Goal: Transaction & Acquisition: Purchase product/service

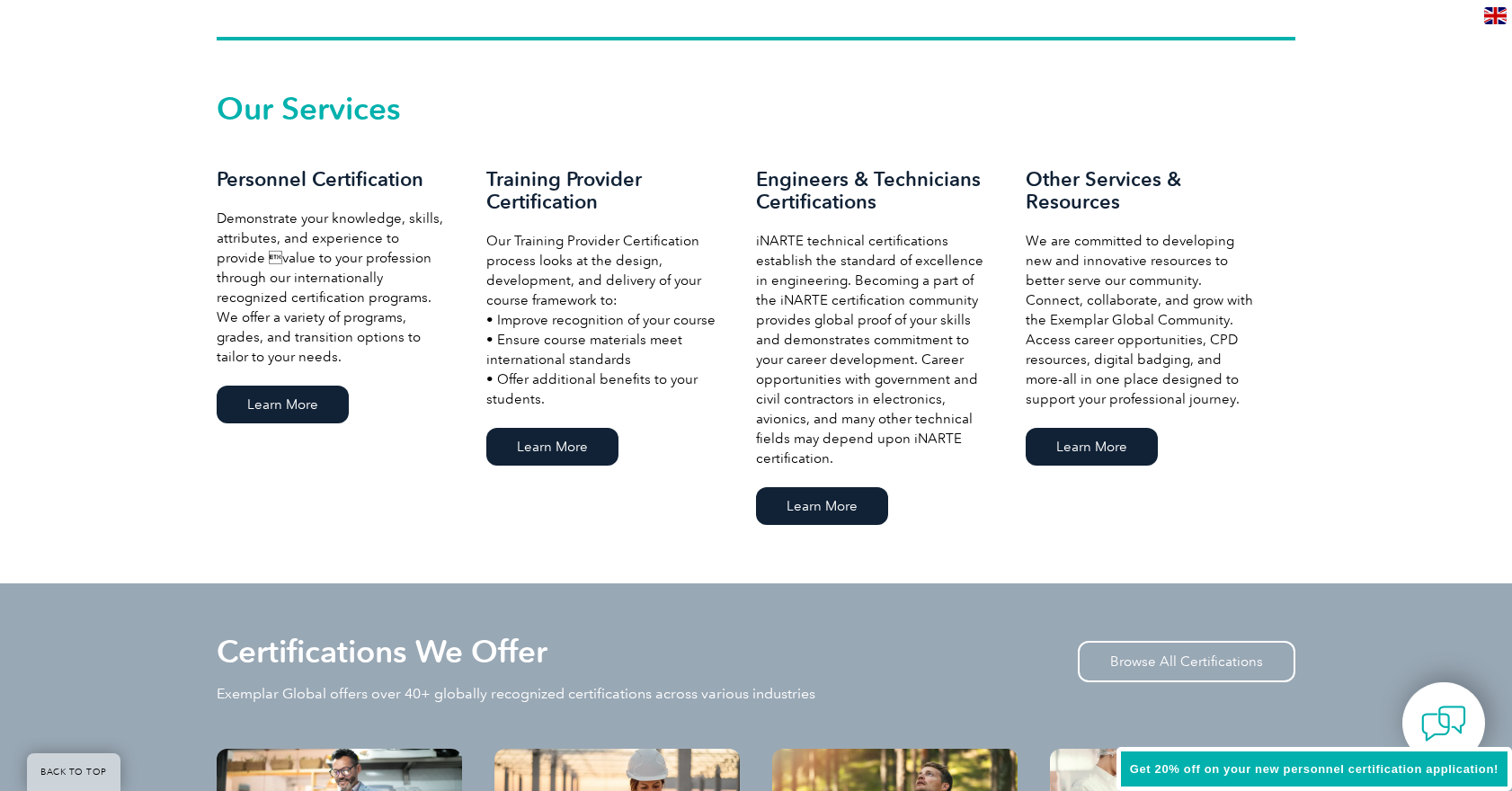
scroll to position [1204, 0]
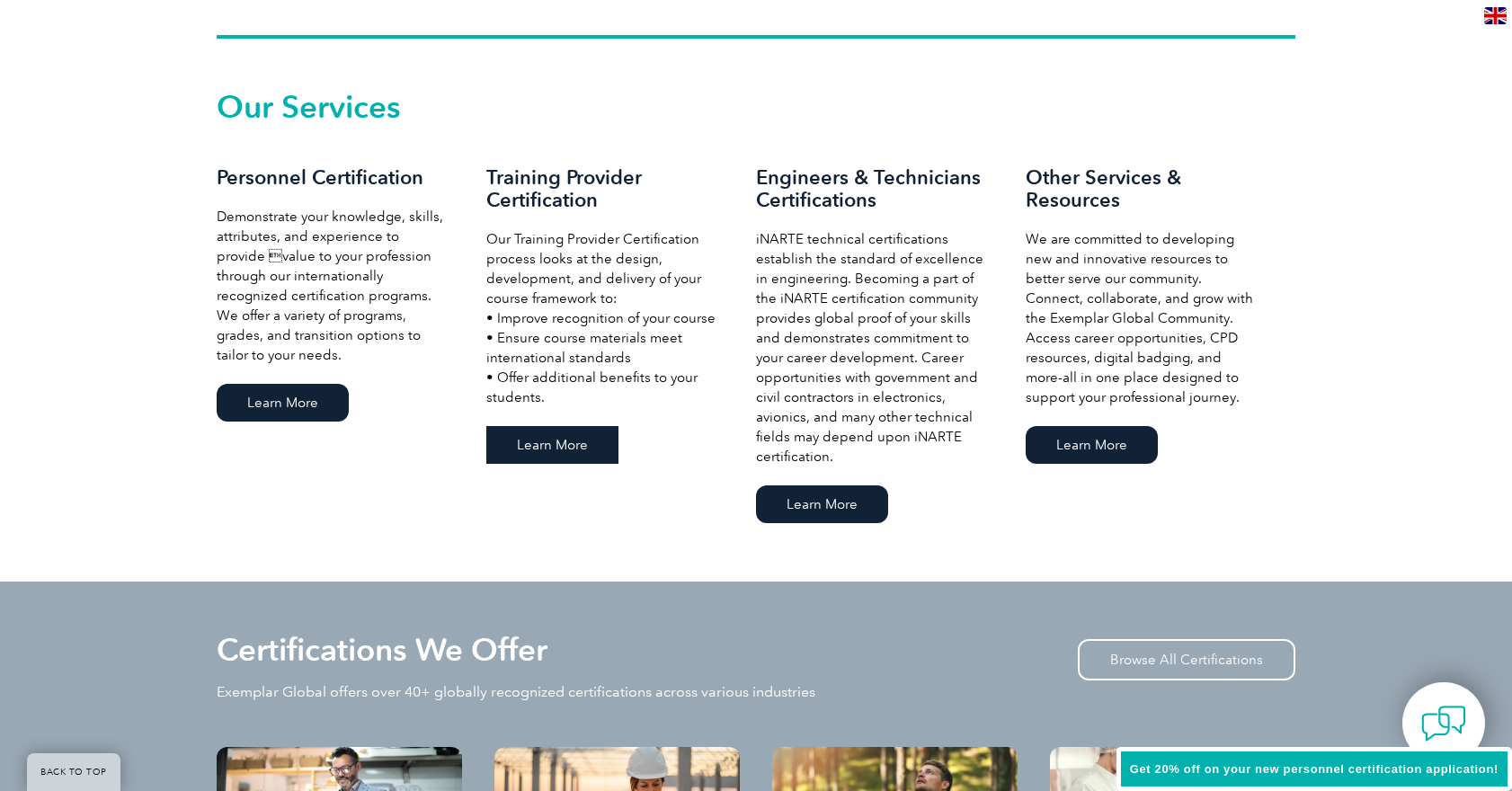
click at [574, 447] on link "Learn More" at bounding box center [551, 445] width 132 height 37
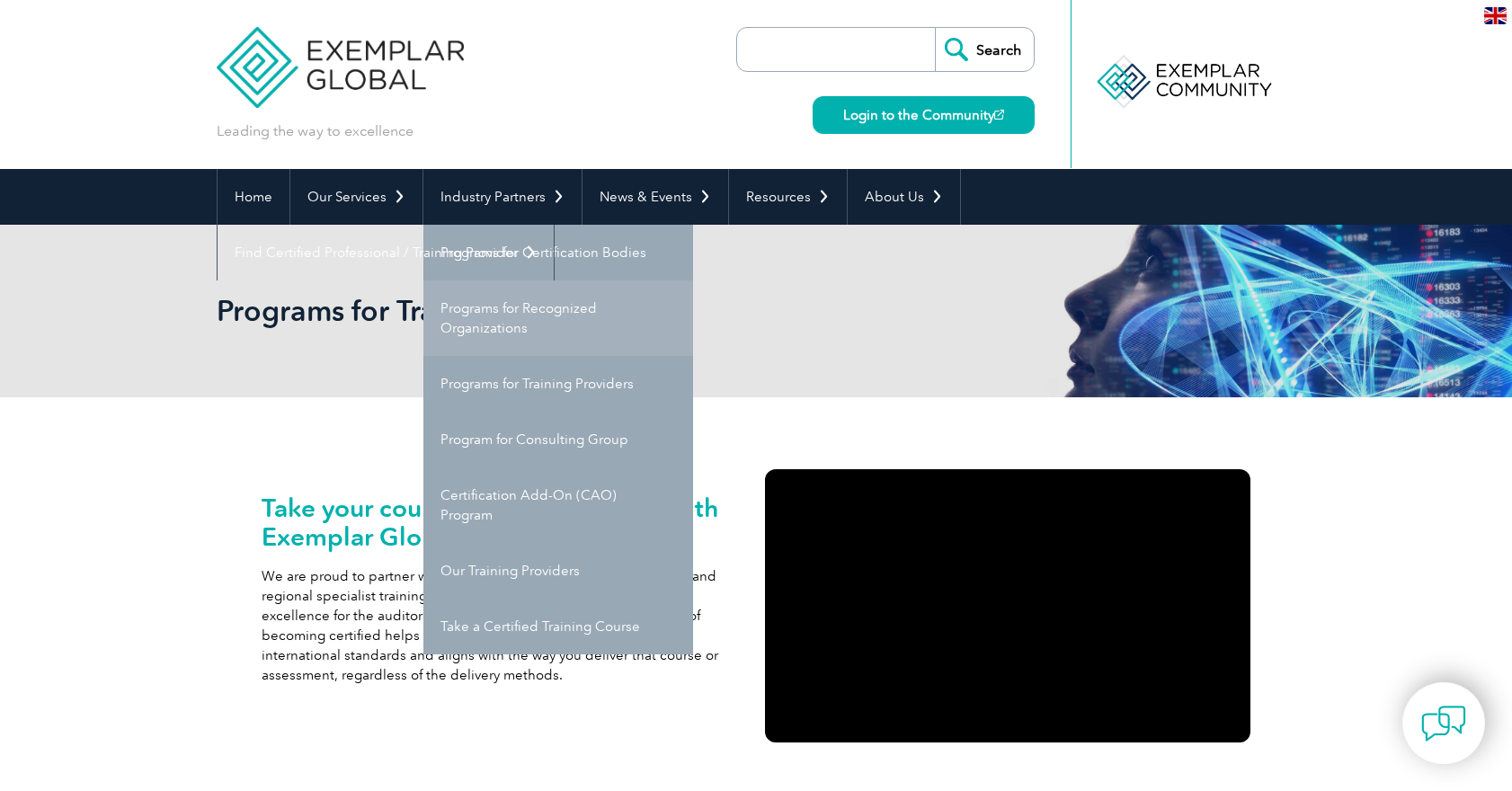
click at [507, 298] on link "Programs for Recognized Organizations" at bounding box center [558, 318] width 270 height 76
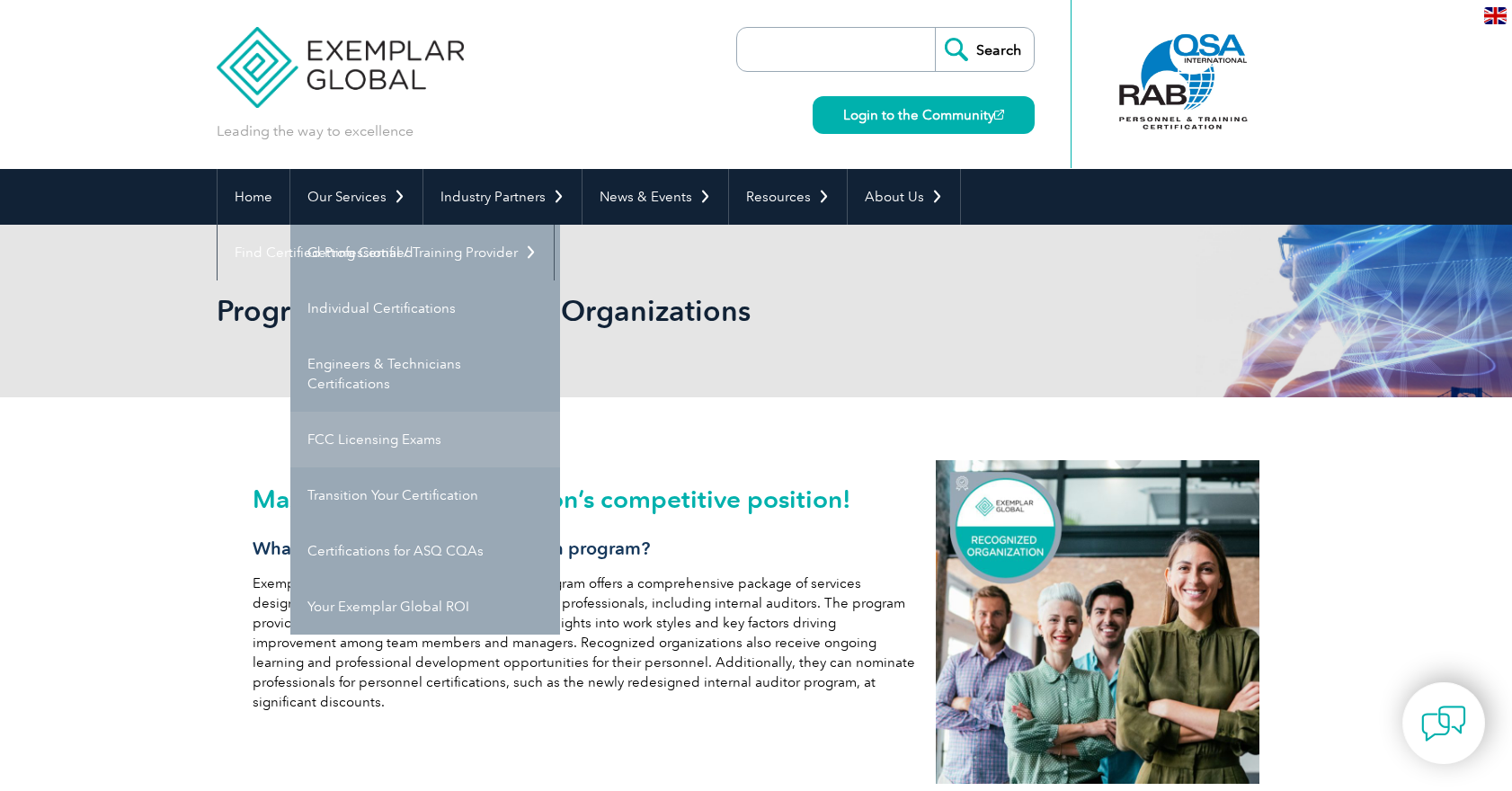
click at [396, 440] on link "FCC Licensing Exams" at bounding box center [425, 440] width 270 height 56
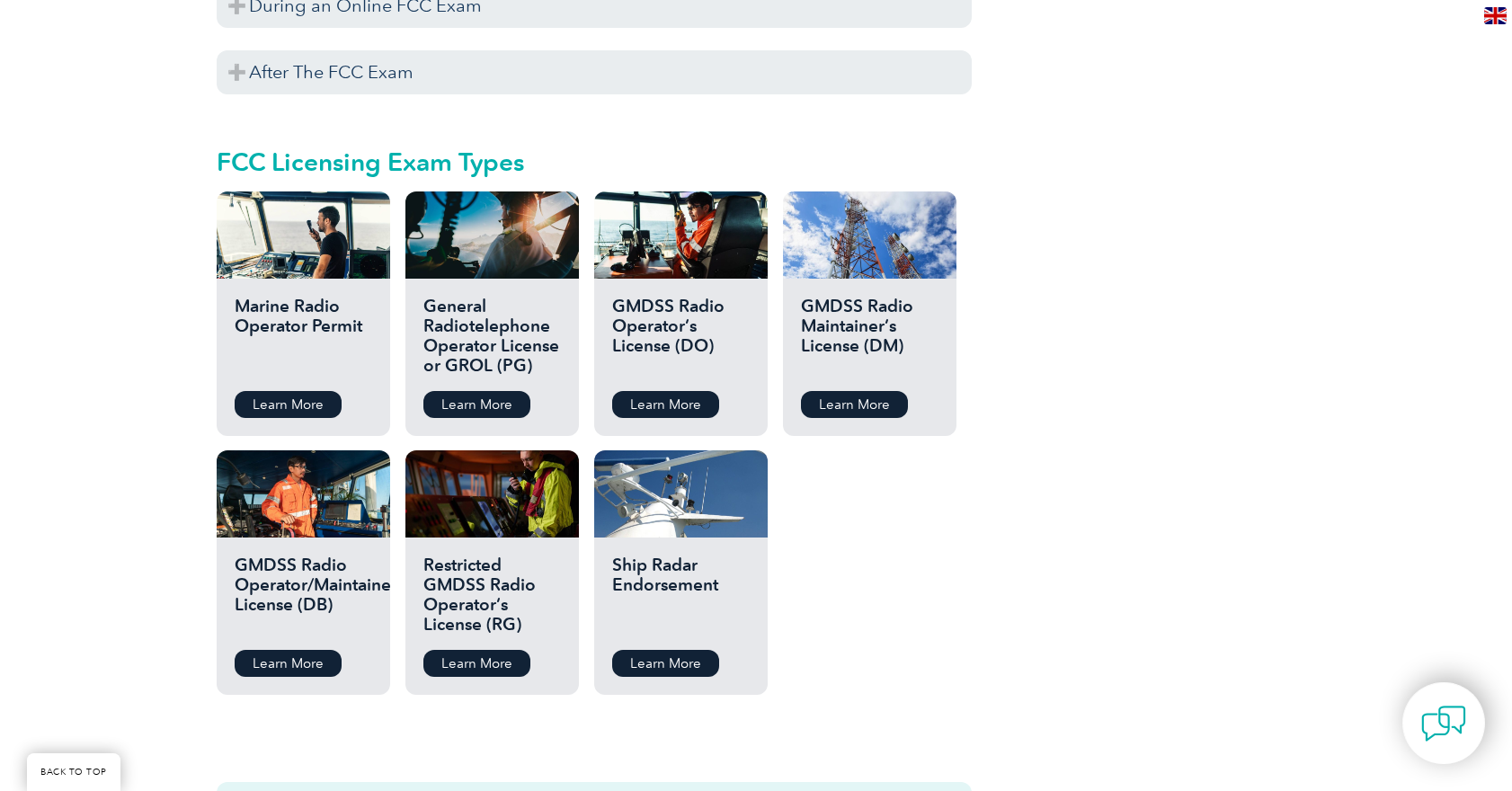
scroll to position [1942, 0]
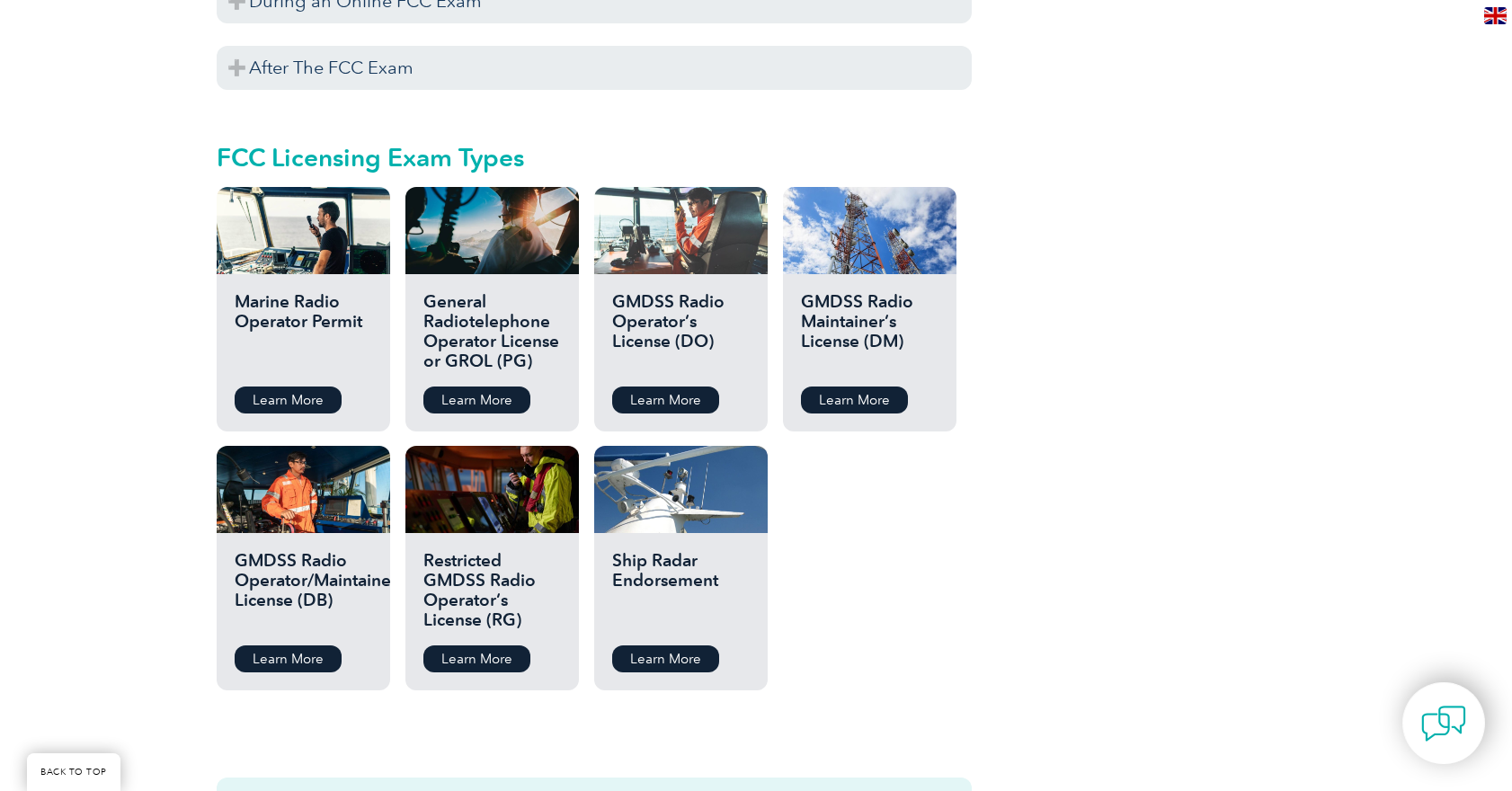
click at [670, 253] on div at bounding box center [681, 230] width 173 height 87
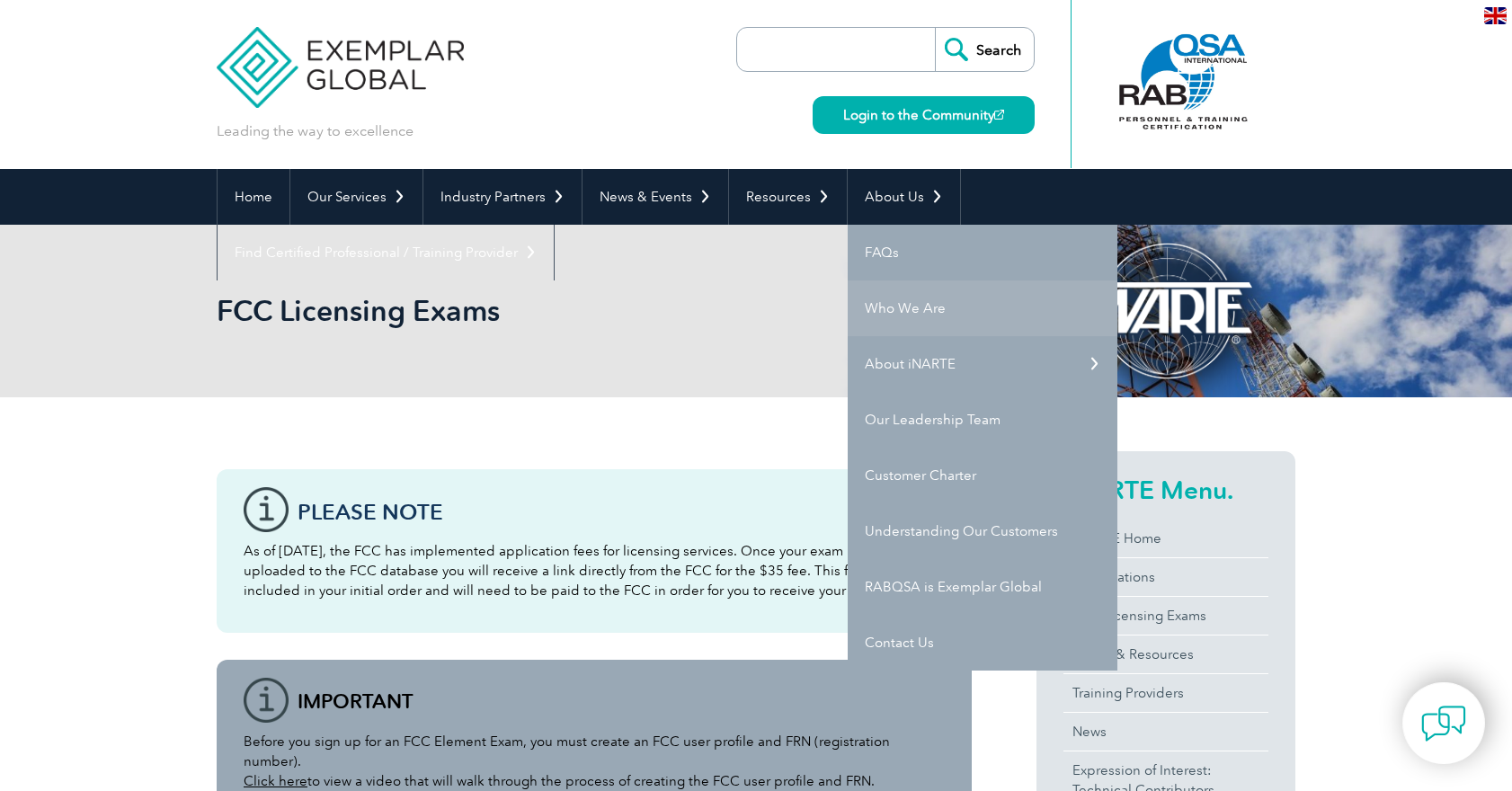
click at [888, 311] on link "Who We Are" at bounding box center [982, 309] width 270 height 56
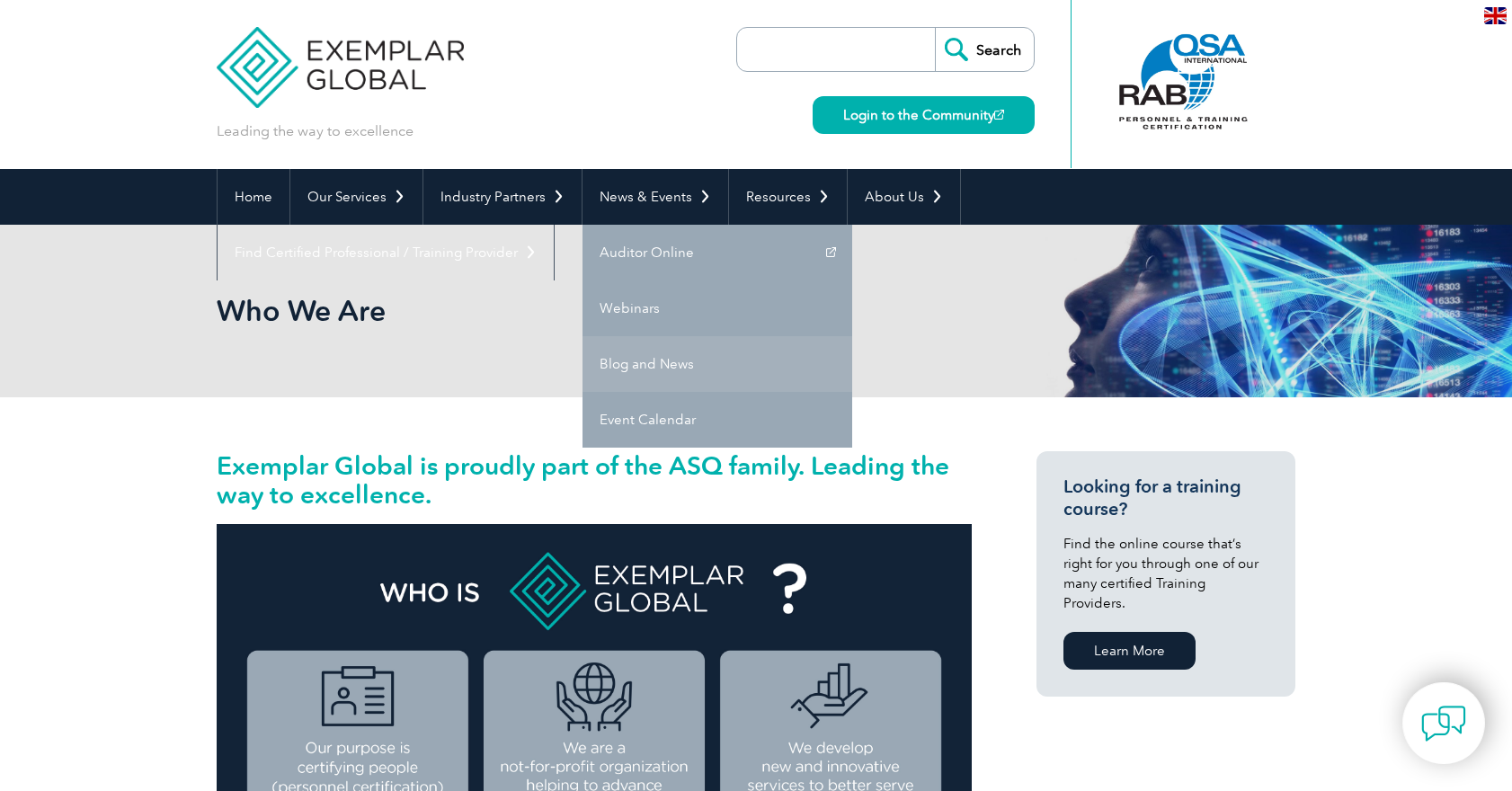
click at [642, 364] on link "Blog and News" at bounding box center [717, 364] width 270 height 56
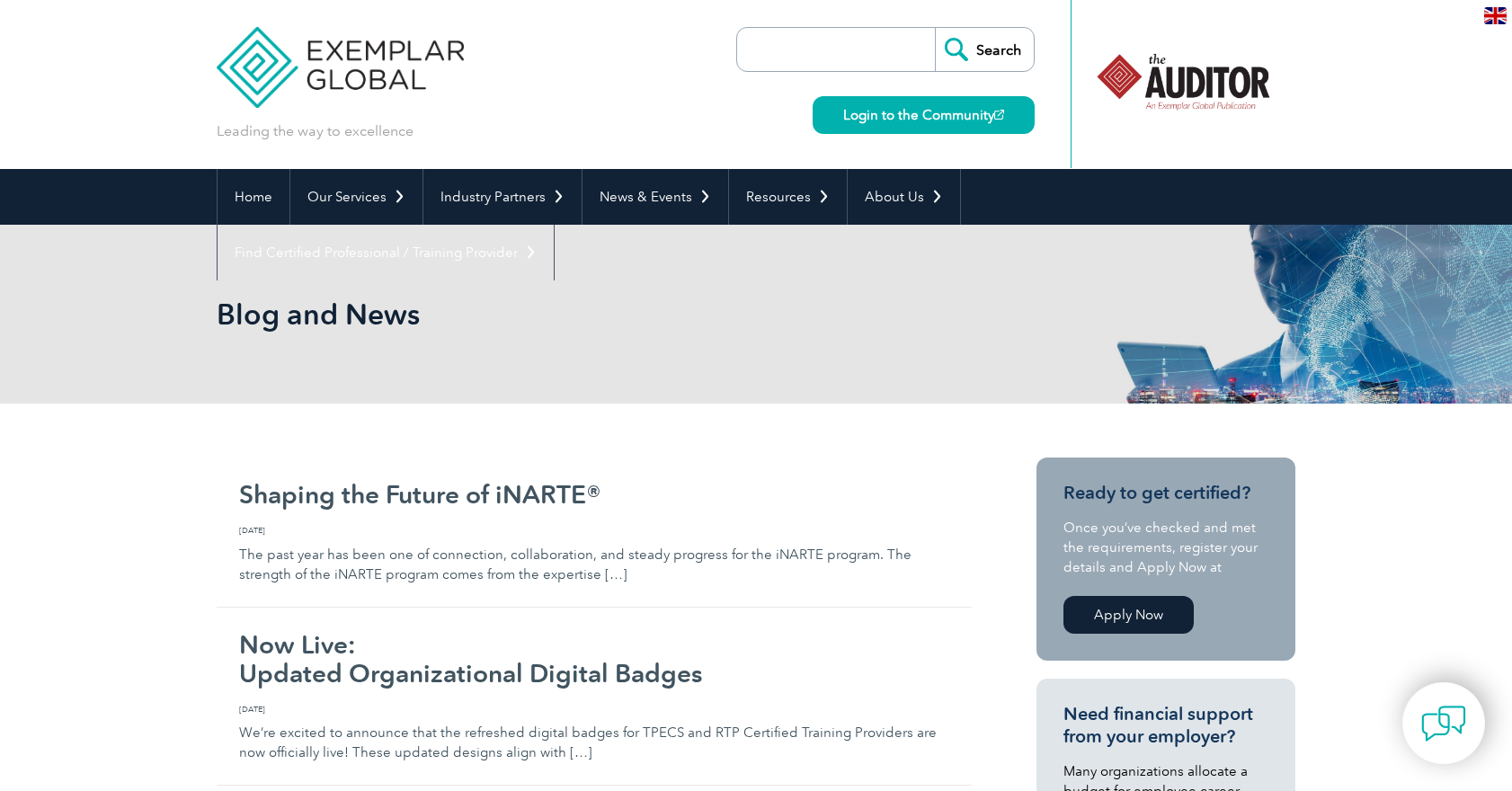
click at [367, 66] on img at bounding box center [340, 53] width 247 height 108
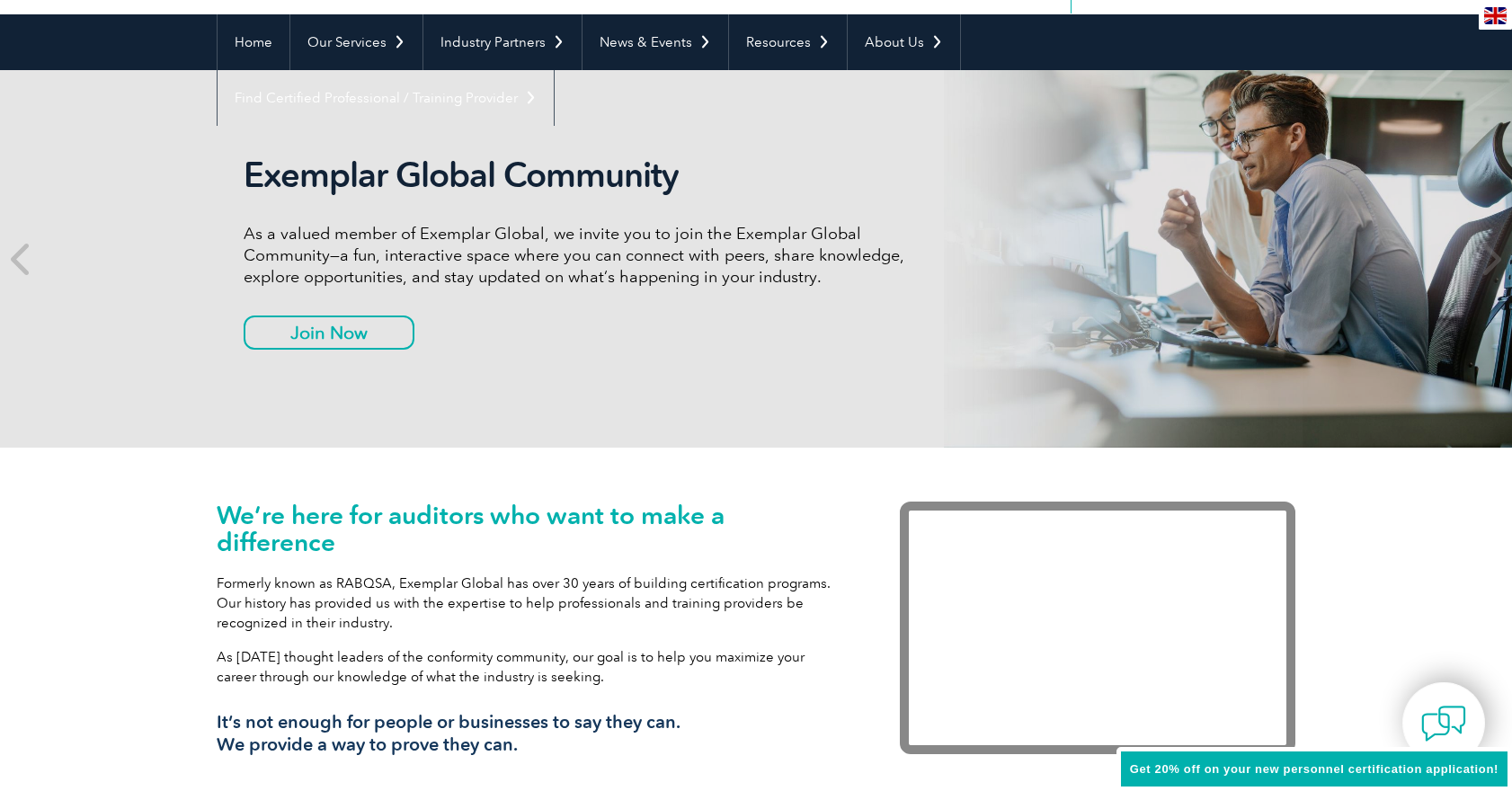
scroll to position [194, 0]
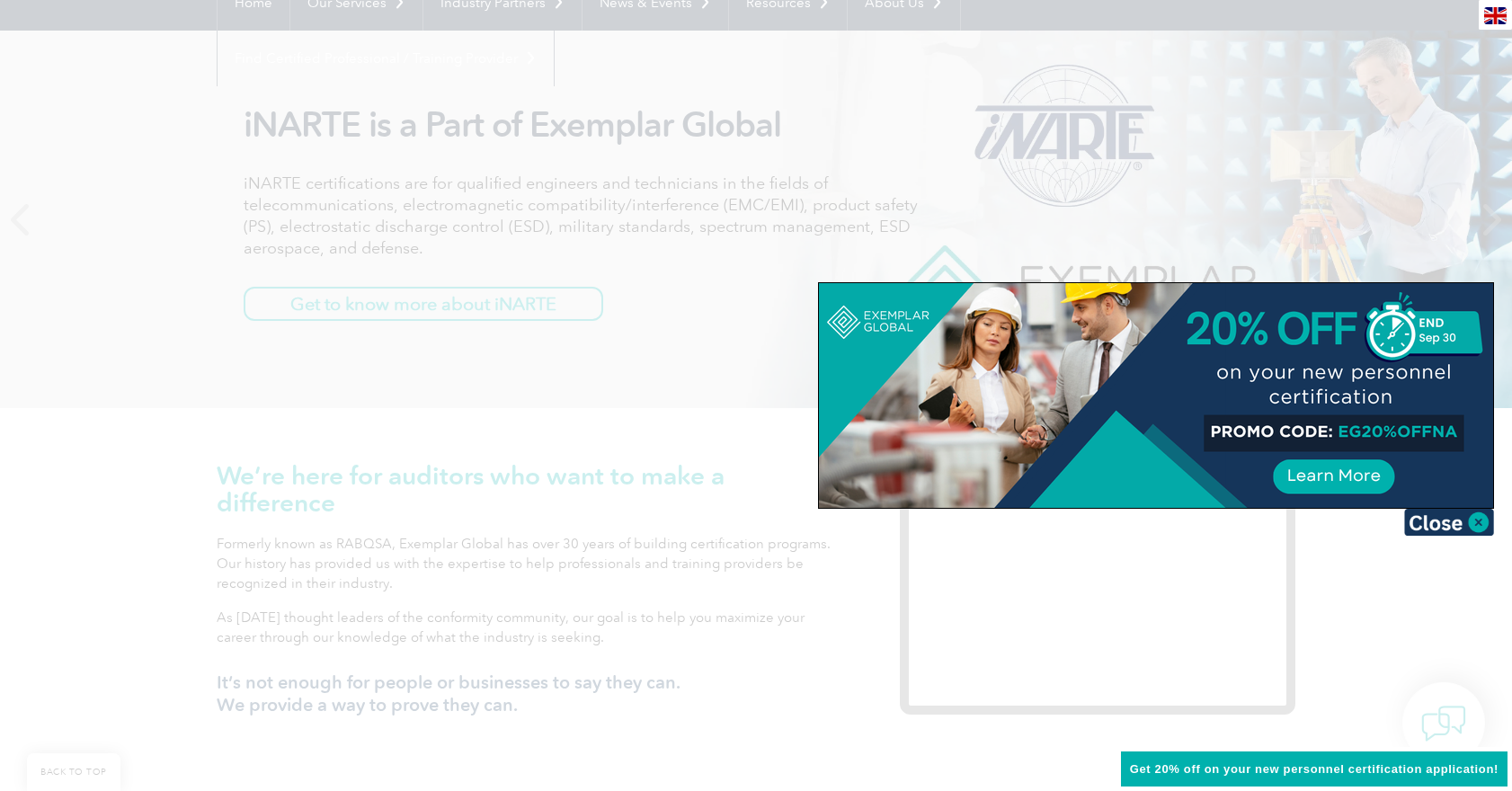
click at [1432, 529] on img at bounding box center [1449, 521] width 90 height 27
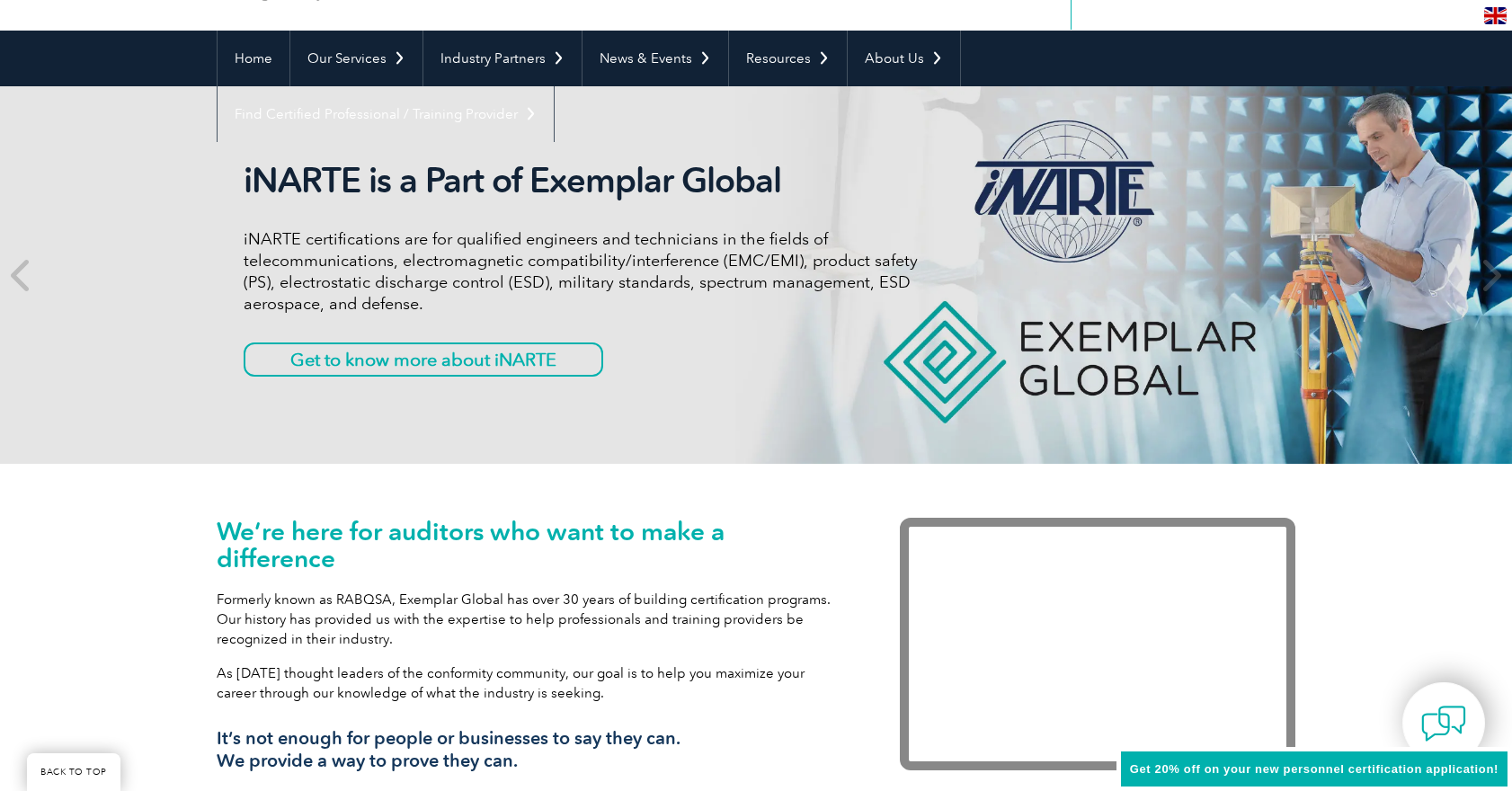
scroll to position [0, 0]
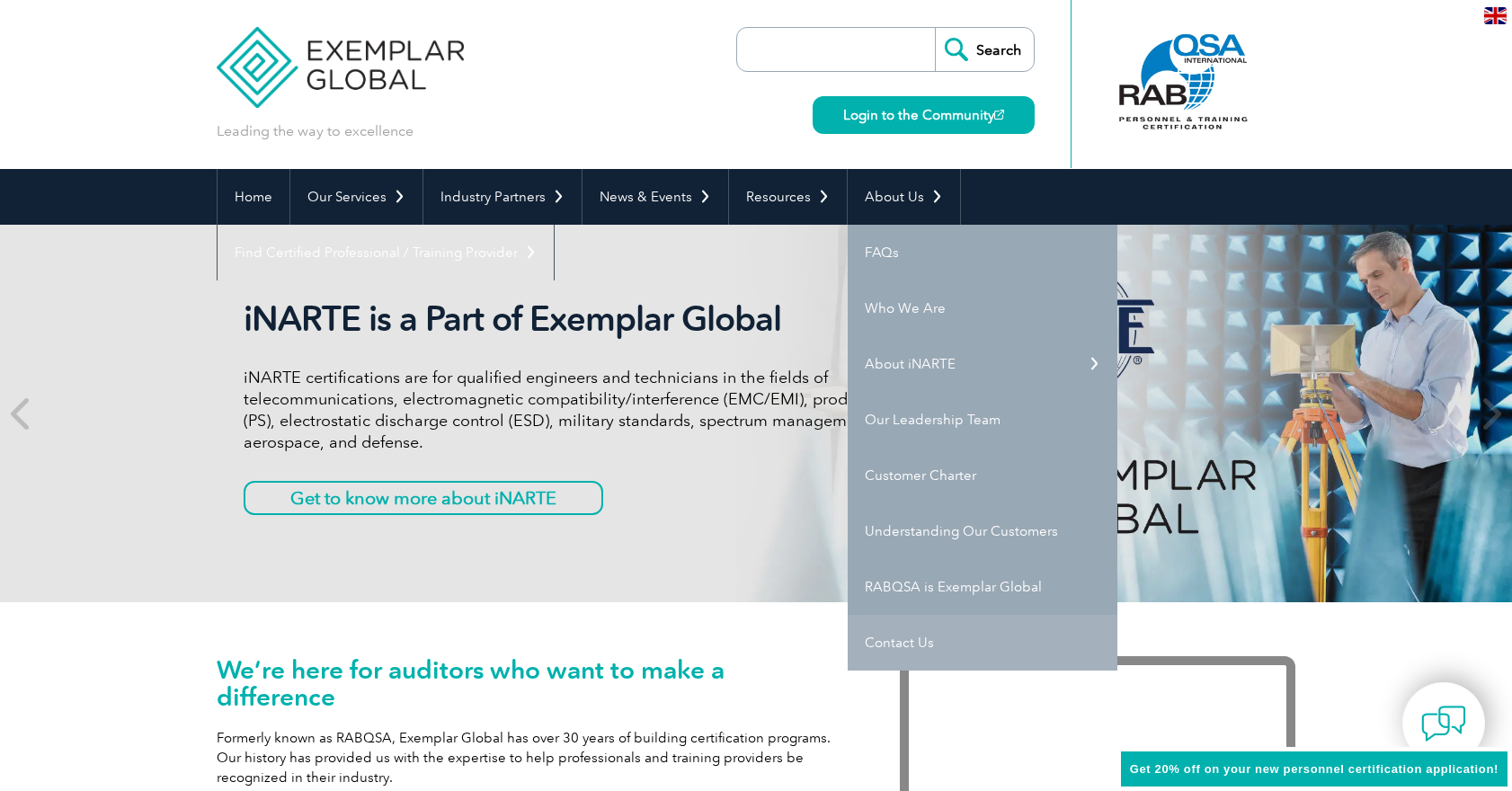
click at [911, 648] on link "Contact Us" at bounding box center [982, 643] width 270 height 56
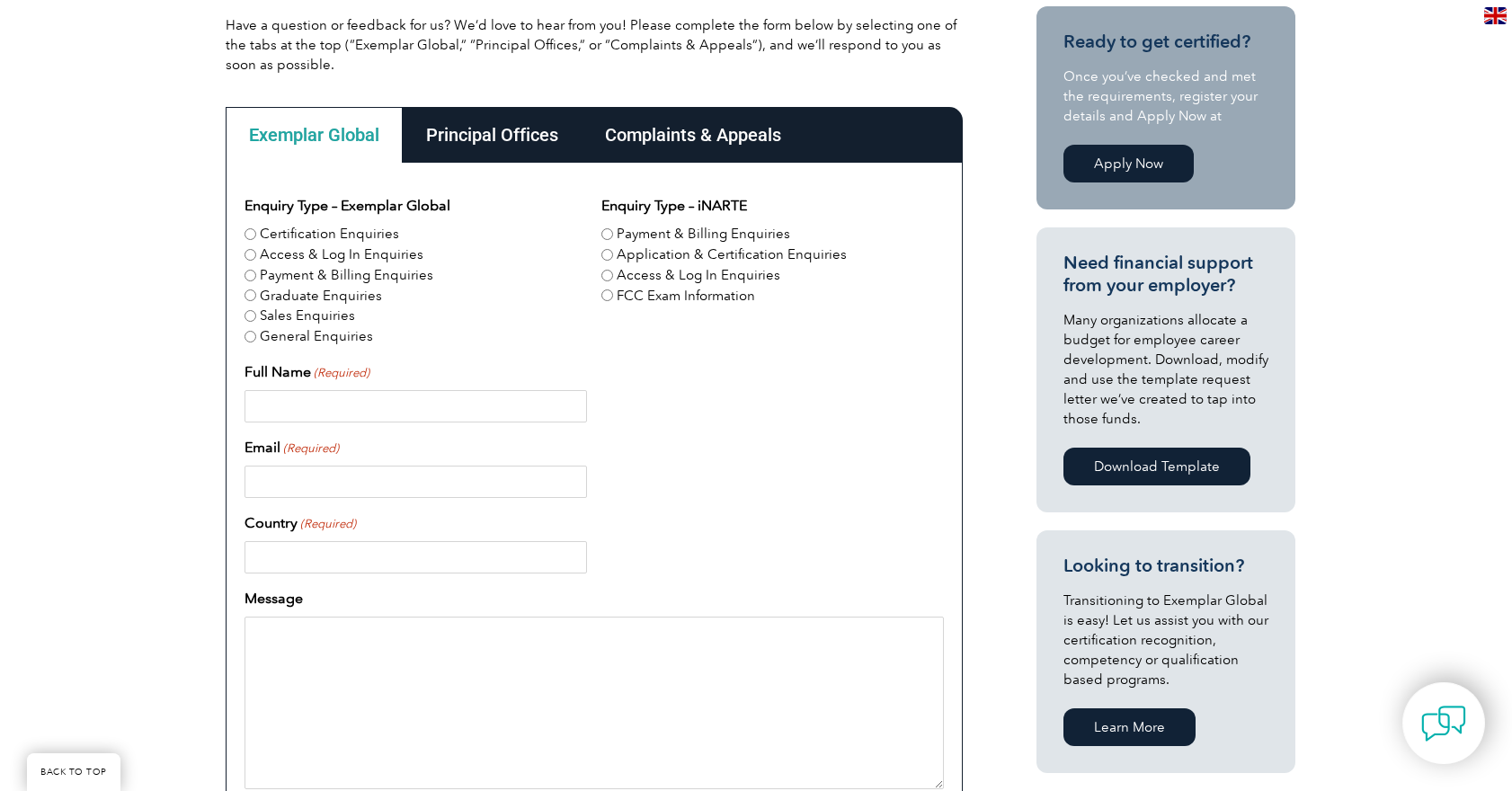
scroll to position [455, 0]
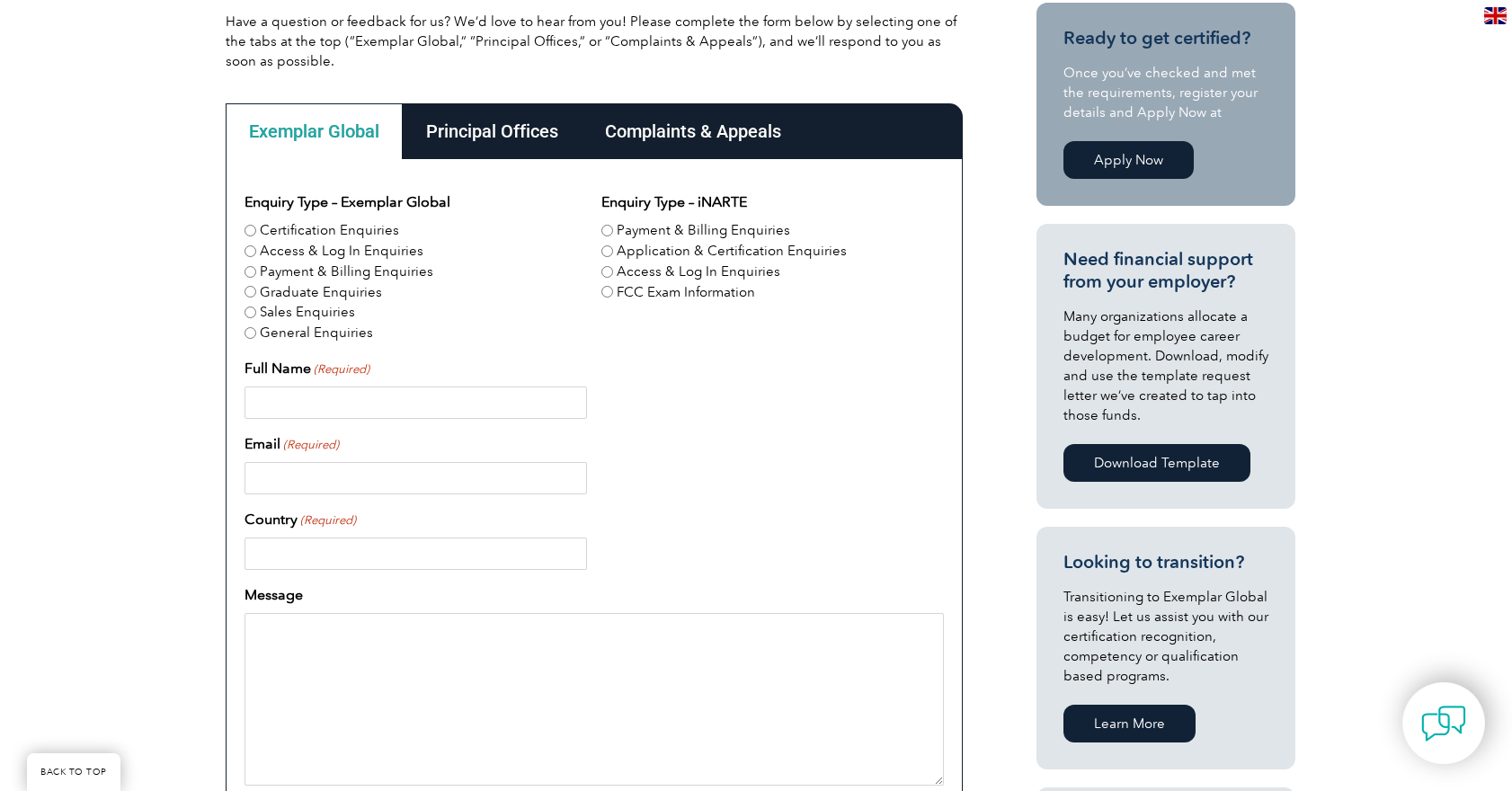
click at [288, 337] on label "General Enquiries" at bounding box center [316, 333] width 113 height 21
click at [257, 337] on input "General Enquiries" at bounding box center [250, 332] width 11 height 11
radio input "true"
drag, startPoint x: 291, startPoint y: 405, endPoint x: 333, endPoint y: 410, distance: 42.3
click at [292, 405] on input "Full Name (Required)" at bounding box center [416, 403] width 343 height 33
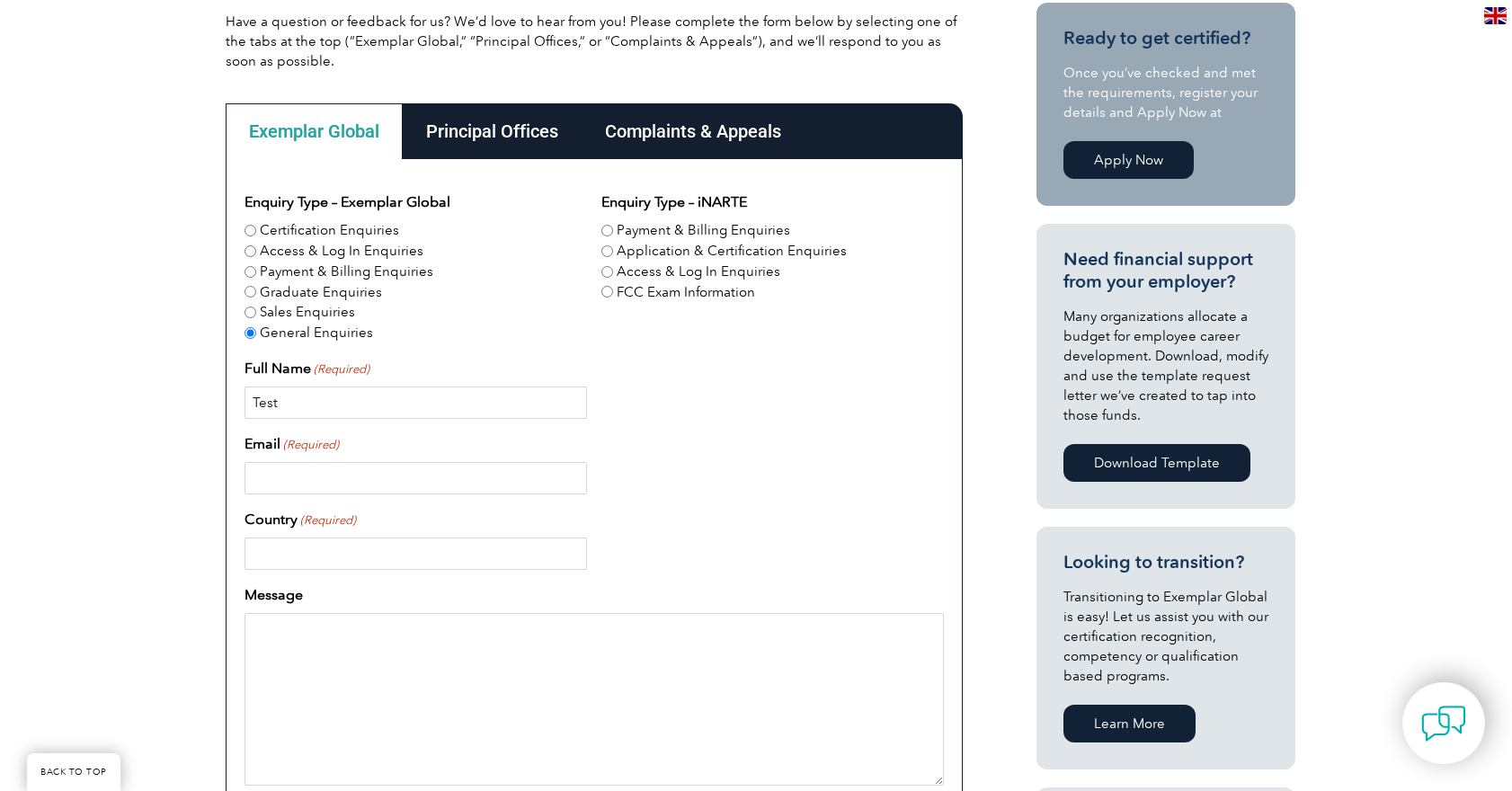
type input "Test"
click at [306, 480] on input "Email (Required)" at bounding box center [416, 478] width 343 height 33
type input "[EMAIL_ADDRESS][DOMAIN_NAME]"
type input "Test"
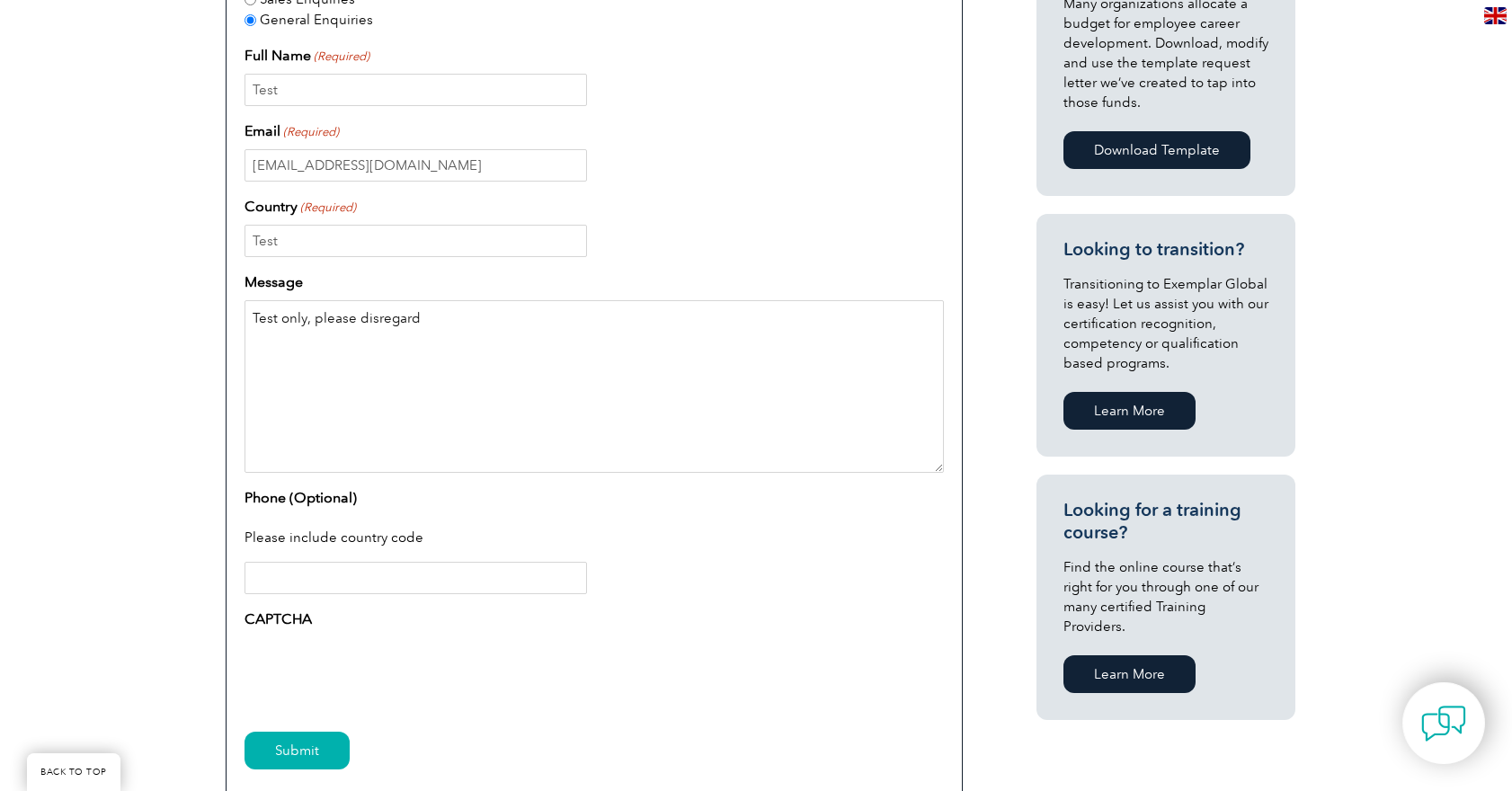
scroll to position [835, 0]
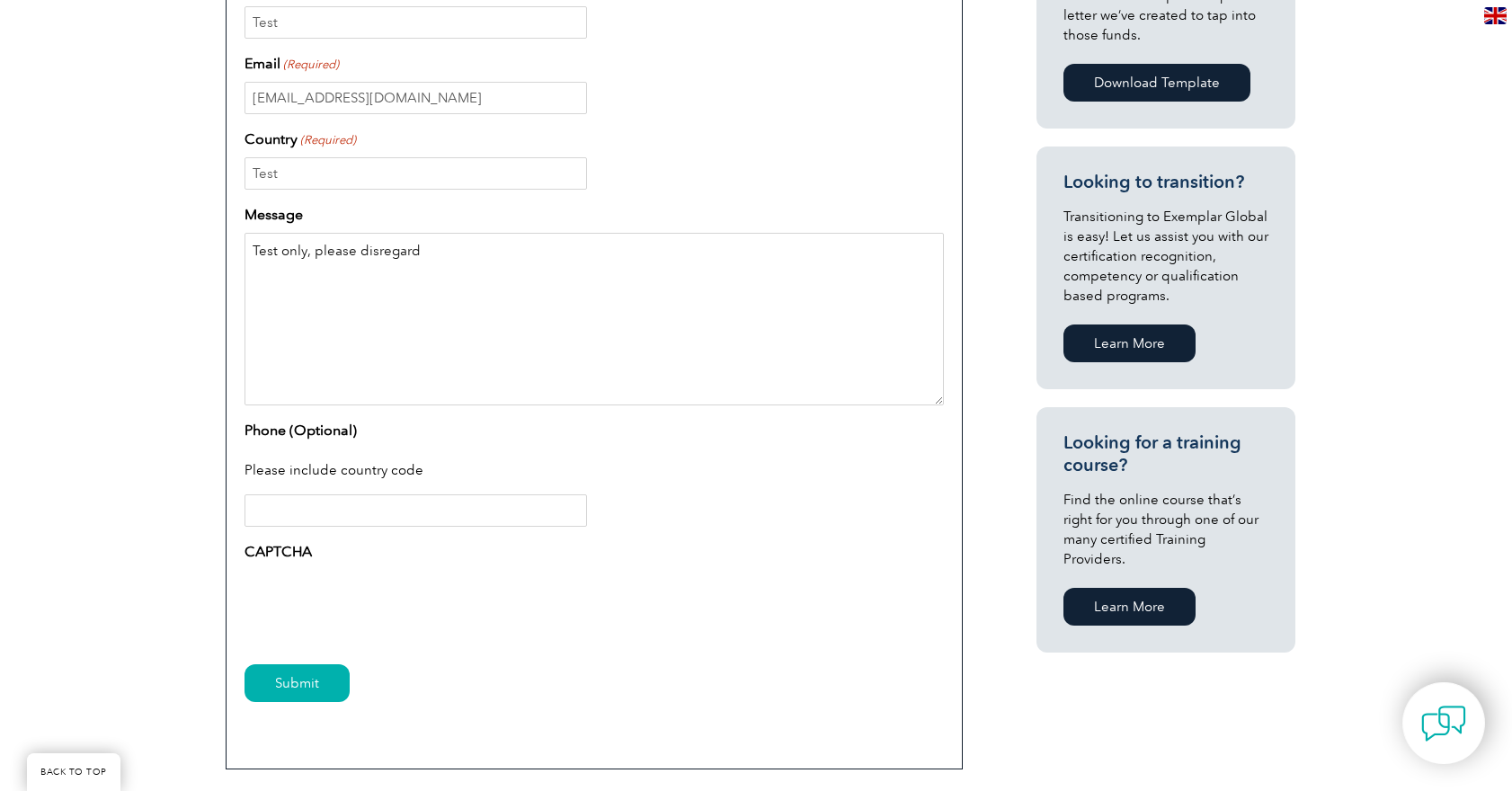
type textarea "Test only, please disregard"
click at [322, 518] on input "Phone (Optional)" at bounding box center [416, 509] width 343 height 33
click at [293, 688] on input "Submit" at bounding box center [297, 682] width 105 height 37
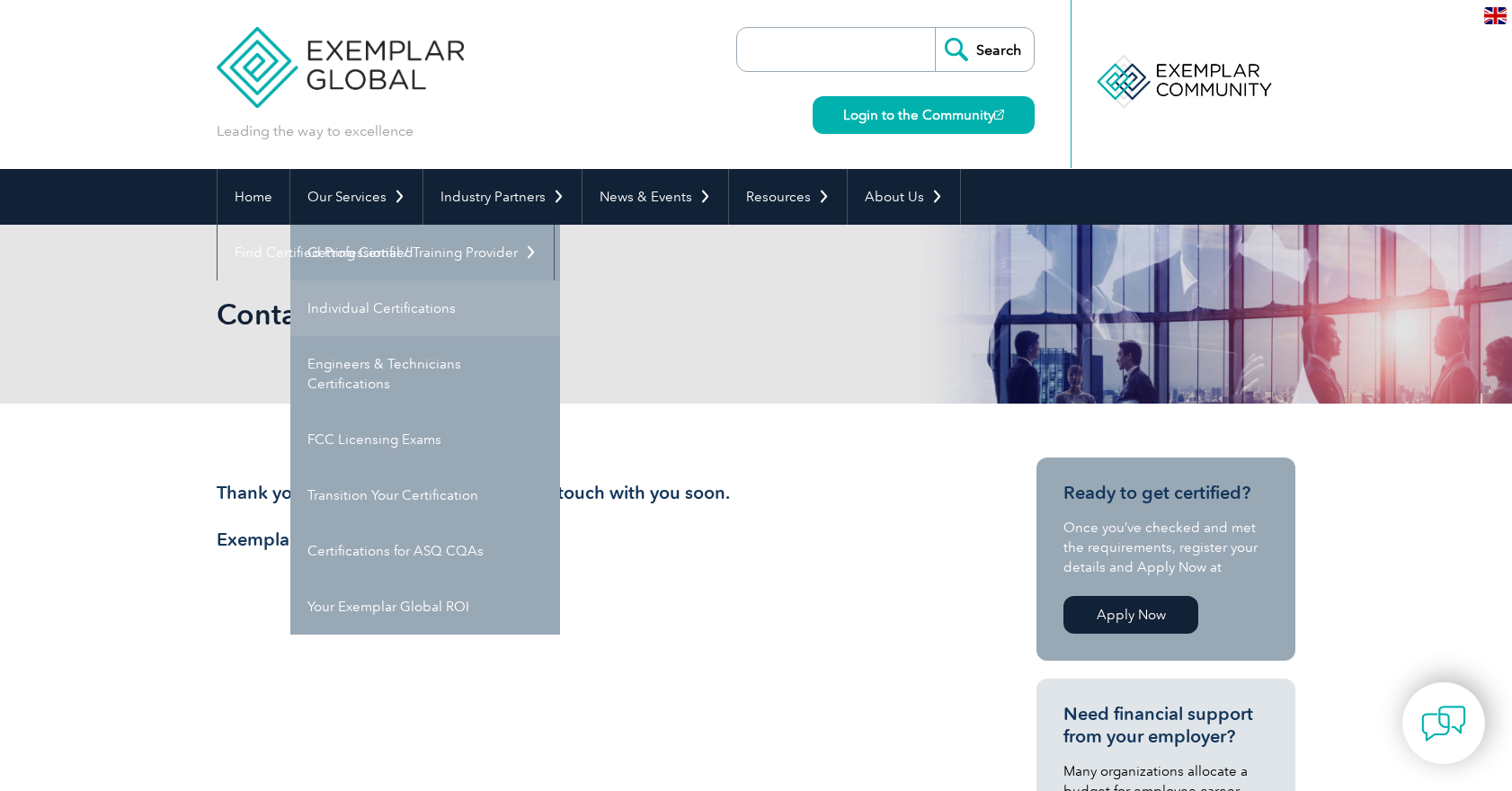
click at [378, 304] on link "Individual Certifications" at bounding box center [425, 309] width 270 height 56
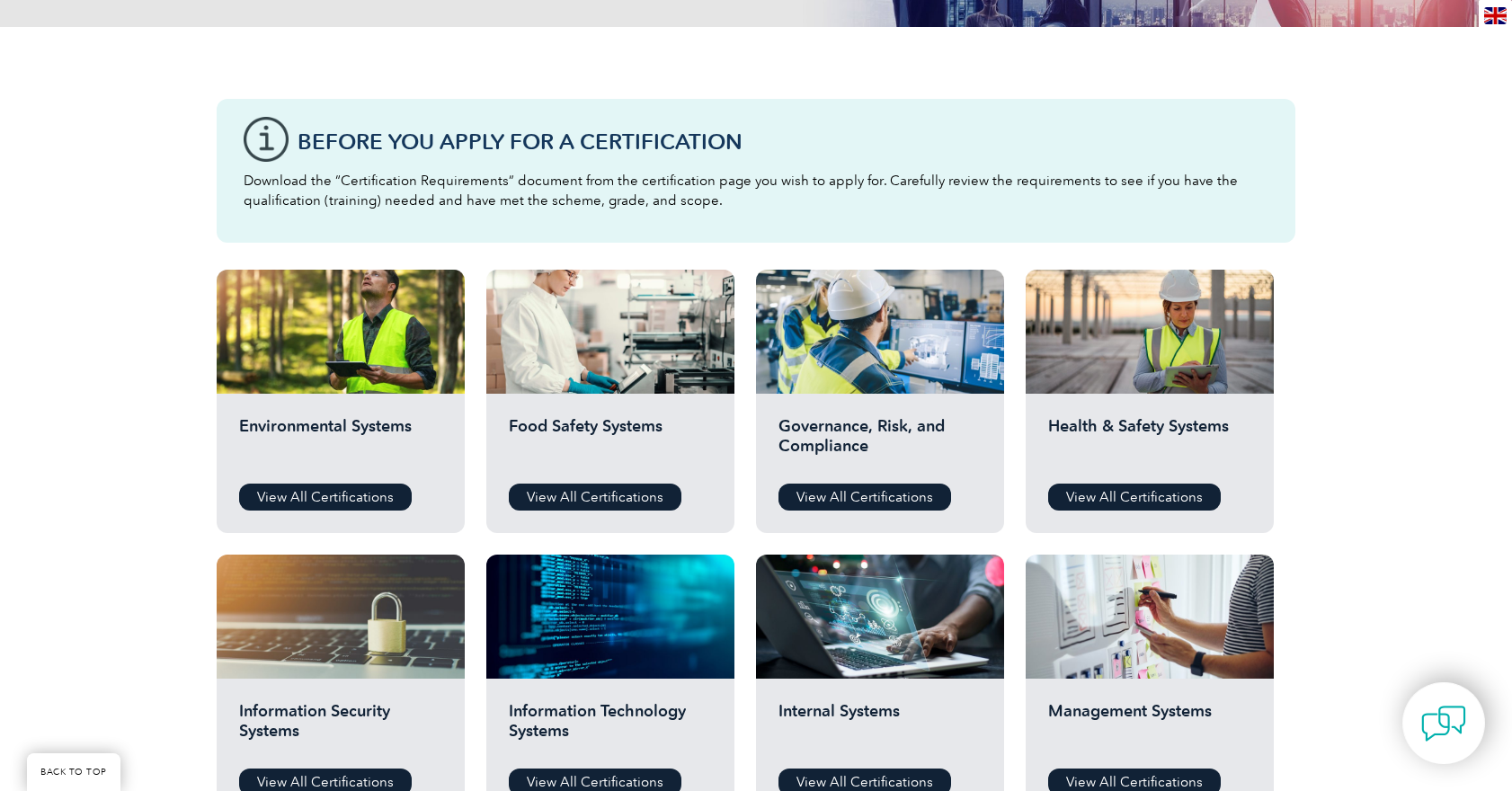
scroll to position [429, 0]
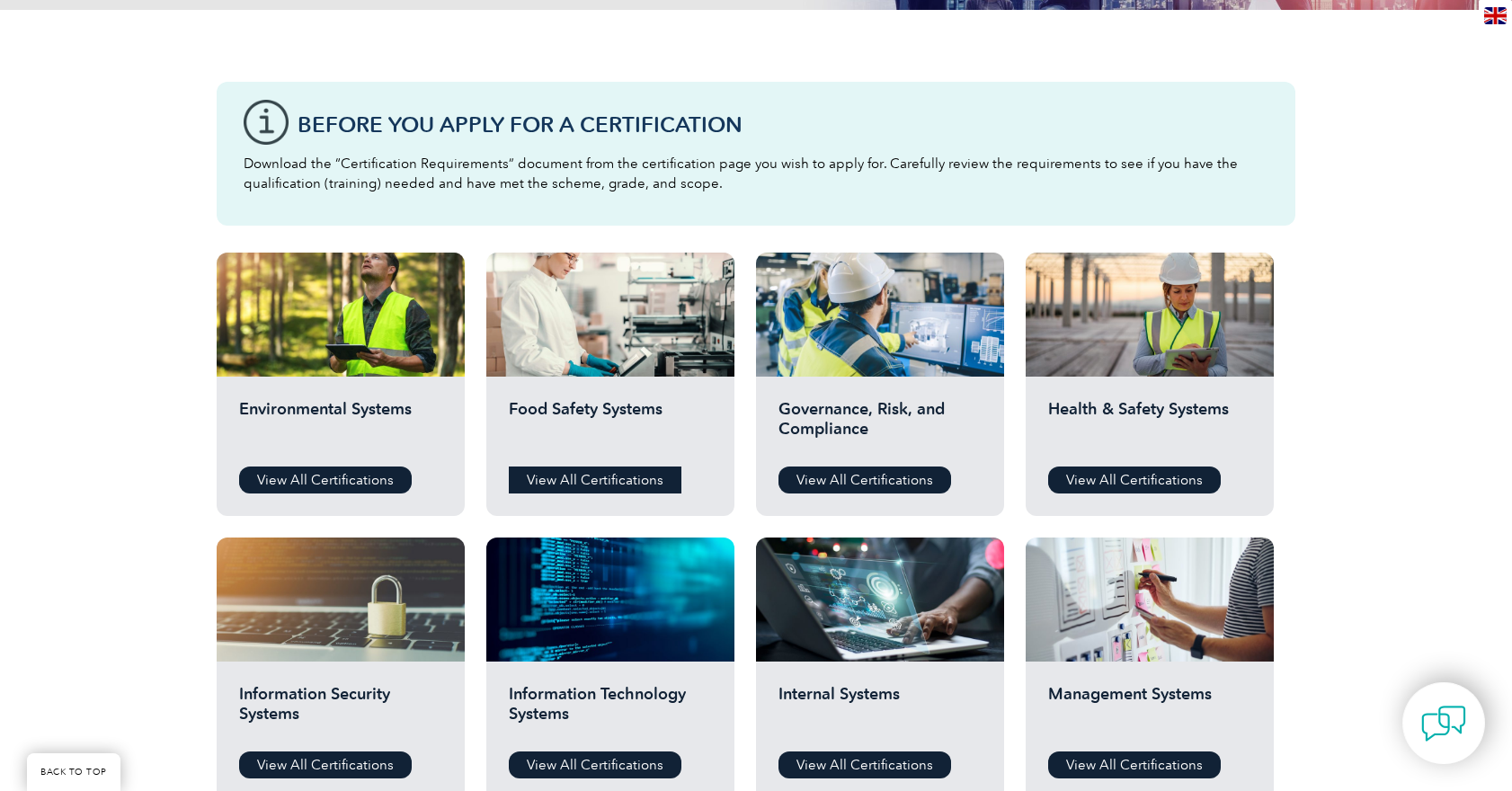
click at [613, 474] on link "View All Certifications" at bounding box center [595, 479] width 172 height 27
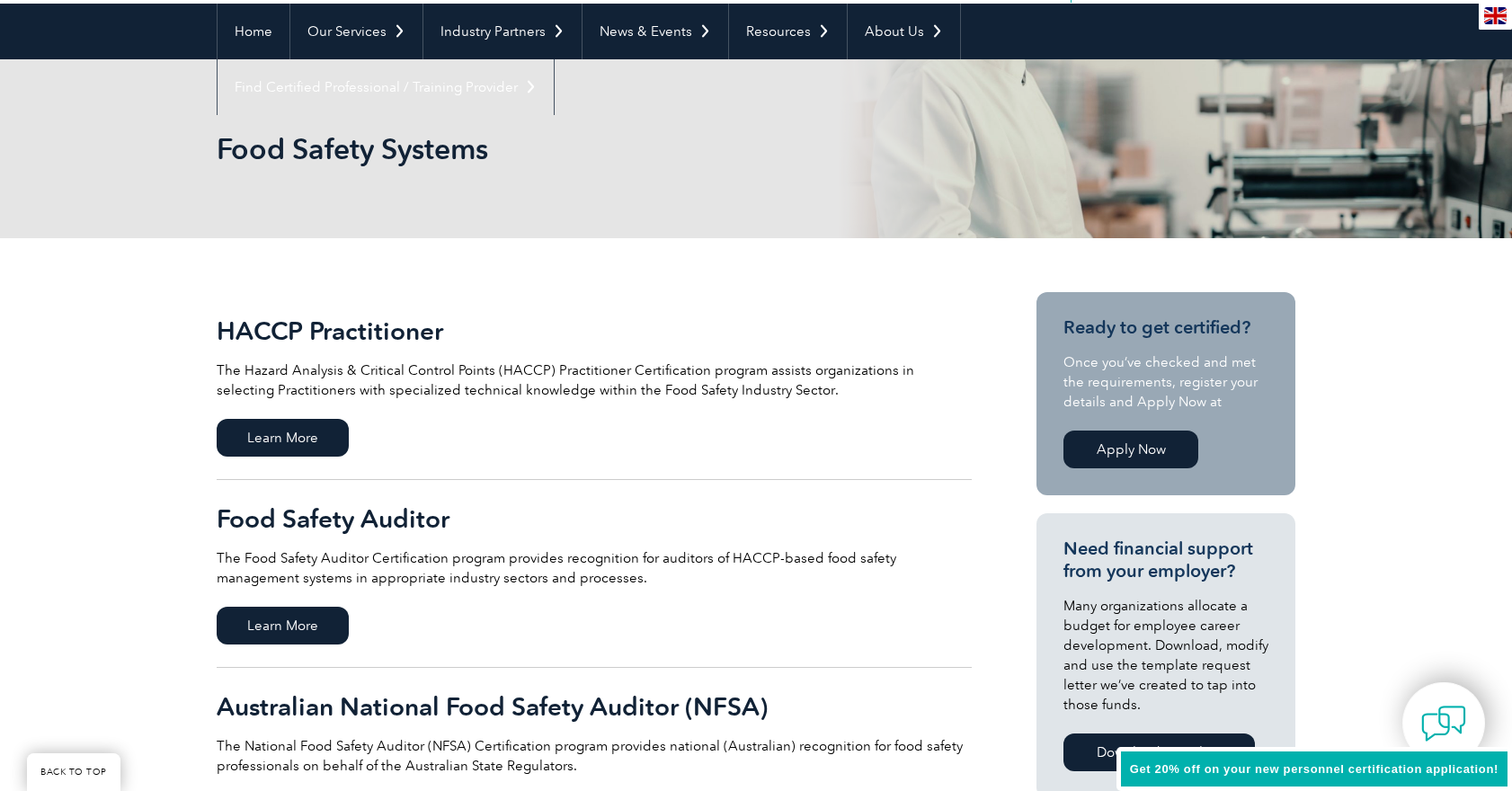
scroll to position [241, 0]
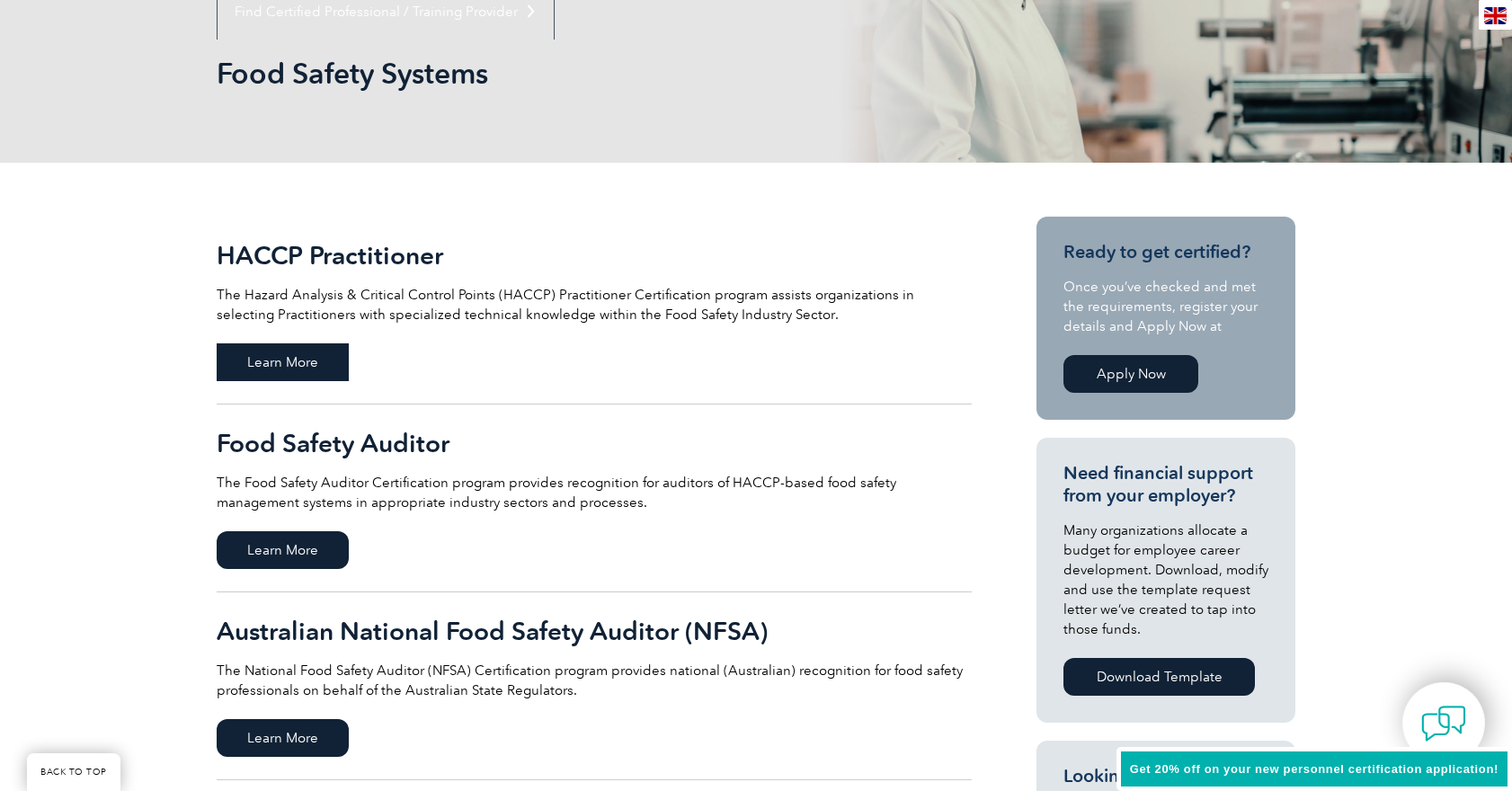
click at [287, 370] on span "Learn More" at bounding box center [282, 362] width 132 height 37
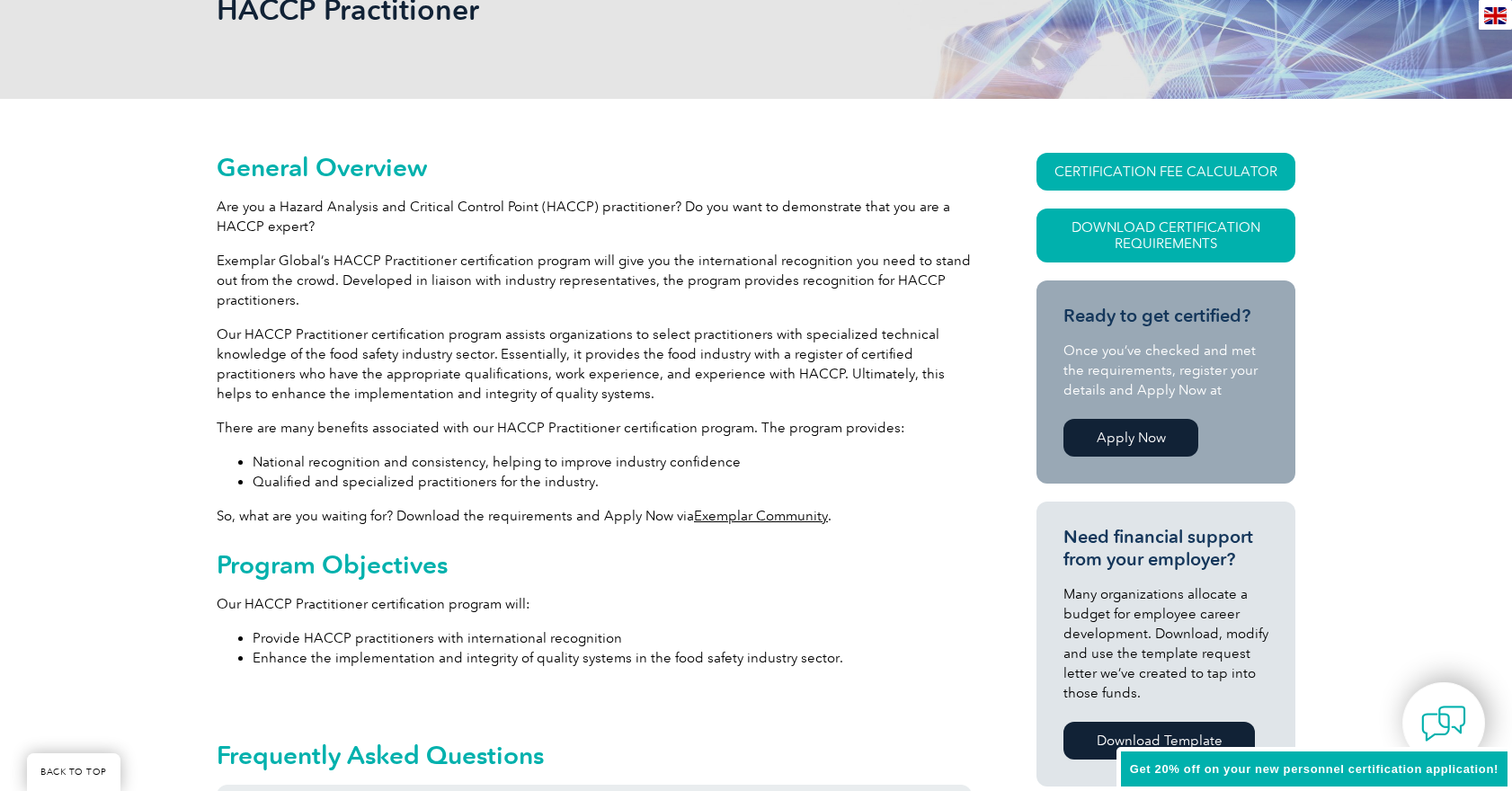
scroll to position [272, 0]
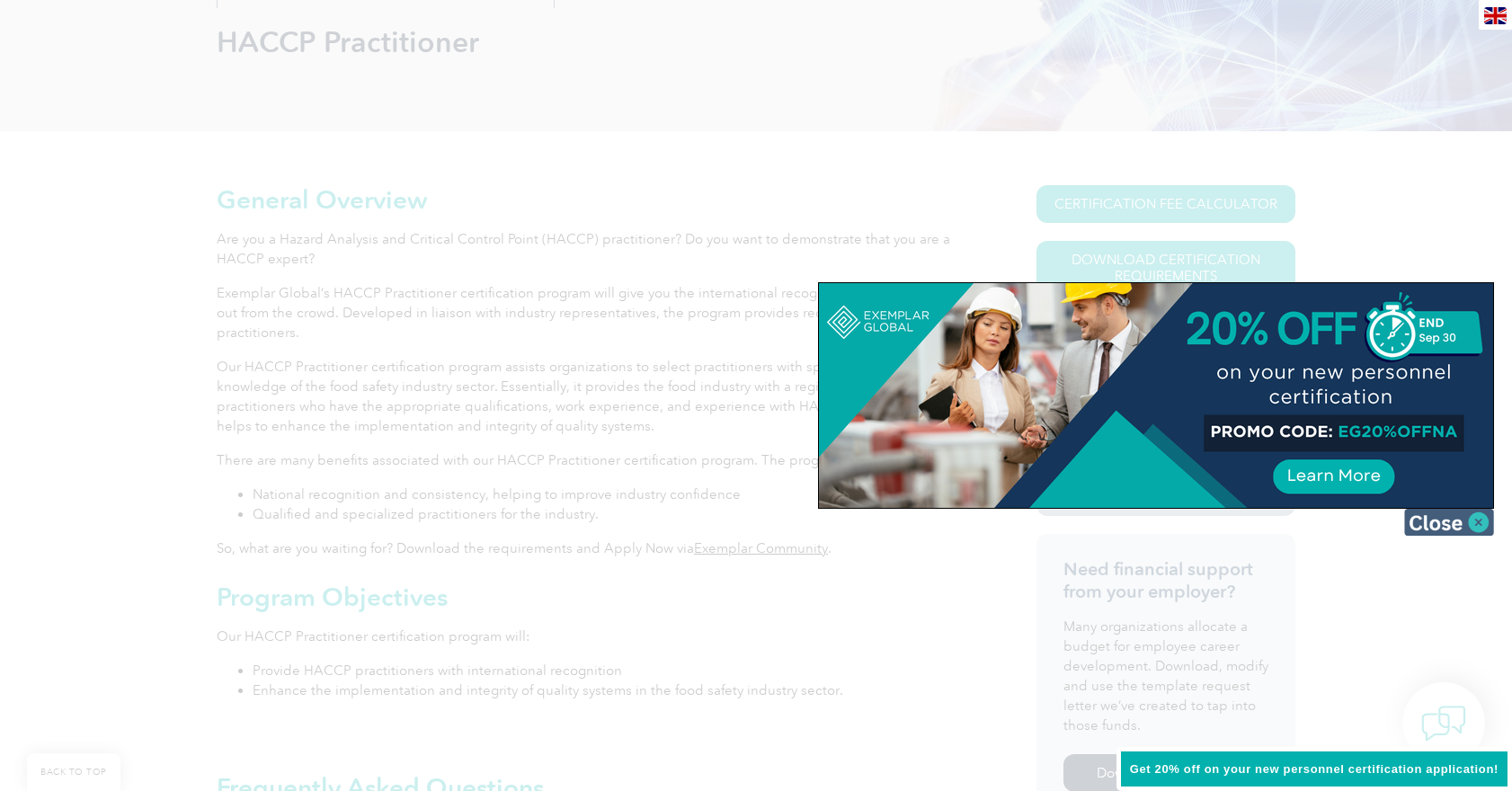
click at [1430, 525] on img at bounding box center [1449, 521] width 90 height 27
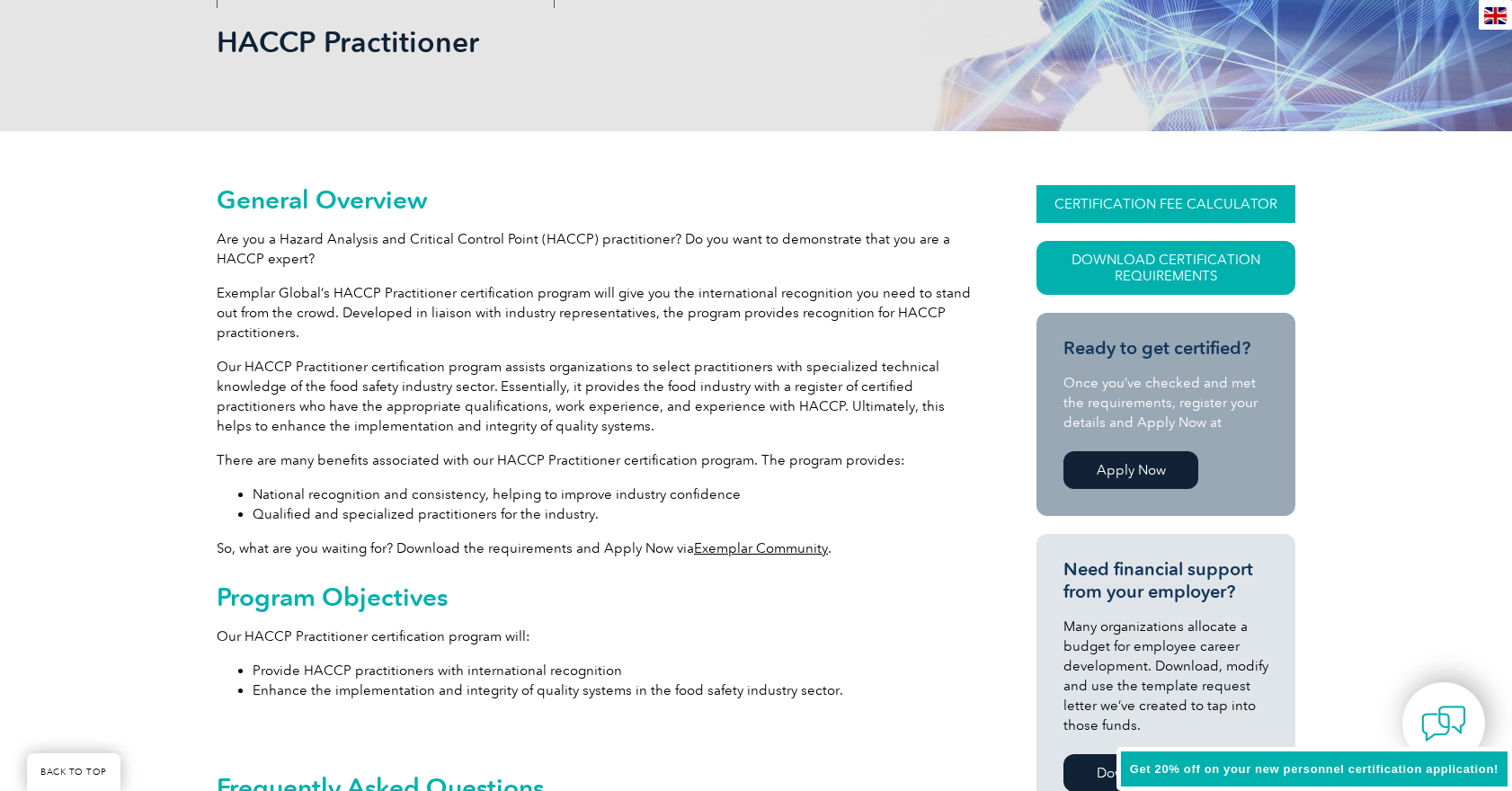
click at [1136, 200] on link "CERTIFICATION FEE CALCULATOR" at bounding box center [1166, 204] width 259 height 37
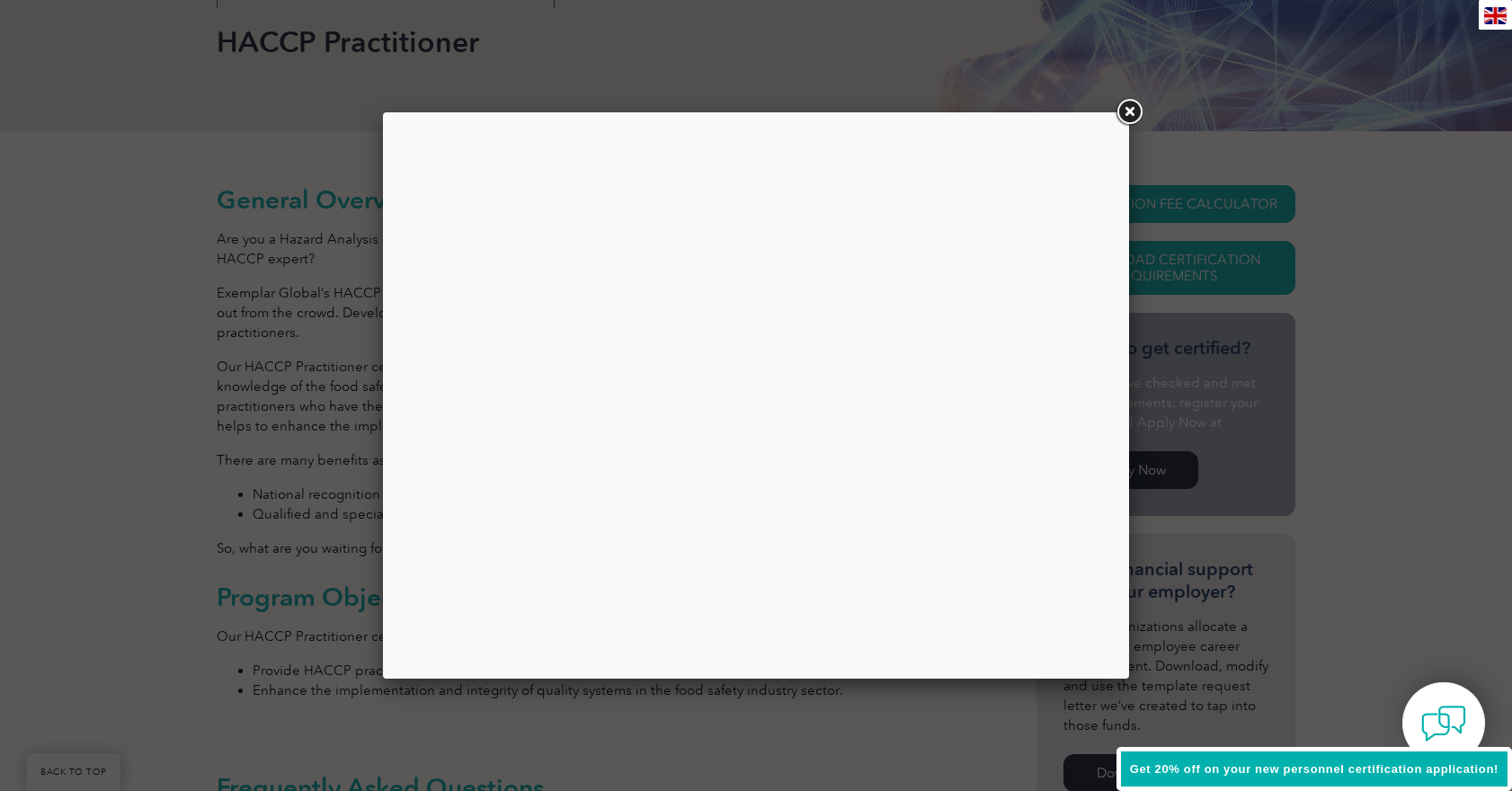
click at [1125, 115] on link at bounding box center [1129, 112] width 33 height 33
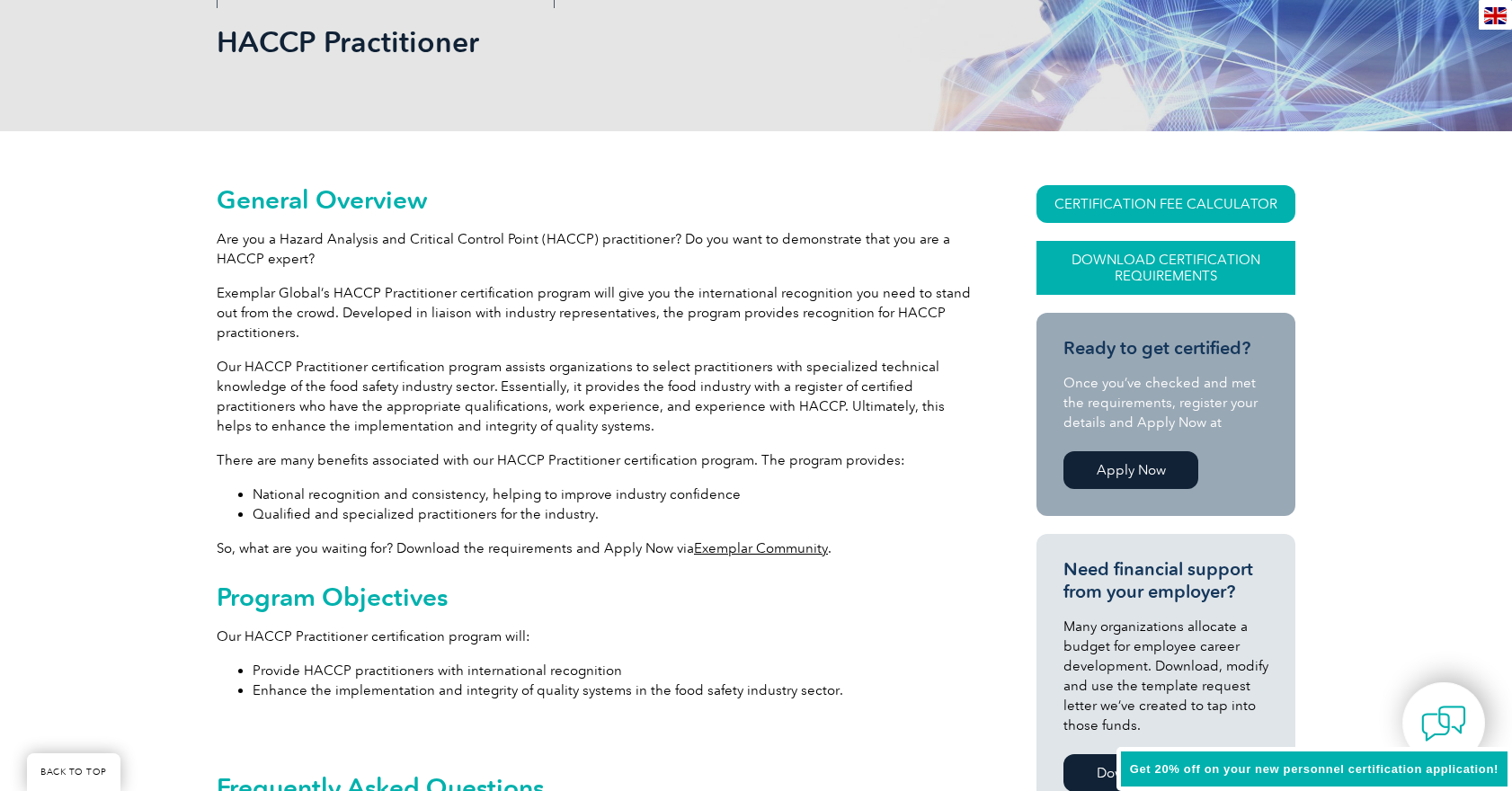
click at [1198, 271] on link "Download Certification Requirements" at bounding box center [1166, 268] width 259 height 54
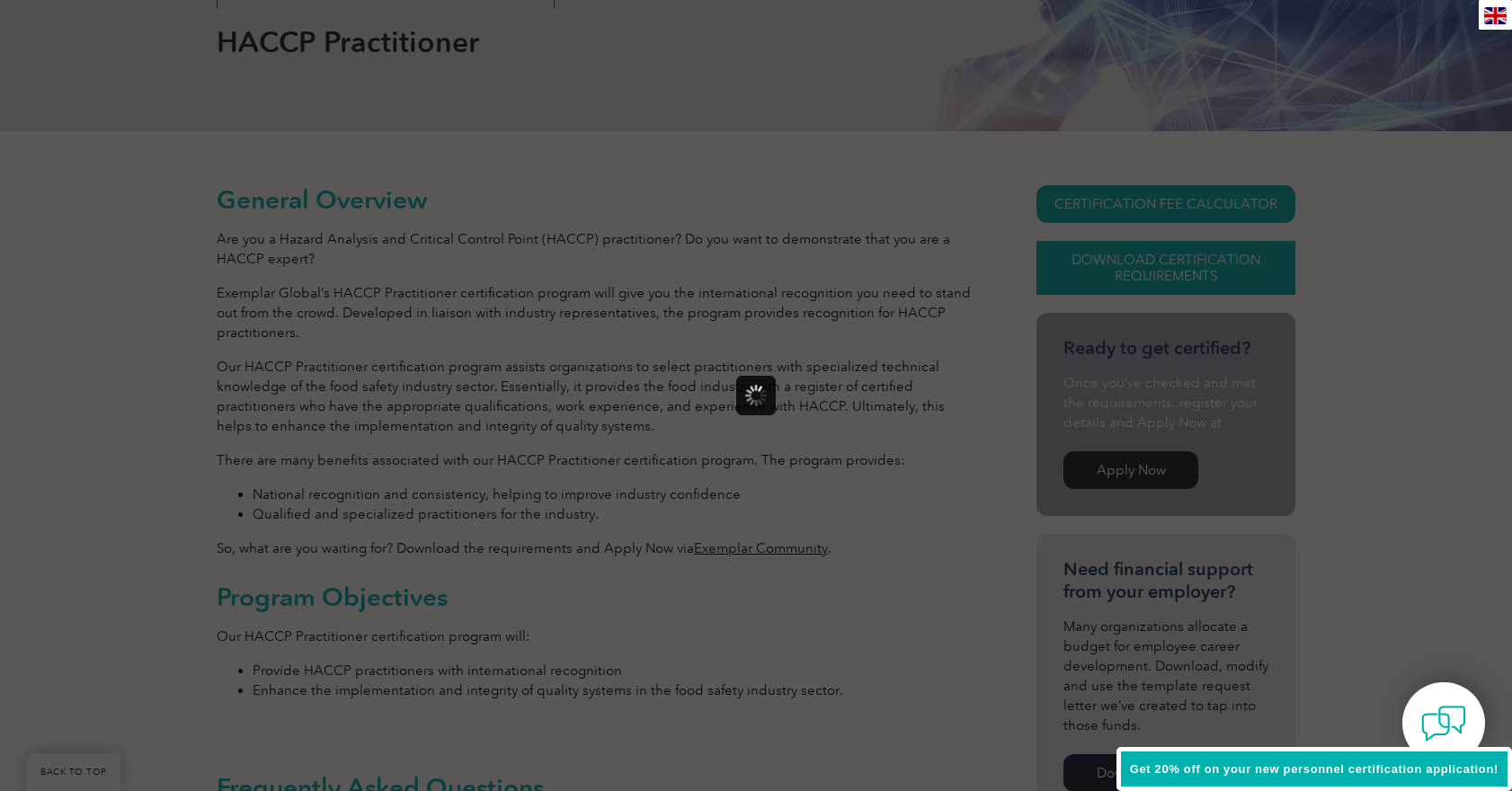
scroll to position [0, 0]
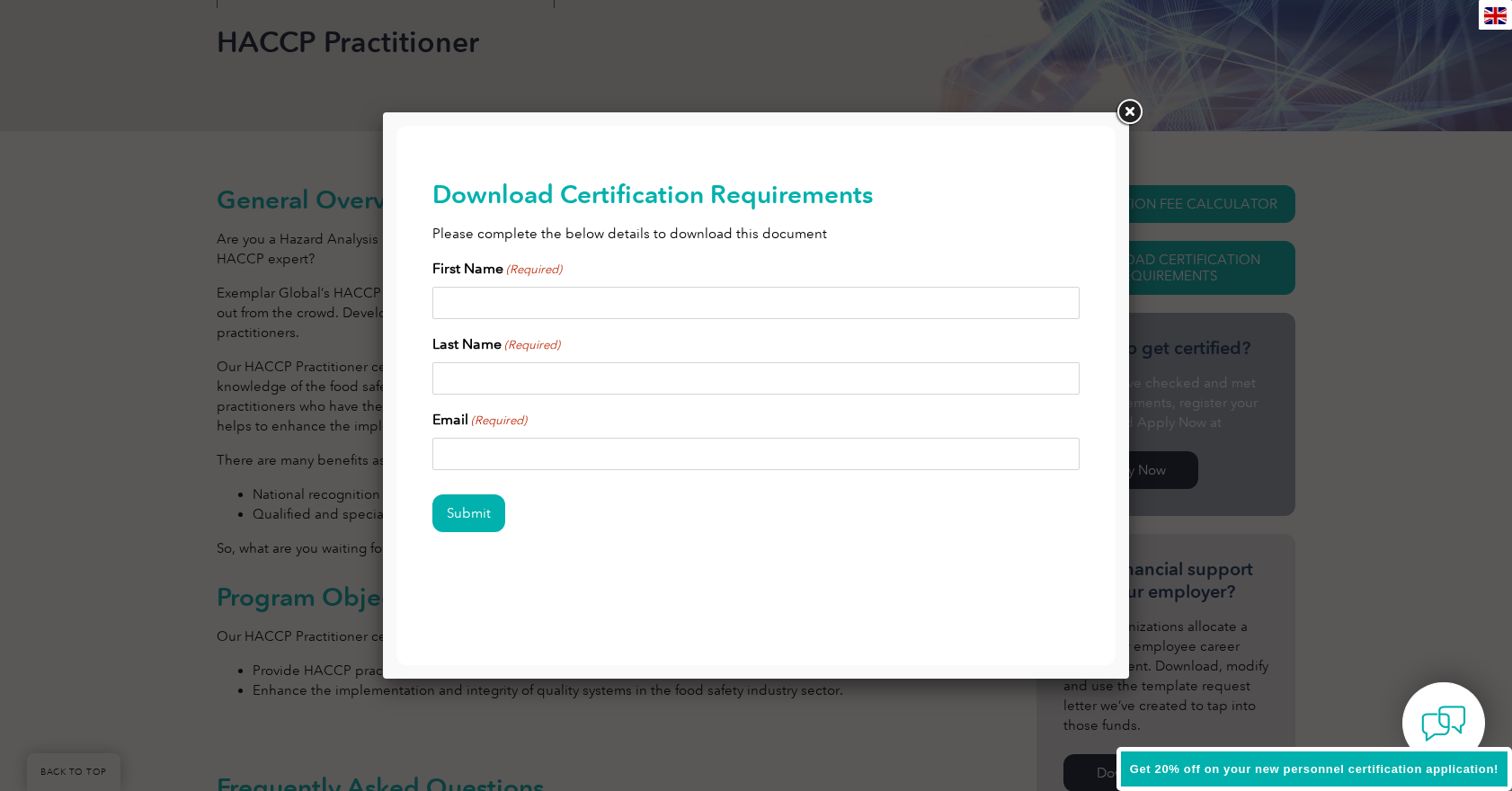
drag, startPoint x: 555, startPoint y: 294, endPoint x: 590, endPoint y: 288, distance: 35.5
click at [555, 294] on input "First Name (Required)" at bounding box center [756, 302] width 647 height 33
type input "Test"
type input "shamus@thomasmarsden.com.au"
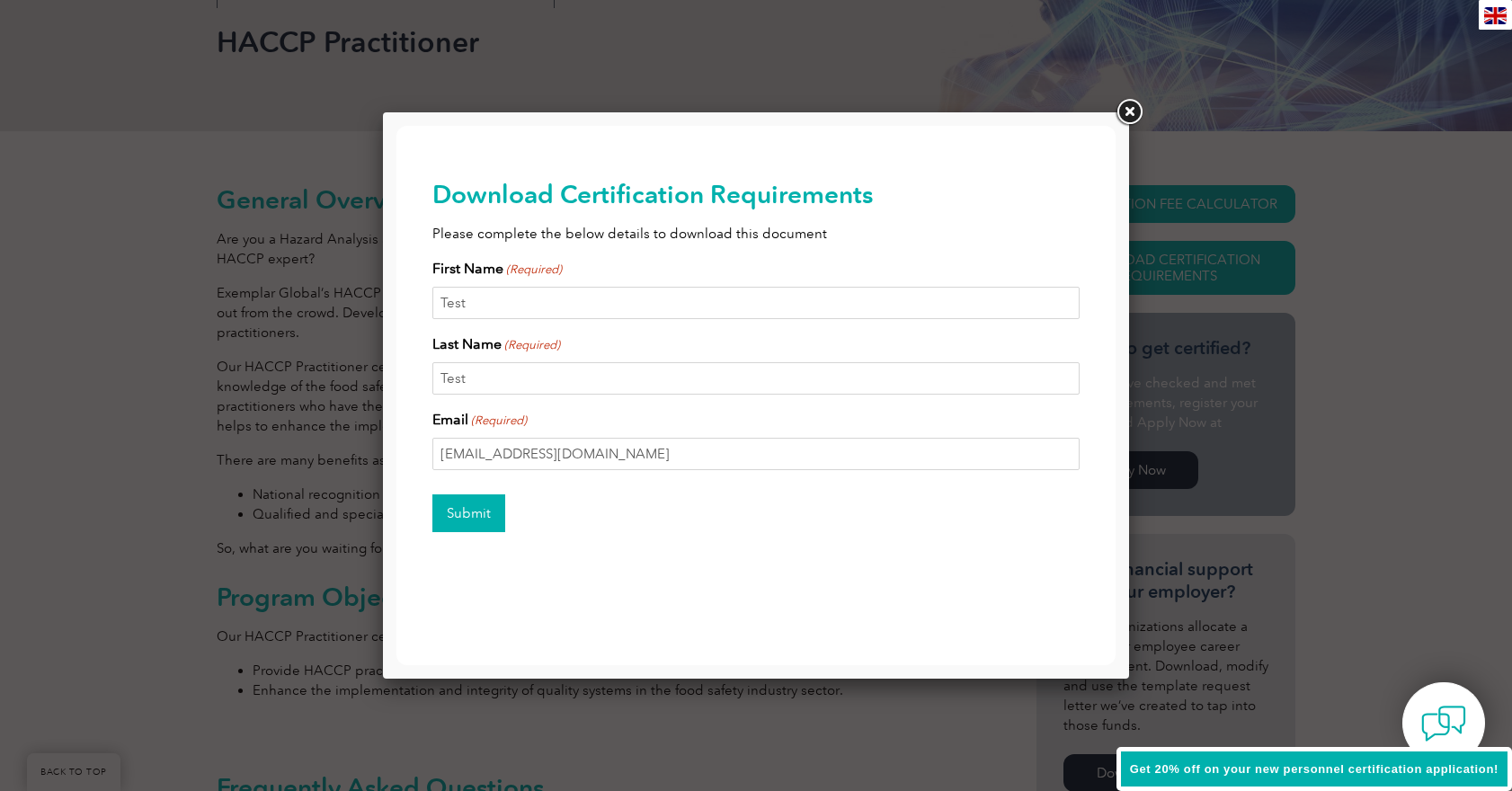
click at [465, 506] on input "Submit" at bounding box center [469, 513] width 73 height 37
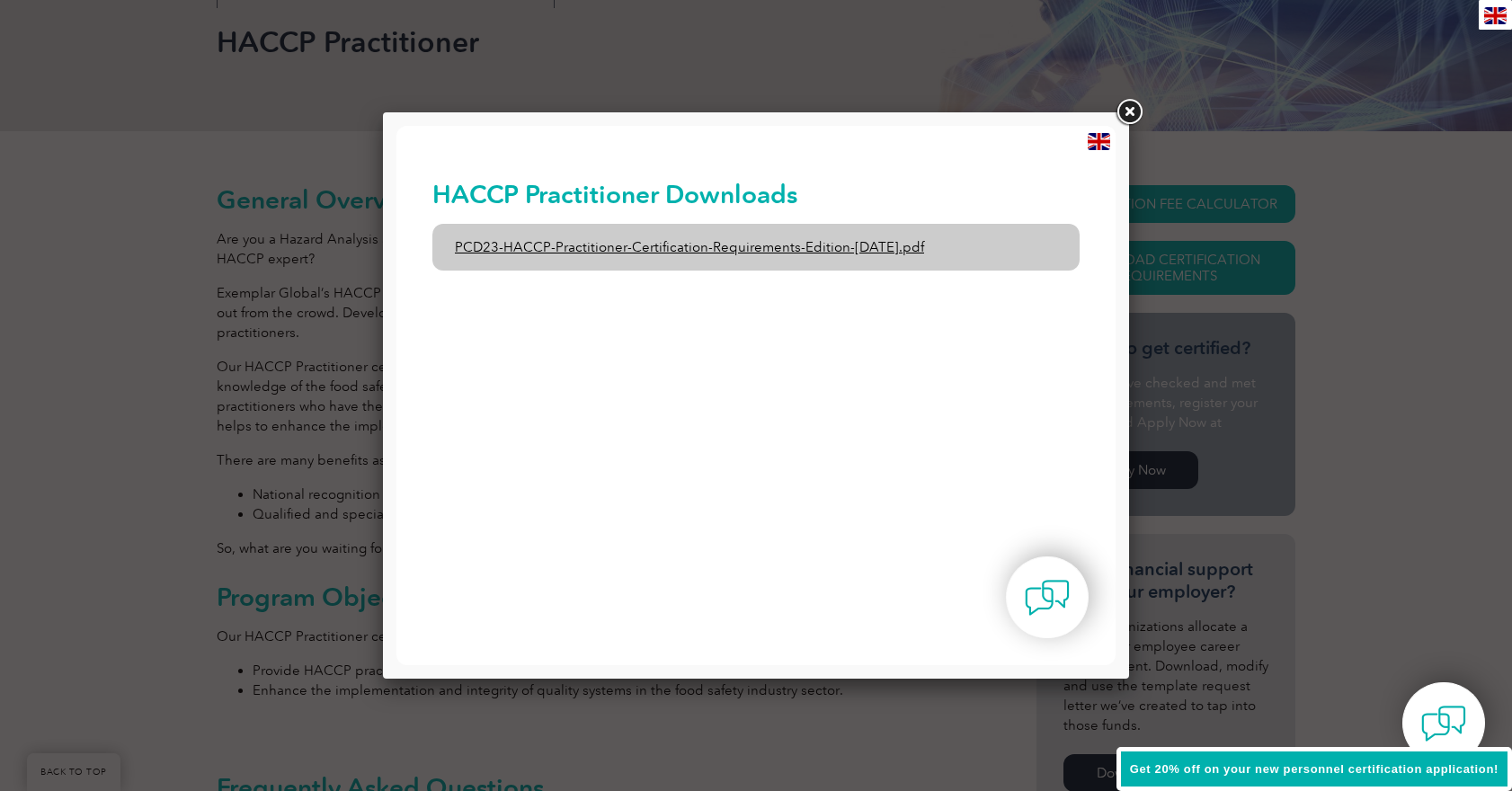
click at [751, 246] on link "PCD23-HACCP-Practitioner-Certification-Requirements-Edition-1-June-2020.pdf" at bounding box center [756, 247] width 647 height 47
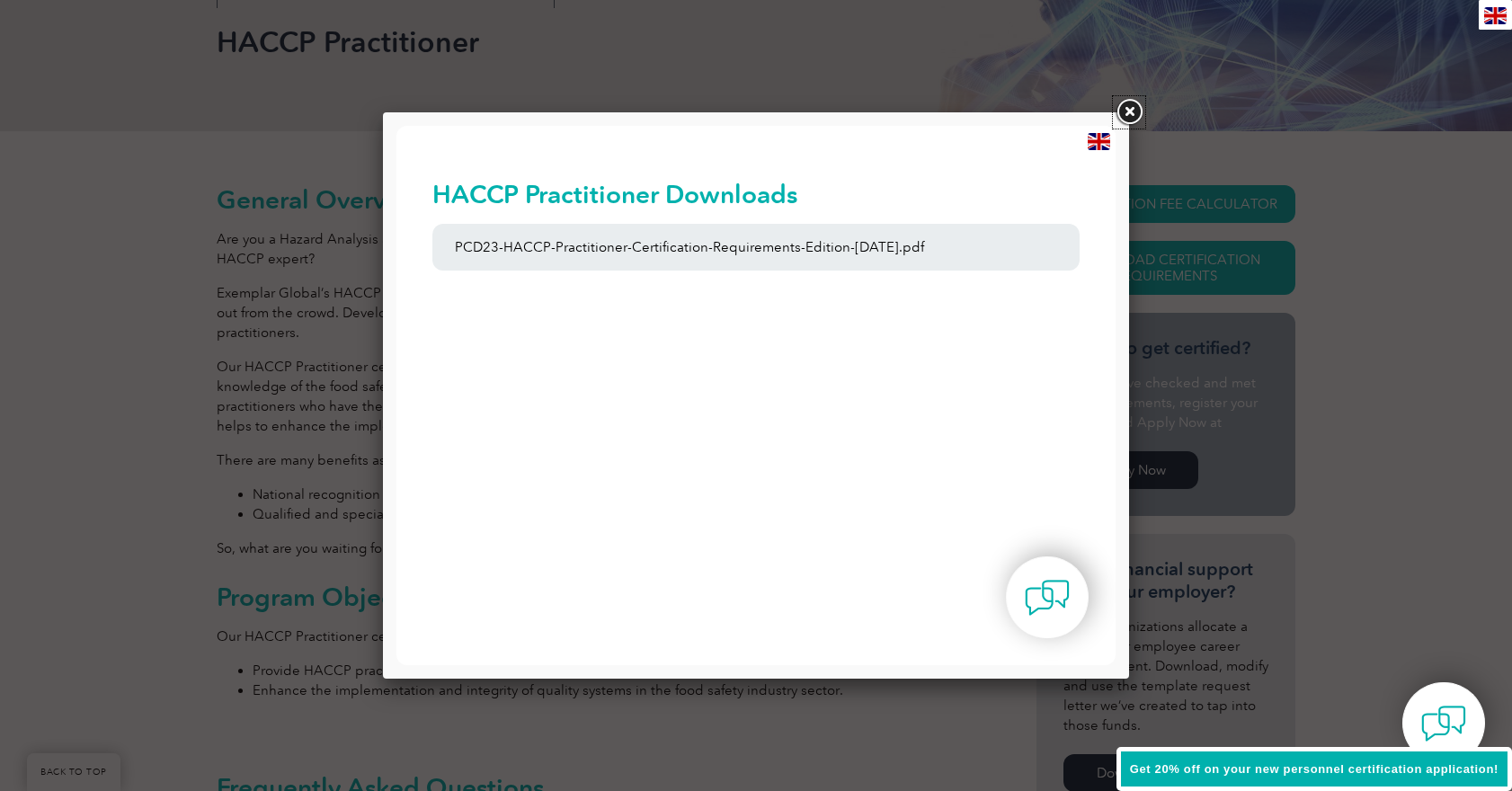
click at [1138, 111] on link at bounding box center [1129, 112] width 33 height 33
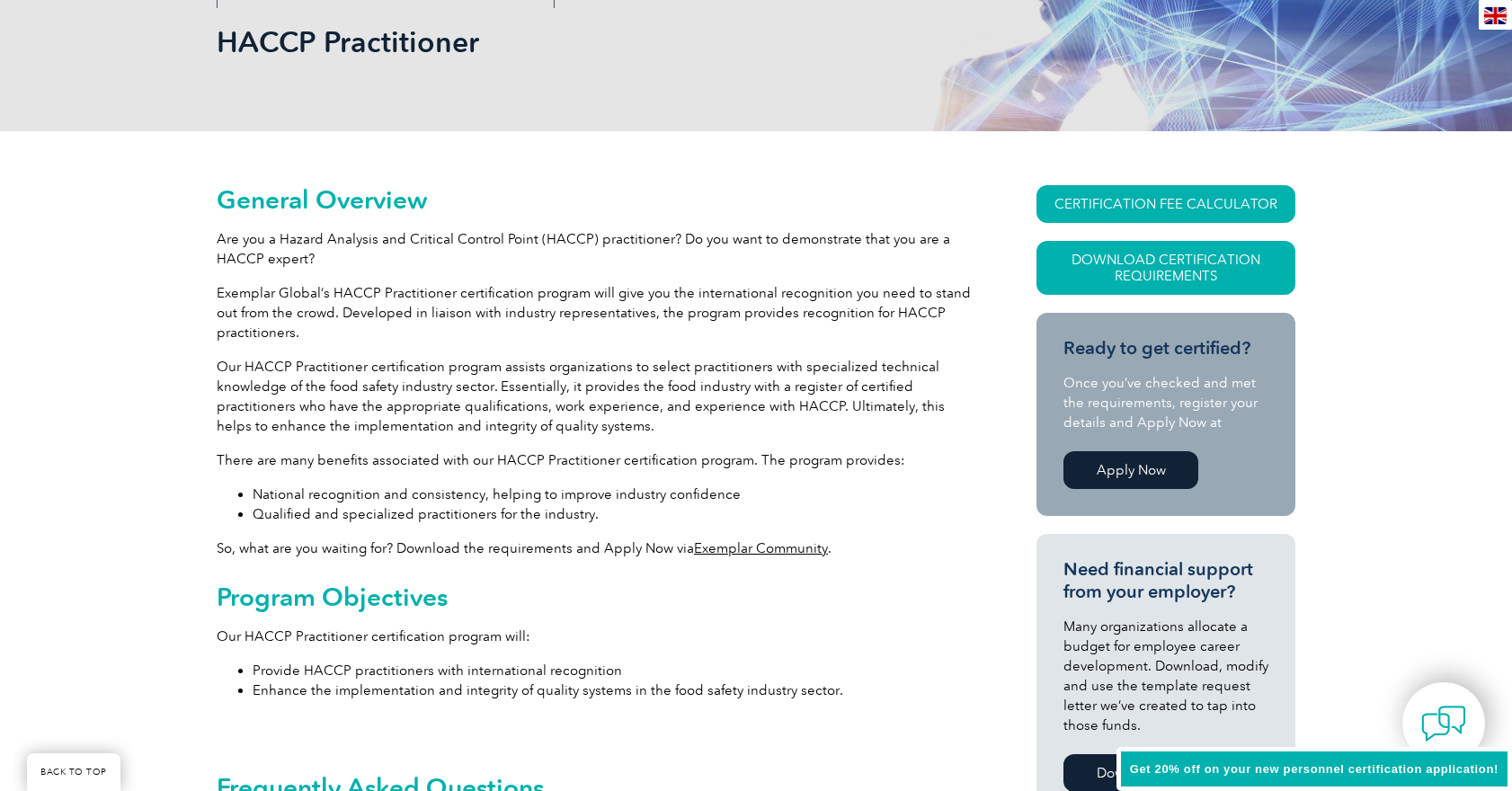
click at [1491, 20] on img at bounding box center [1495, 16] width 22 height 17
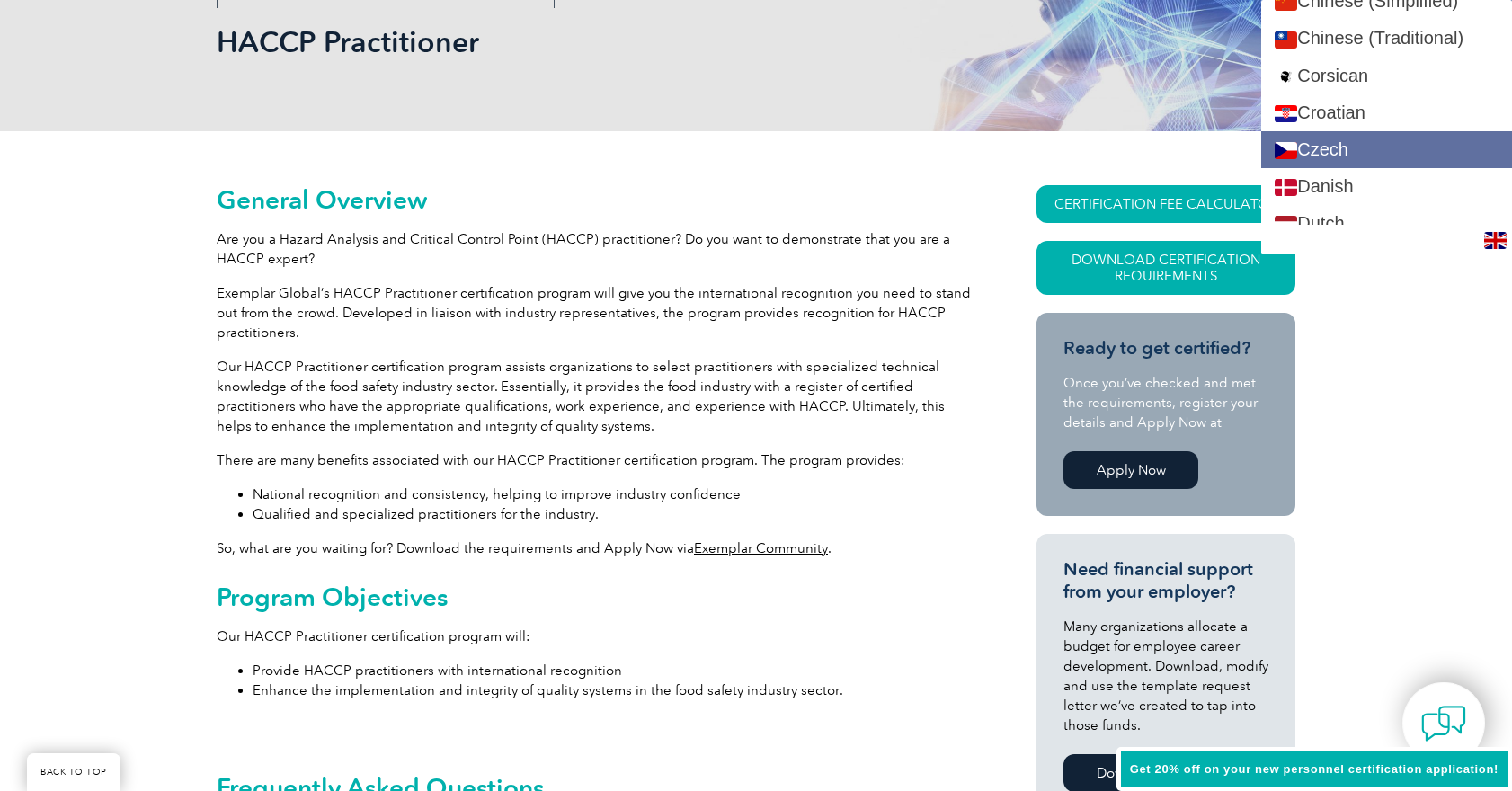
scroll to position [541, 0]
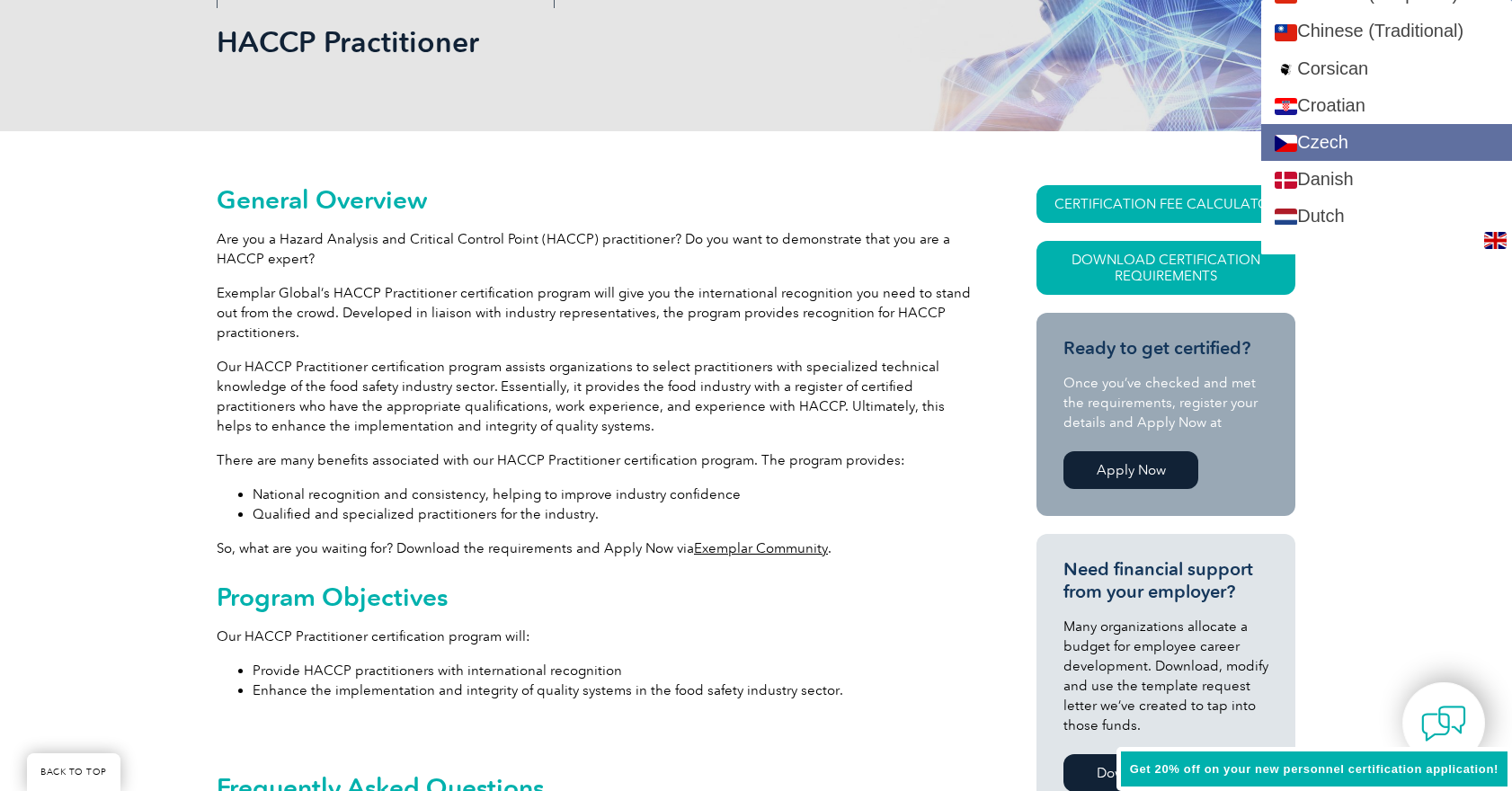
click at [1364, 148] on link "Czech" at bounding box center [1387, 141] width 251 height 37
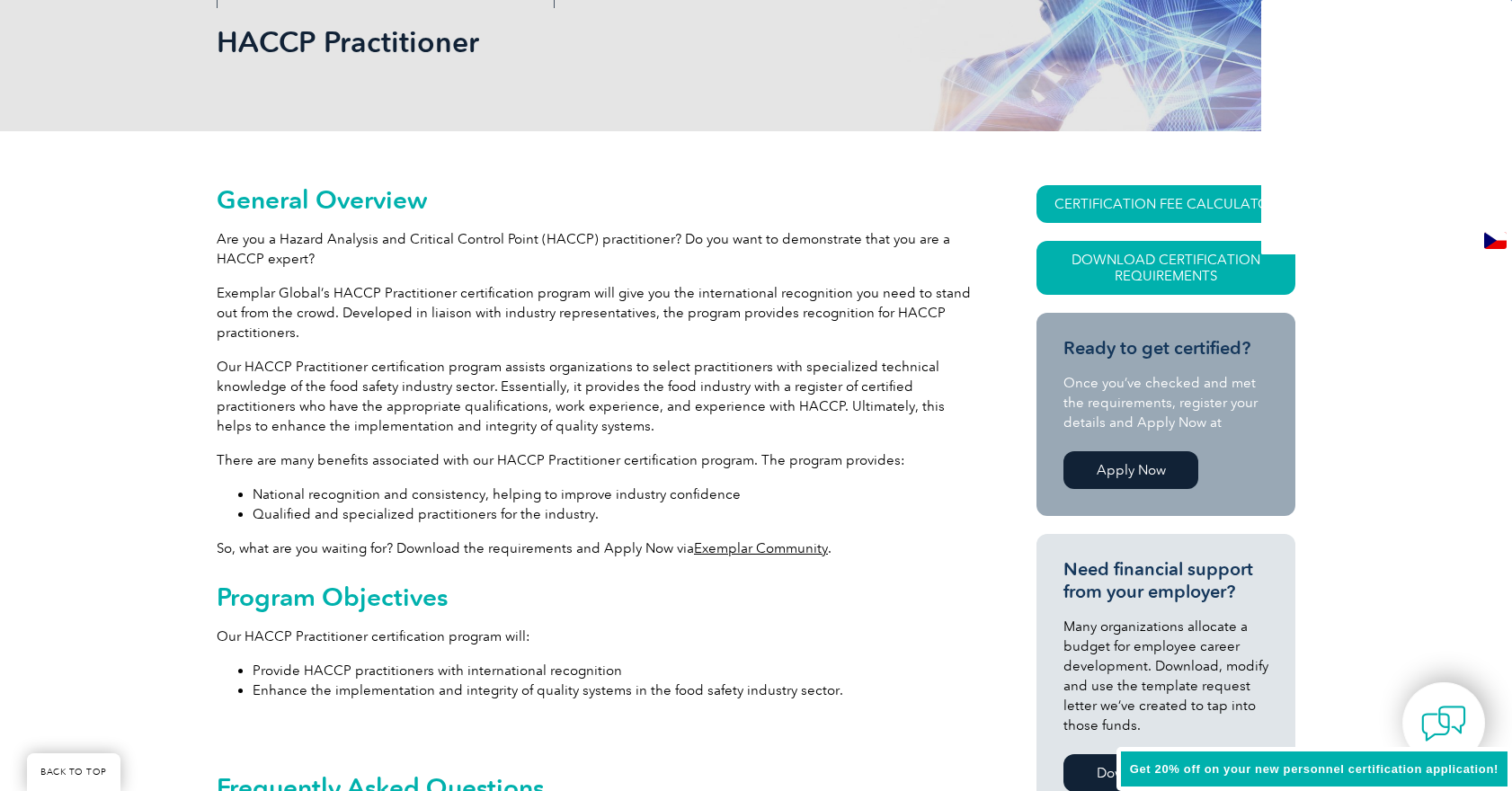
scroll to position [0, 0]
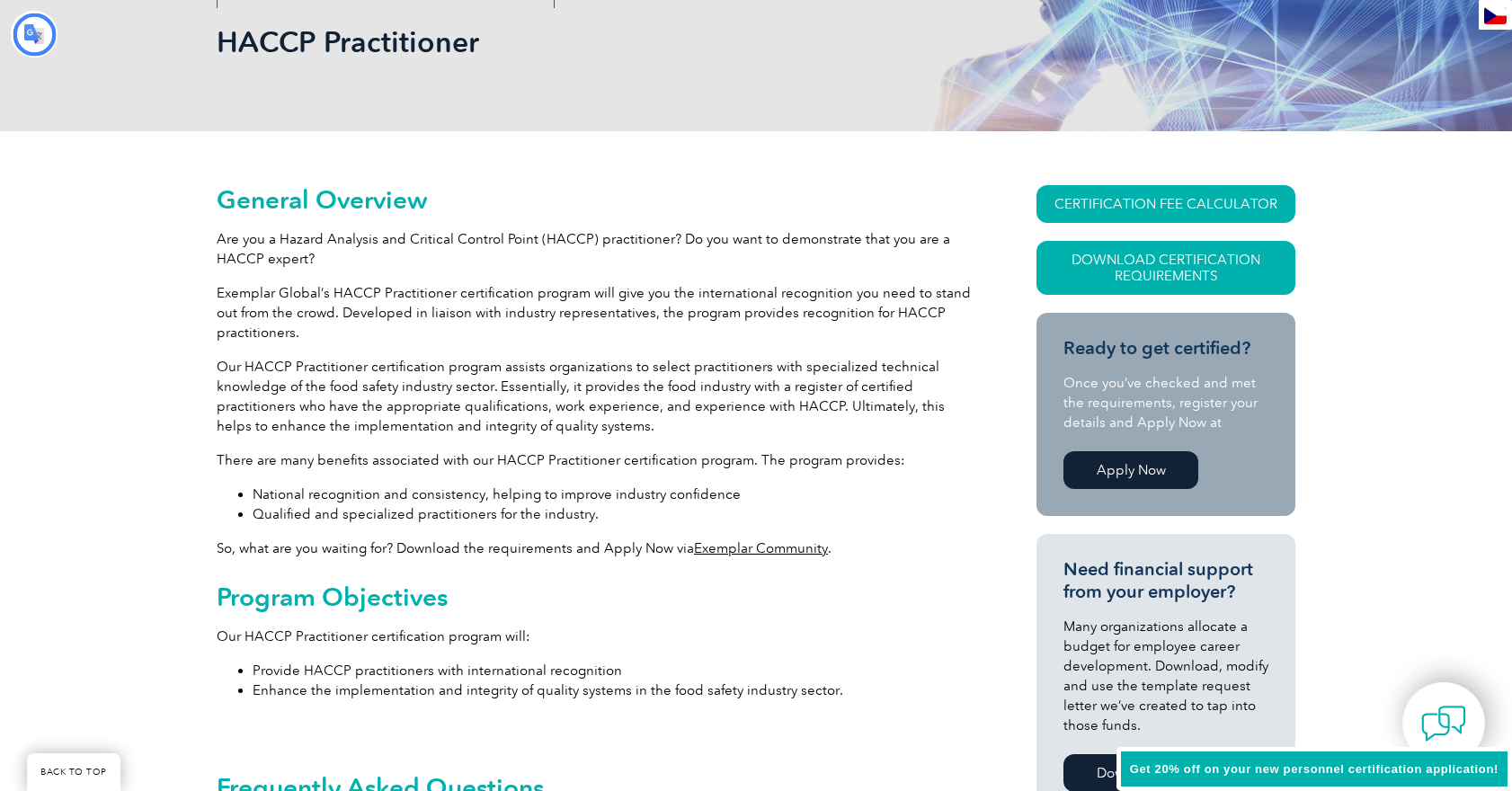
type input "Vyhledávání"
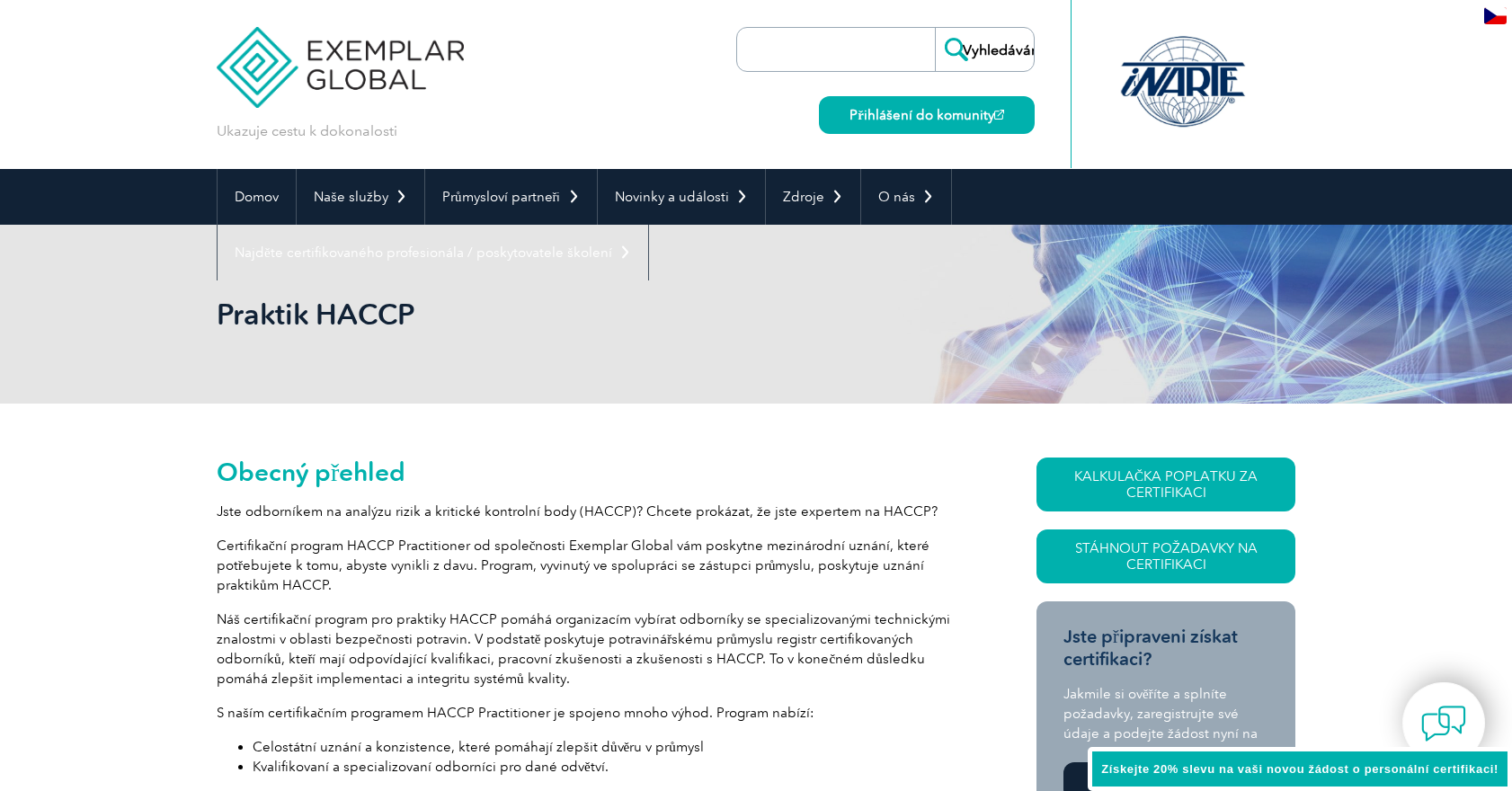
click at [1485, 19] on img at bounding box center [1495, 16] width 22 height 17
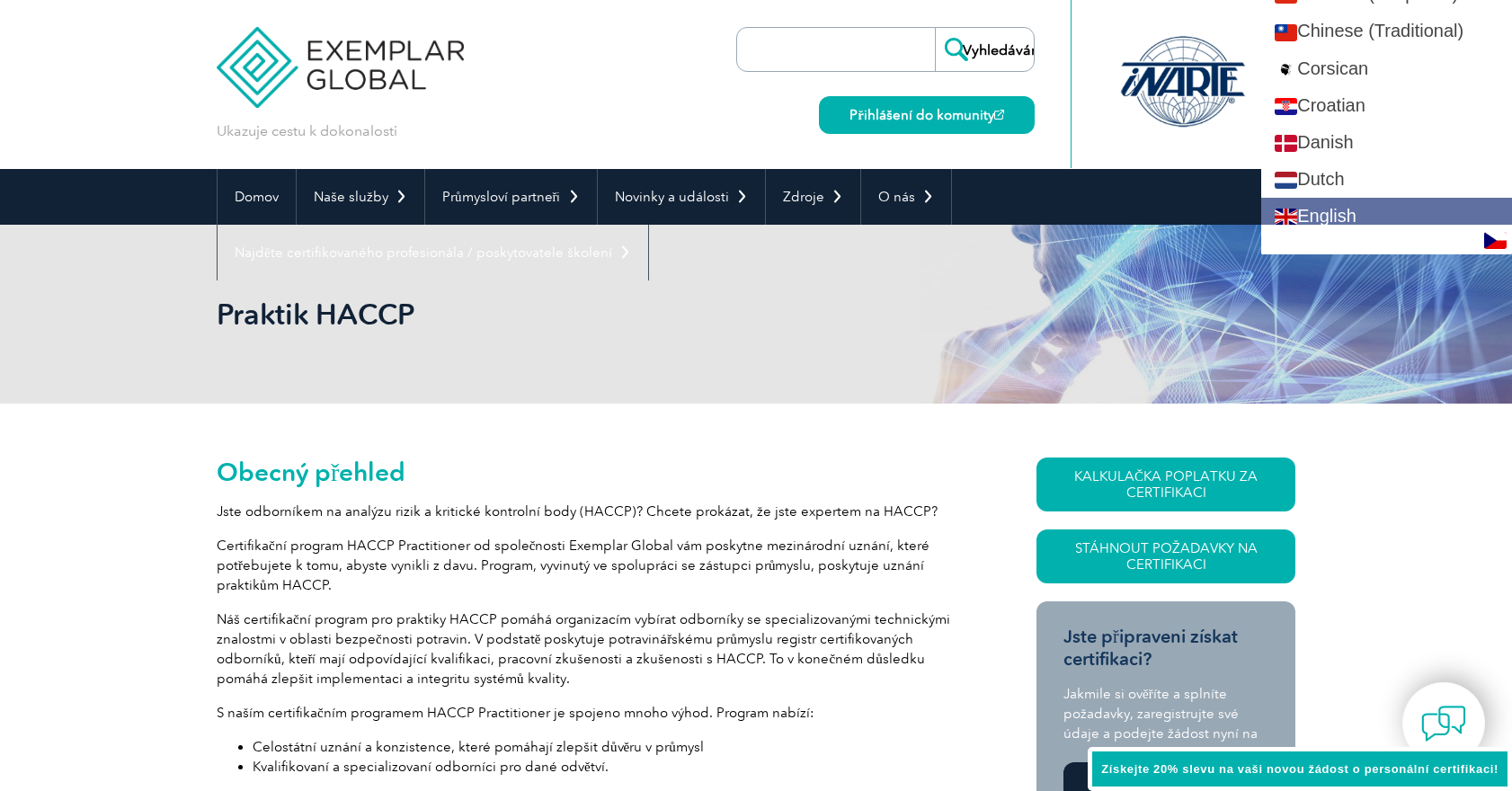
click at [1349, 217] on link "English" at bounding box center [1387, 215] width 251 height 37
type input "Search"
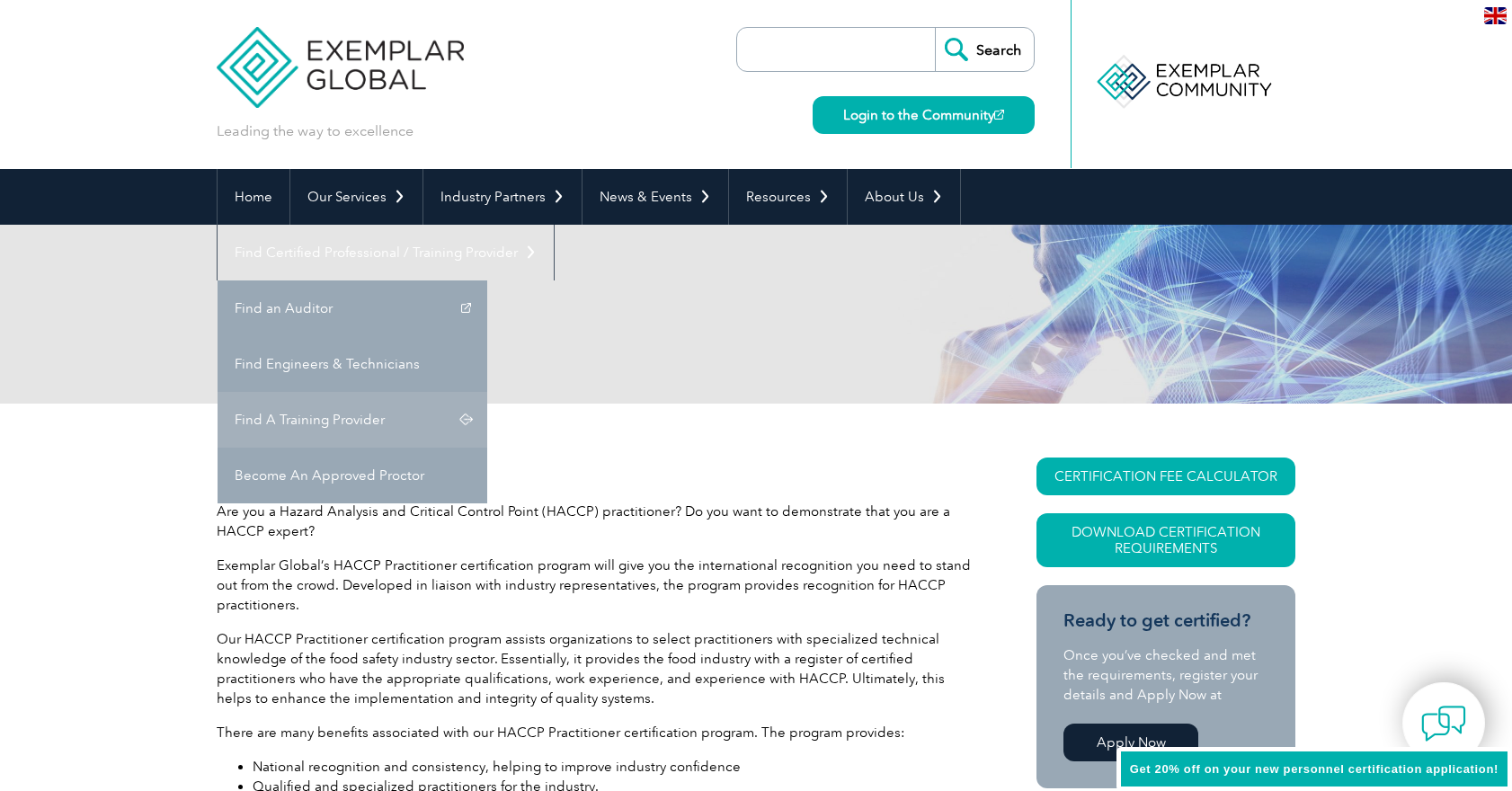
click at [487, 392] on link "Find A Training Provider" at bounding box center [352, 420] width 270 height 56
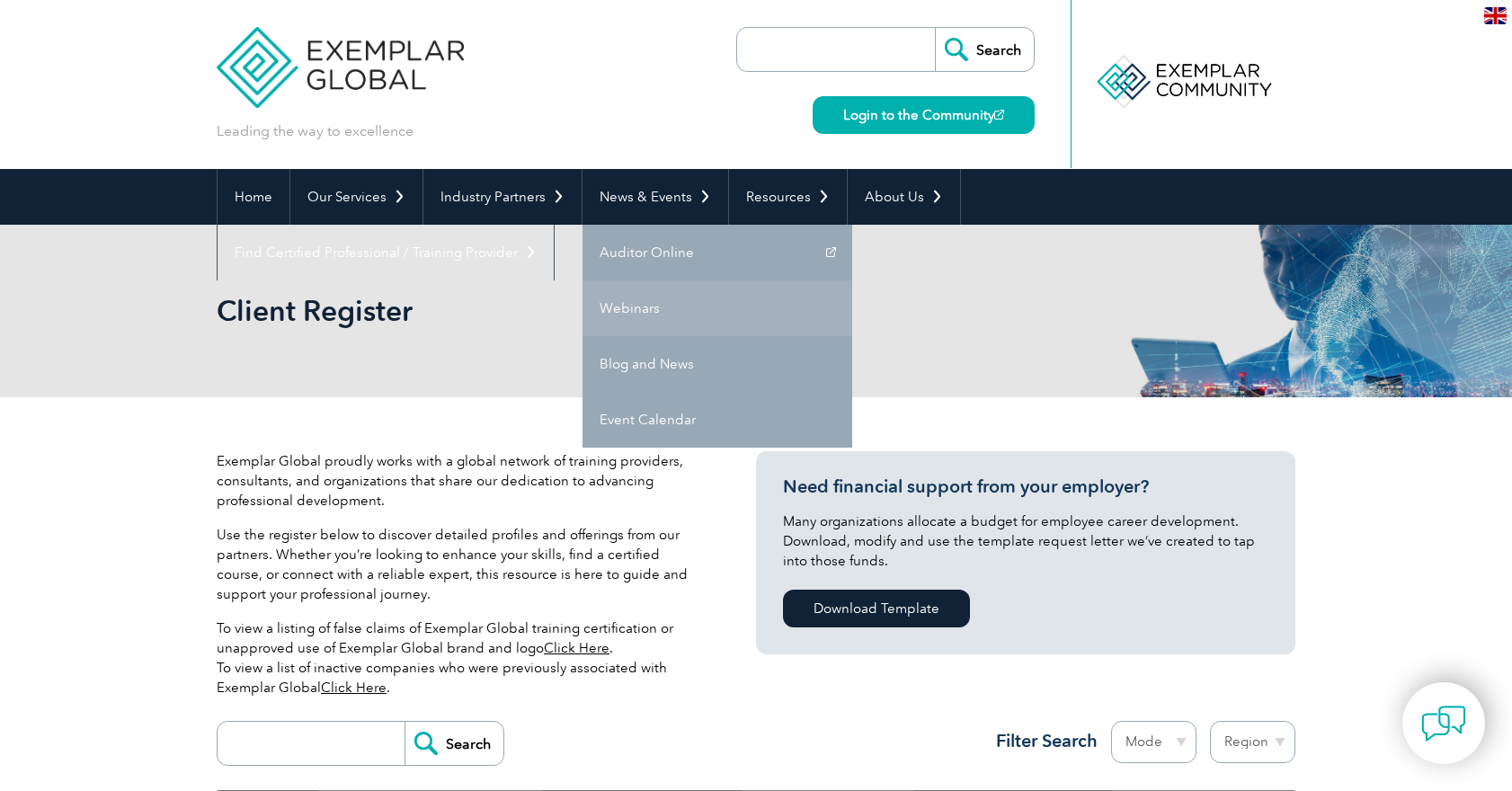
click at [639, 309] on link "Webinars" at bounding box center [717, 309] width 270 height 56
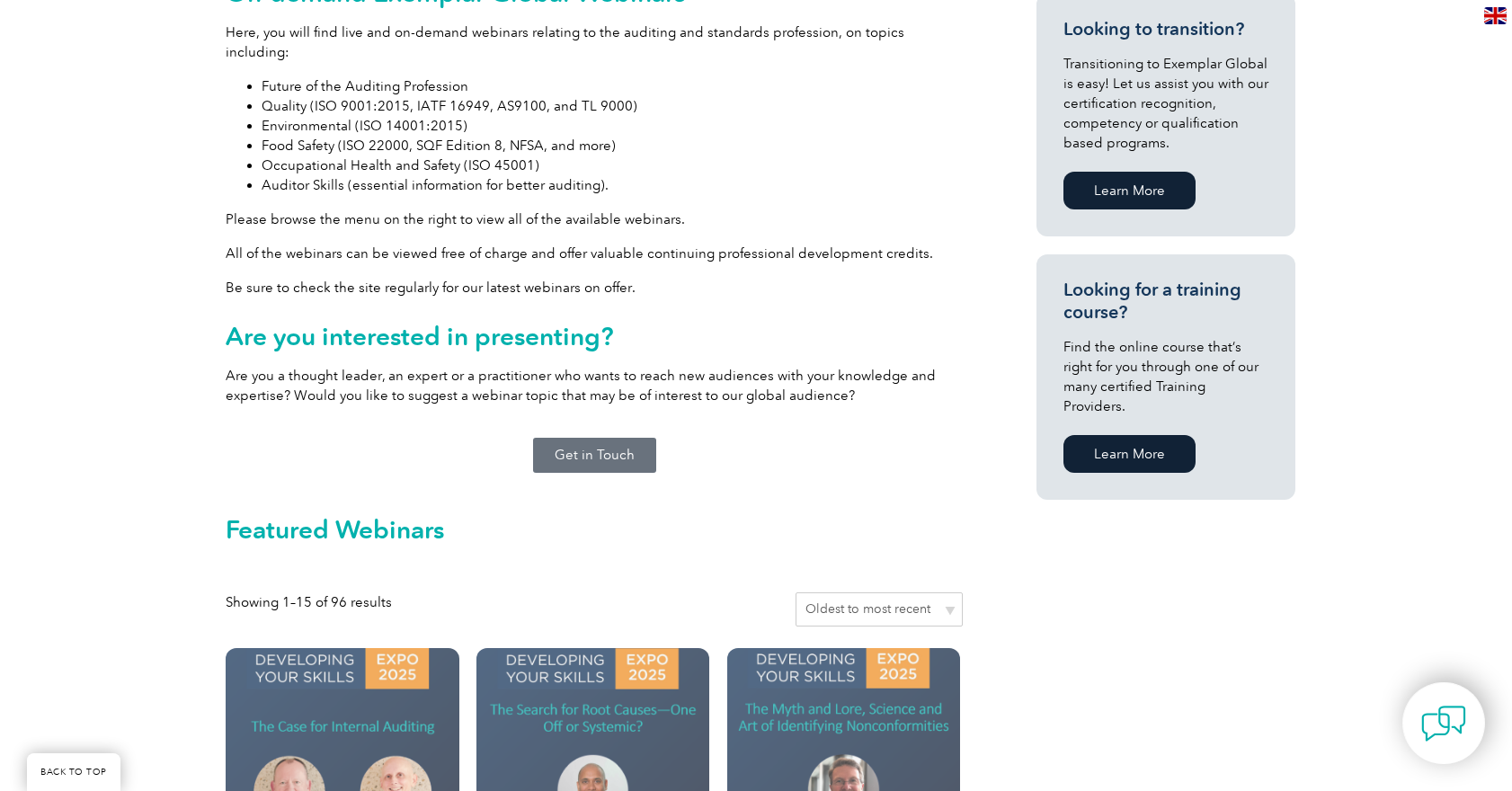
scroll to position [1119, 0]
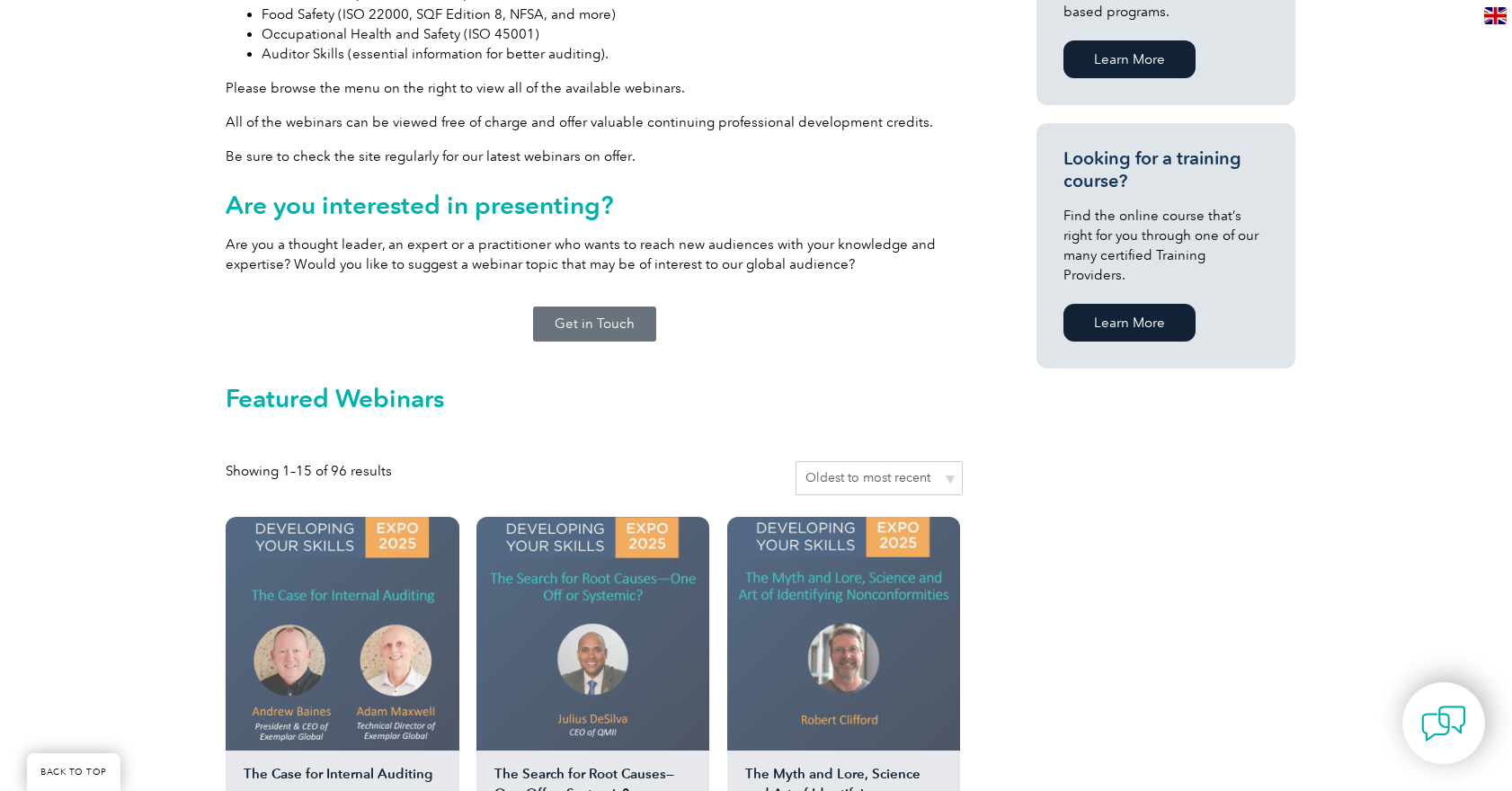
click at [388, 604] on img at bounding box center [343, 634] width 234 height 234
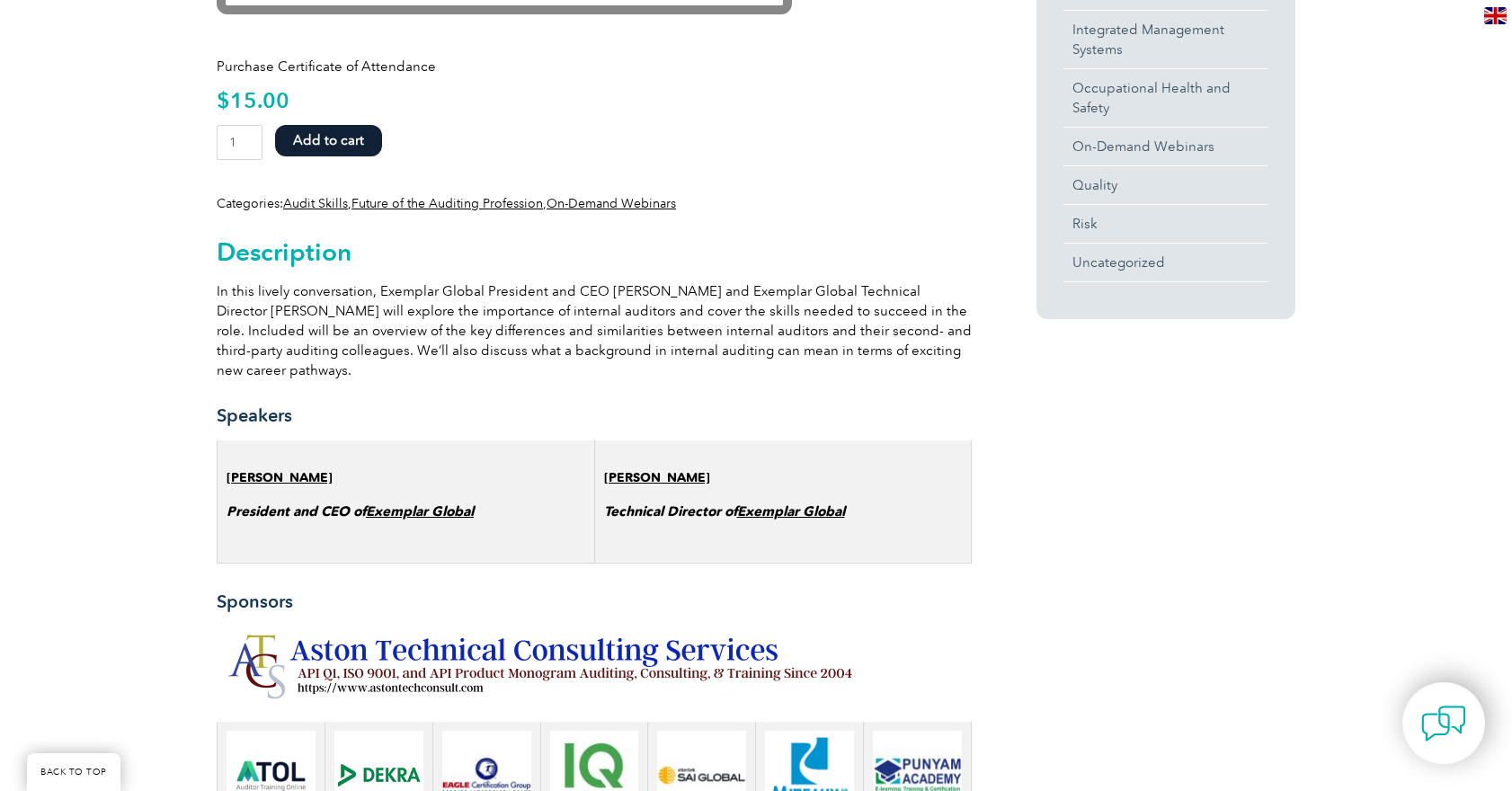
scroll to position [751, 0]
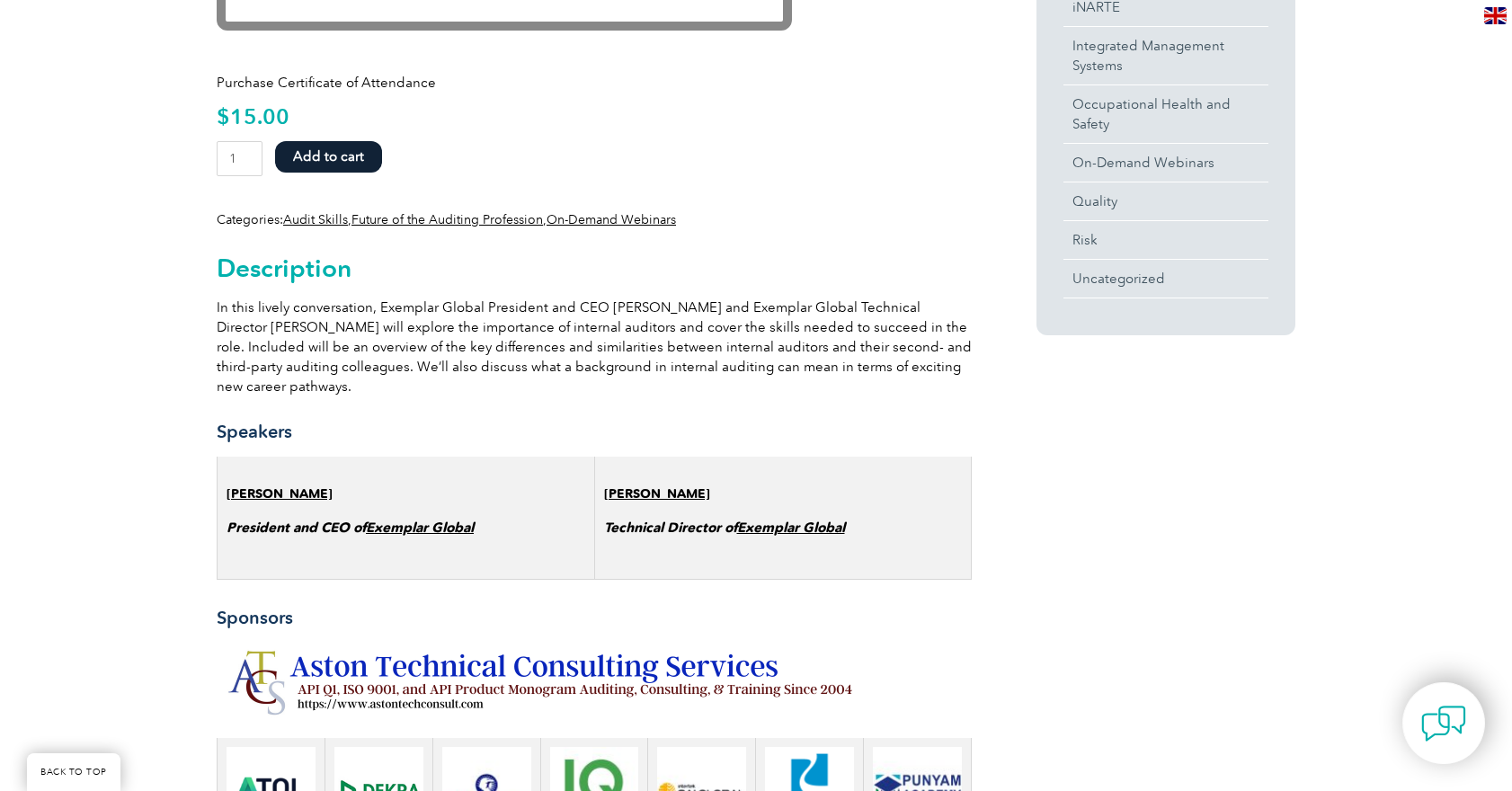
click at [307, 163] on button "Add to cart" at bounding box center [329, 157] width 107 height 32
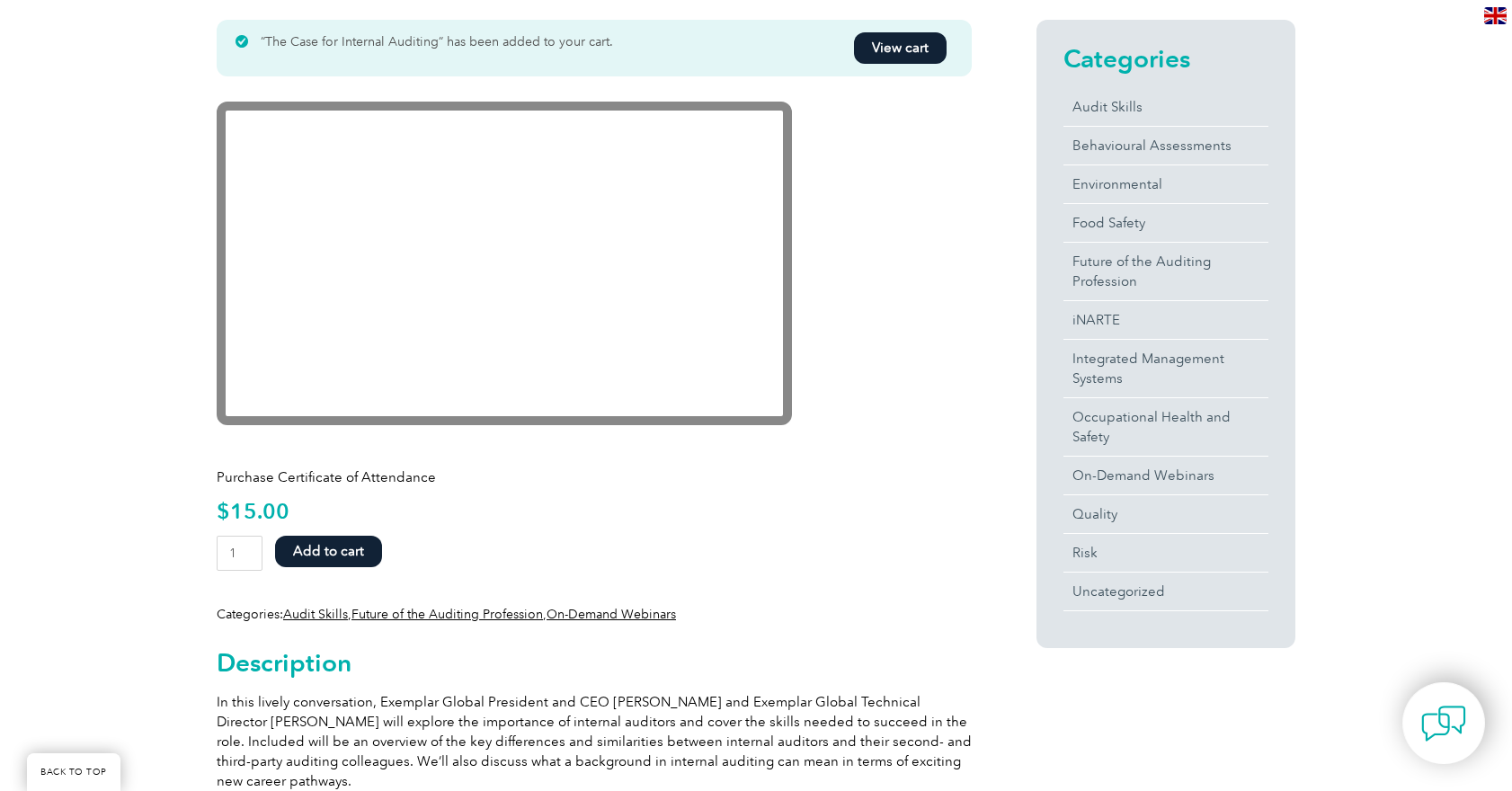
scroll to position [321, 0]
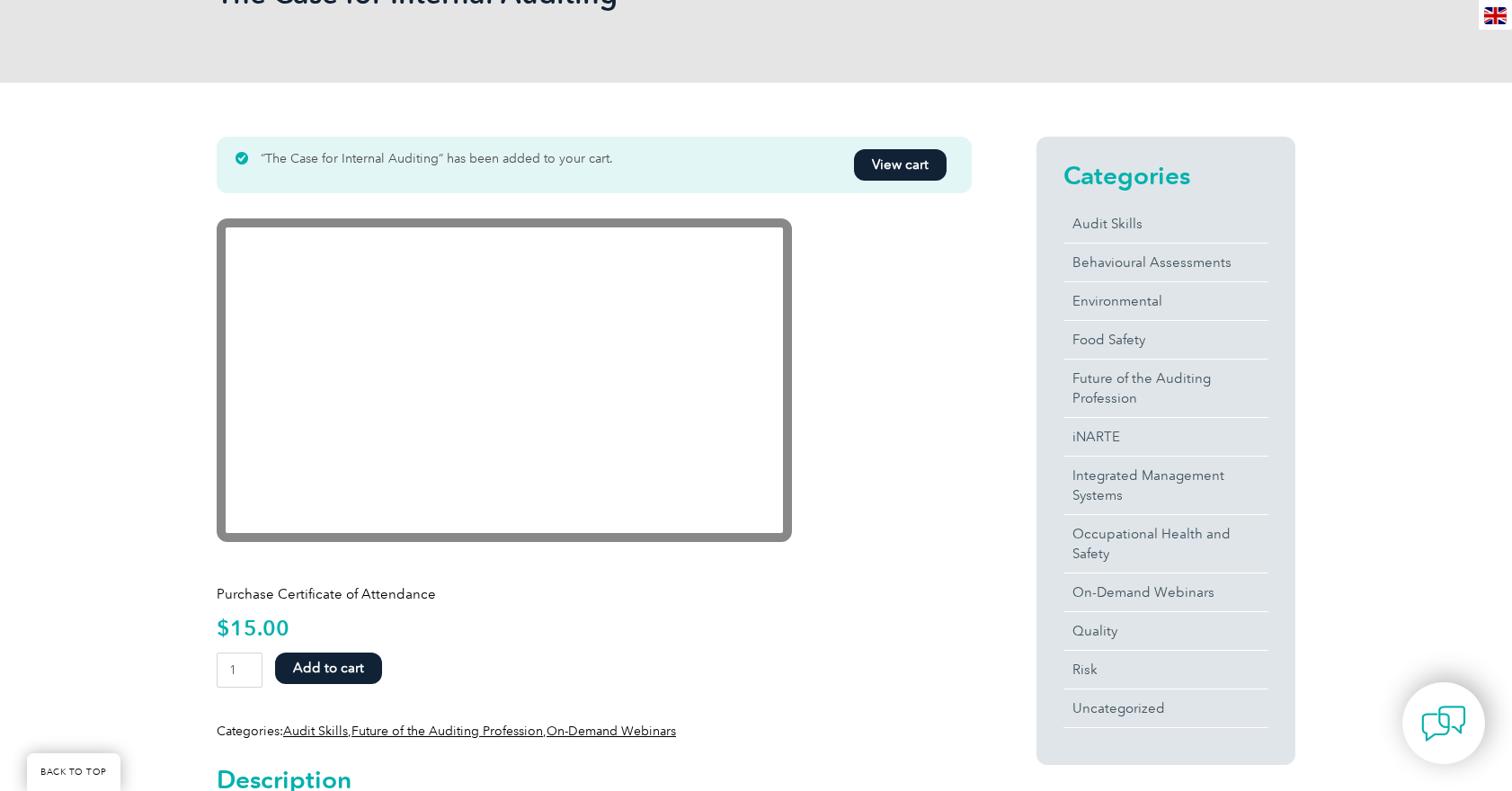
click at [891, 161] on link "View cart" at bounding box center [900, 165] width 93 height 32
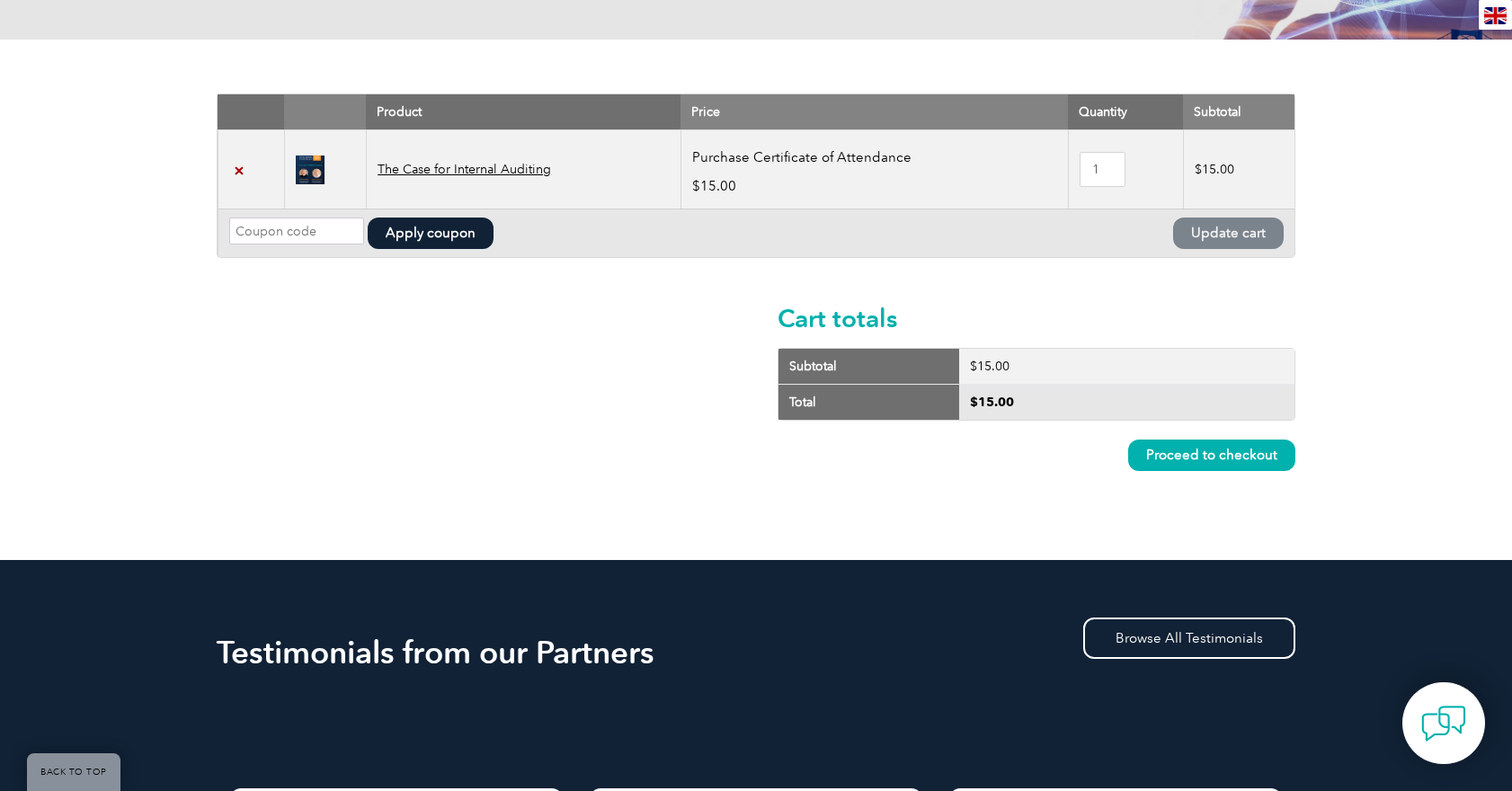
scroll to position [365, 0]
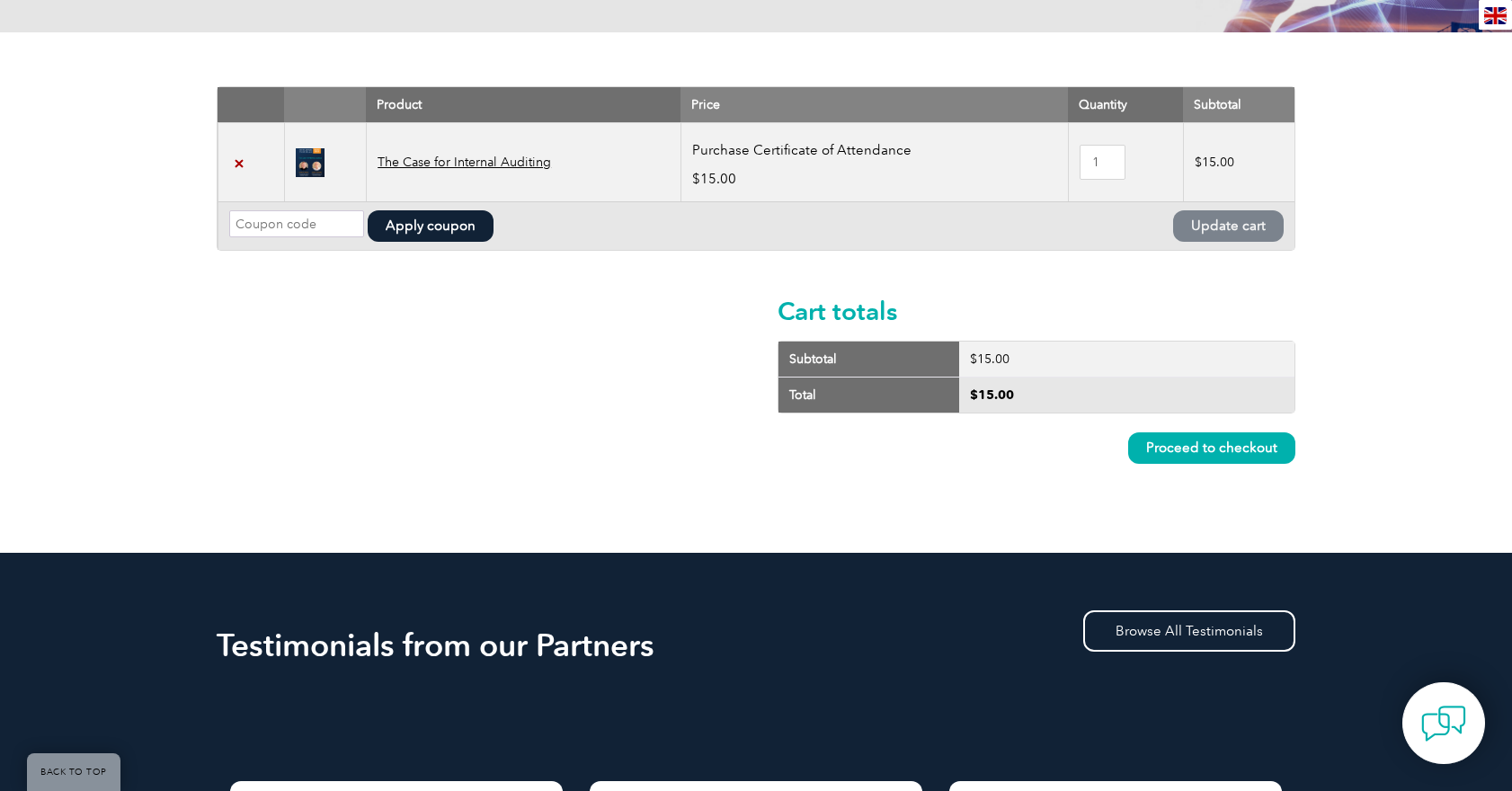
click at [1190, 453] on link "Proceed to checkout" at bounding box center [1211, 448] width 168 height 32
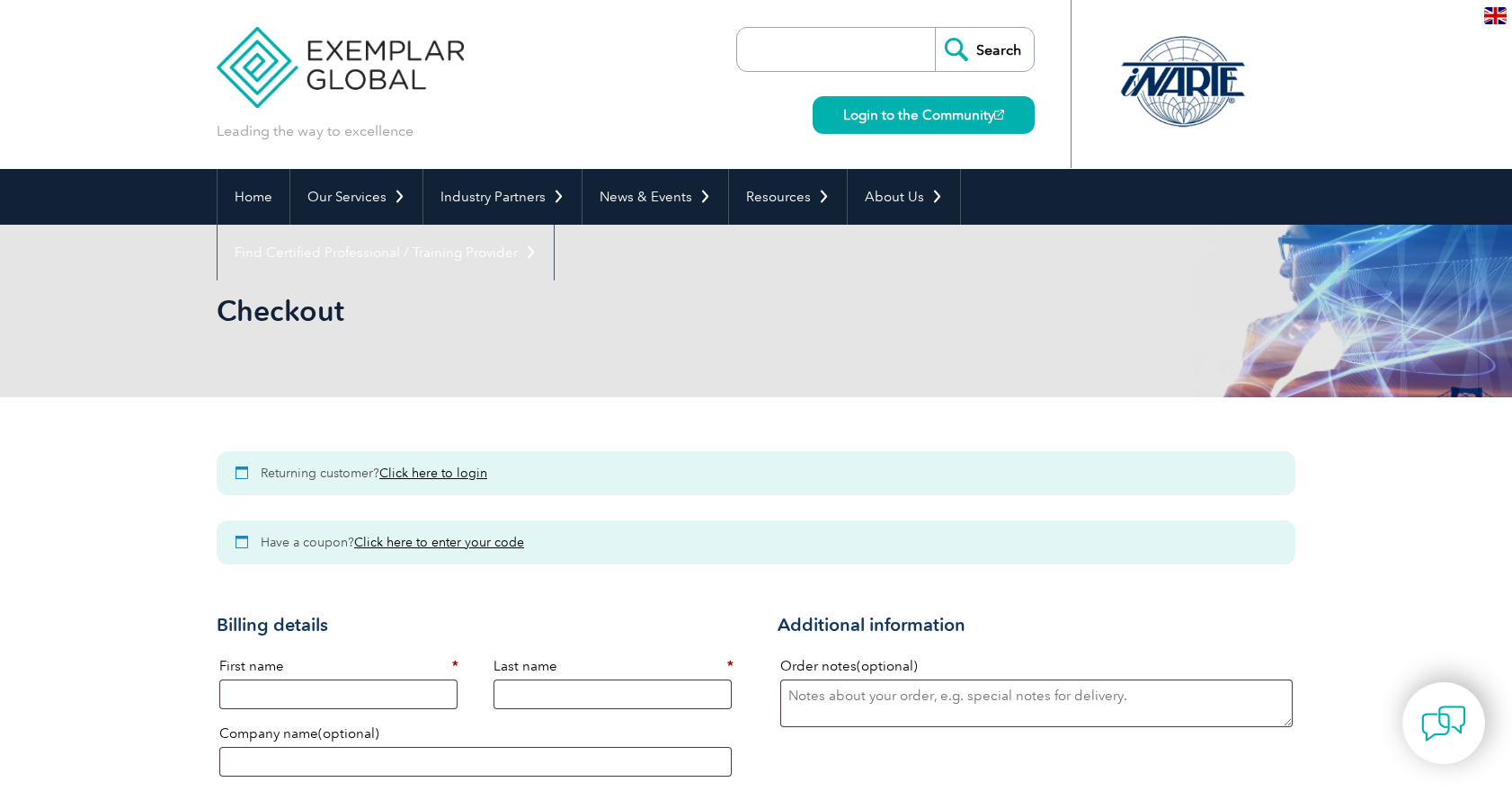
select select "[GEOGRAPHIC_DATA]"
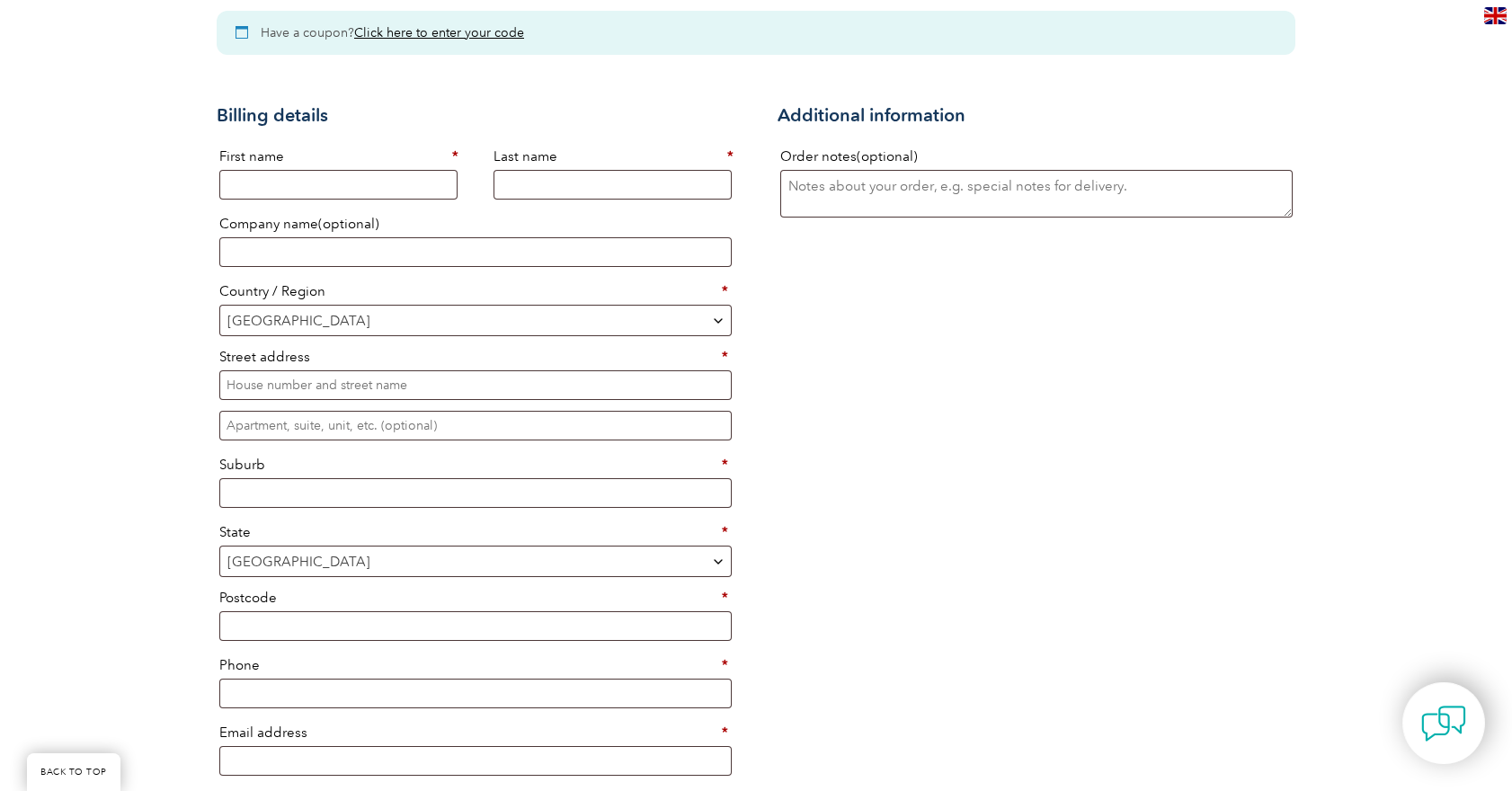
scroll to position [508, 0]
click at [304, 192] on input "First name *" at bounding box center [338, 185] width 238 height 30
type input "Test"
click at [567, 190] on input "Last name *" at bounding box center [612, 185] width 238 height 30
type input "Test"
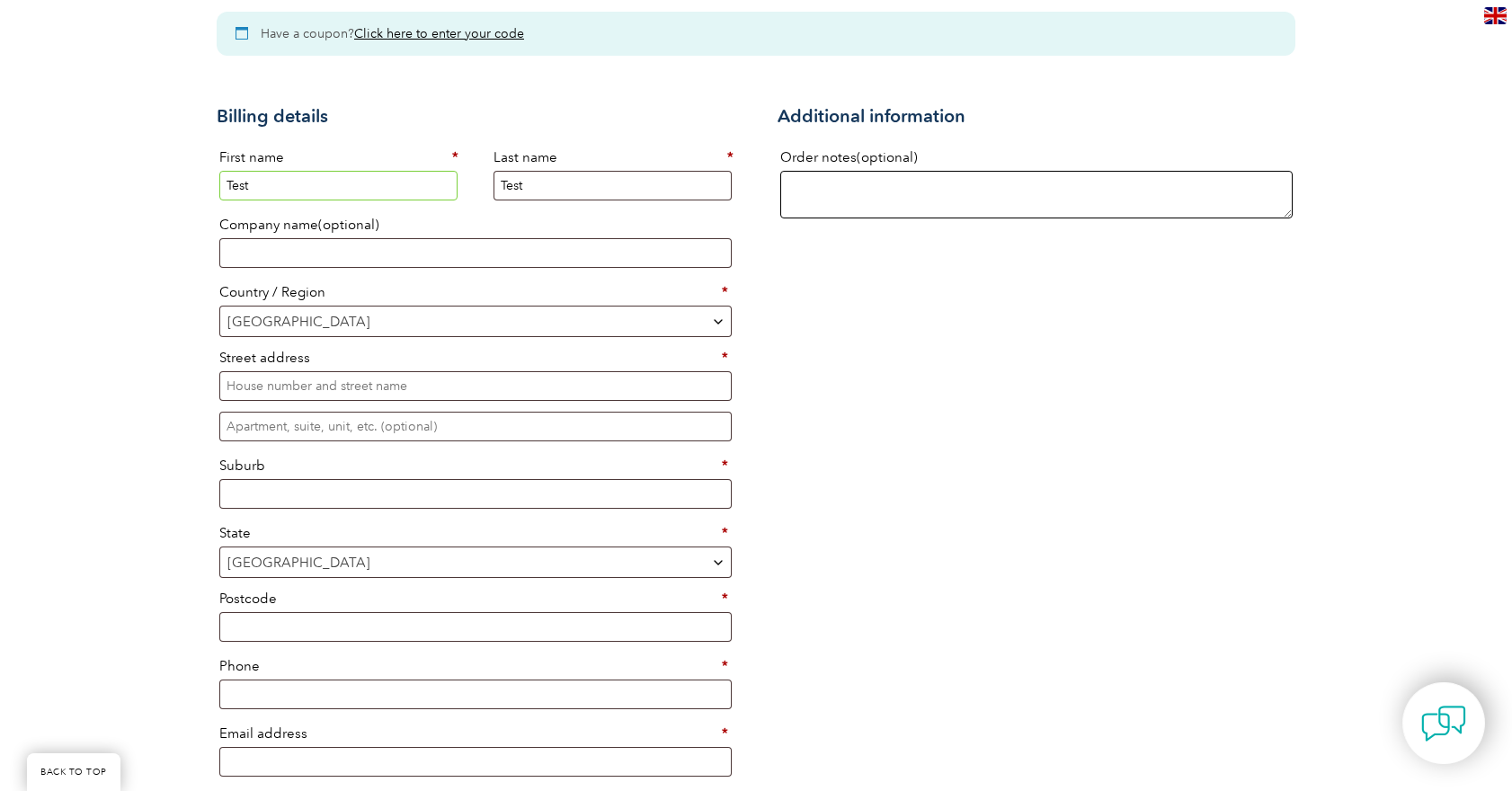
click at [873, 194] on textarea "Order notes (optional)" at bounding box center [1035, 194] width 512 height 48
type textarea "Test"
click at [304, 386] on input "Street address *" at bounding box center [475, 387] width 512 height 30
type input "t"
type input "Test"
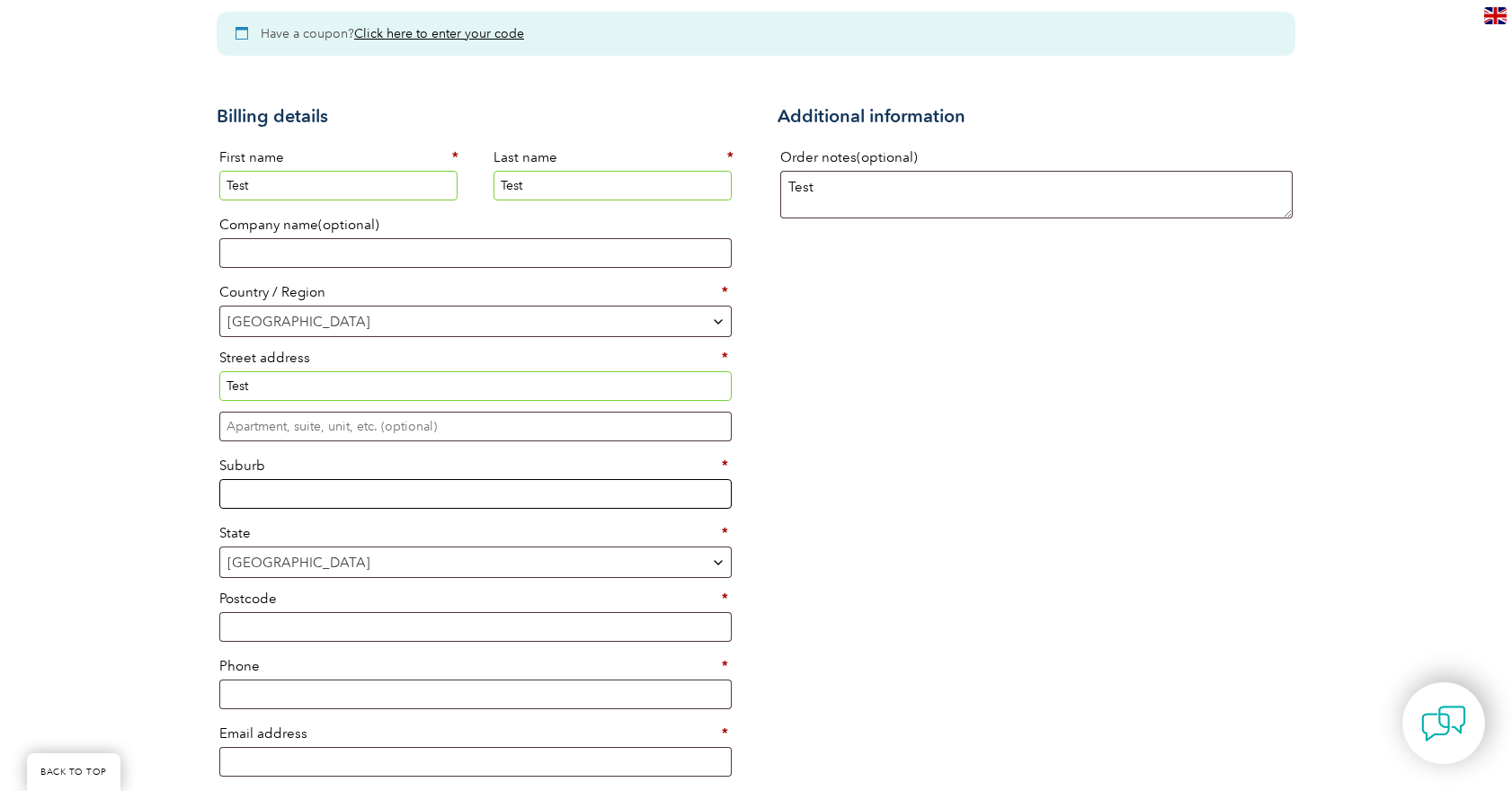
click at [260, 482] on input "Suburb *" at bounding box center [475, 494] width 512 height 30
type input "Test"
click at [285, 616] on input "Postcode *" at bounding box center [475, 627] width 512 height 30
type input "2750"
click at [264, 692] on input "Phone *" at bounding box center [475, 695] width 512 height 30
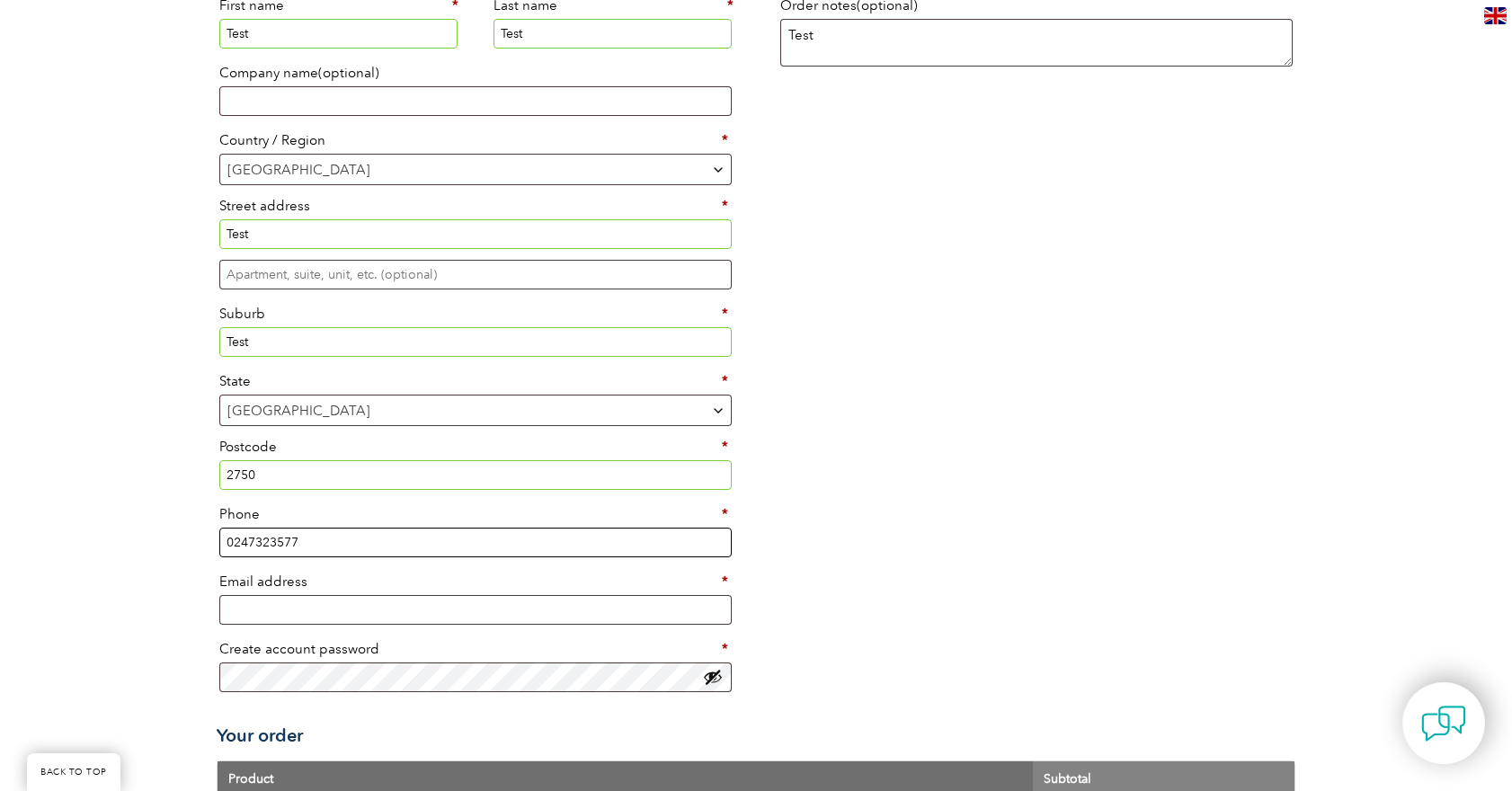
scroll to position [669, 0]
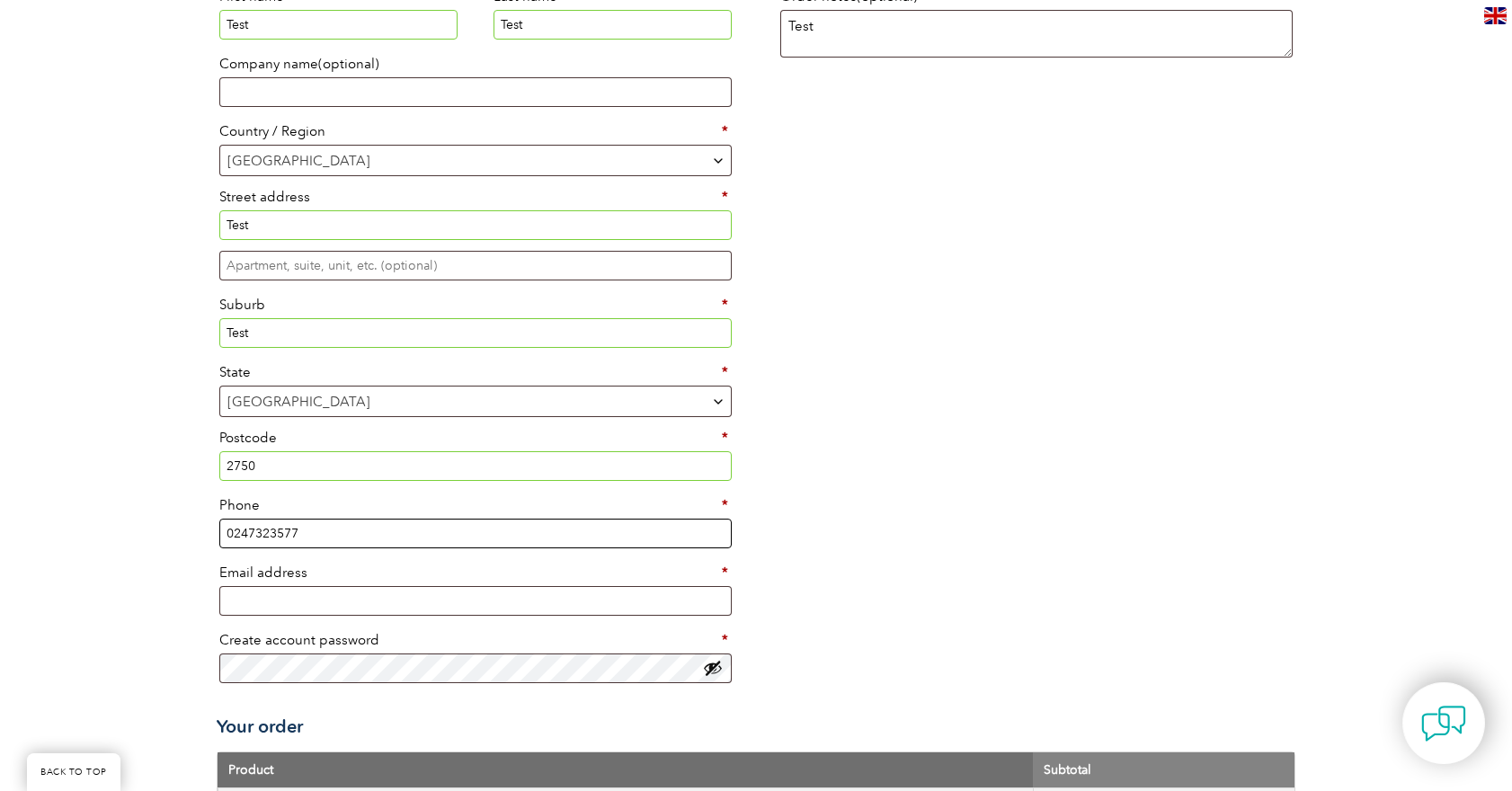
type input "0247323577"
drag, startPoint x: 294, startPoint y: 584, endPoint x: 294, endPoint y: 595, distance: 11.0
click at [294, 586] on input "Email address *" at bounding box center [475, 601] width 512 height 30
type input "sd8@thomasmarsden.com.au"
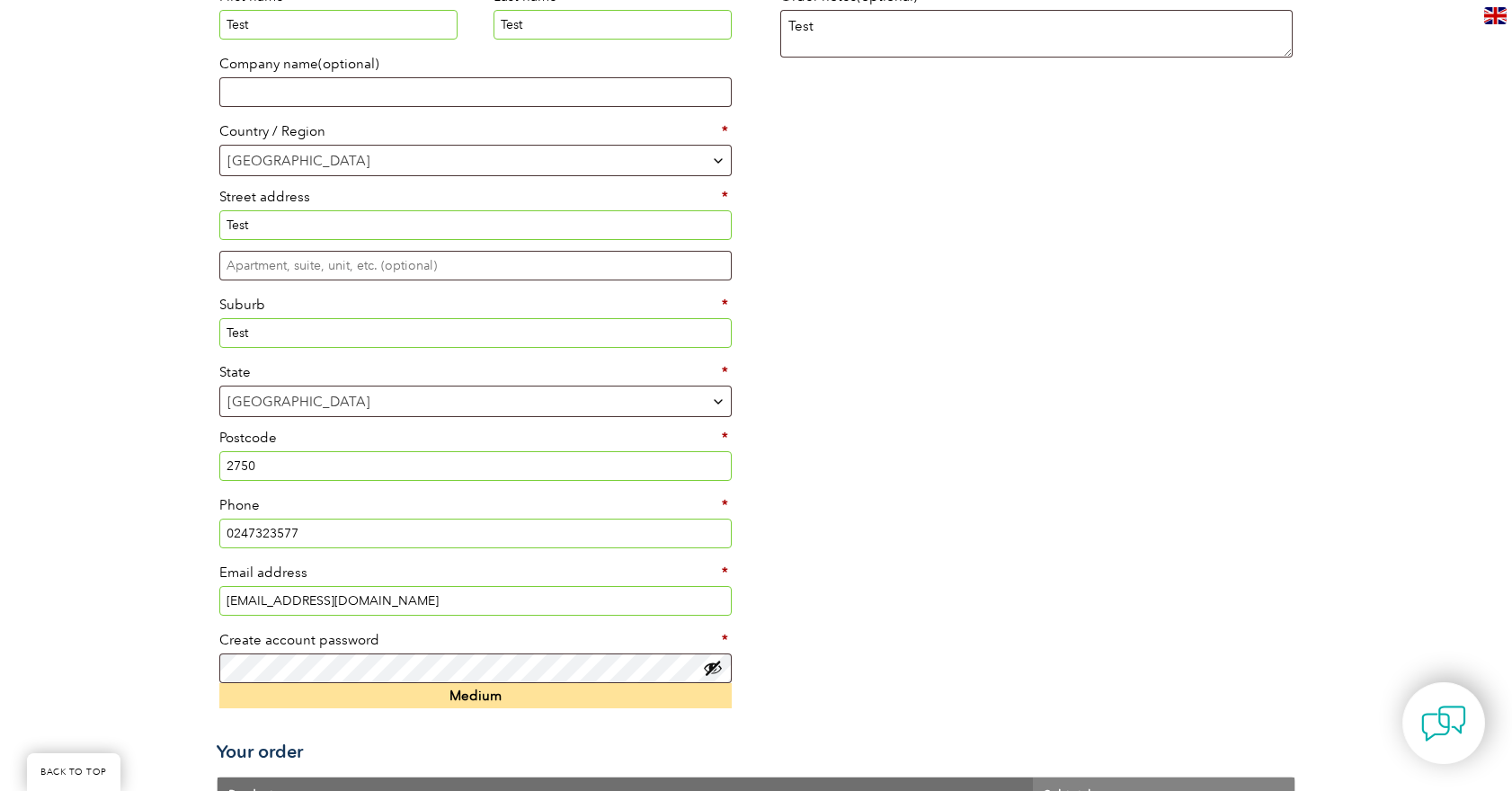
click at [174, 626] on div "Returning customer? Click here to login If you have shopped with us before, ple…" at bounding box center [756, 607] width 1512 height 1759
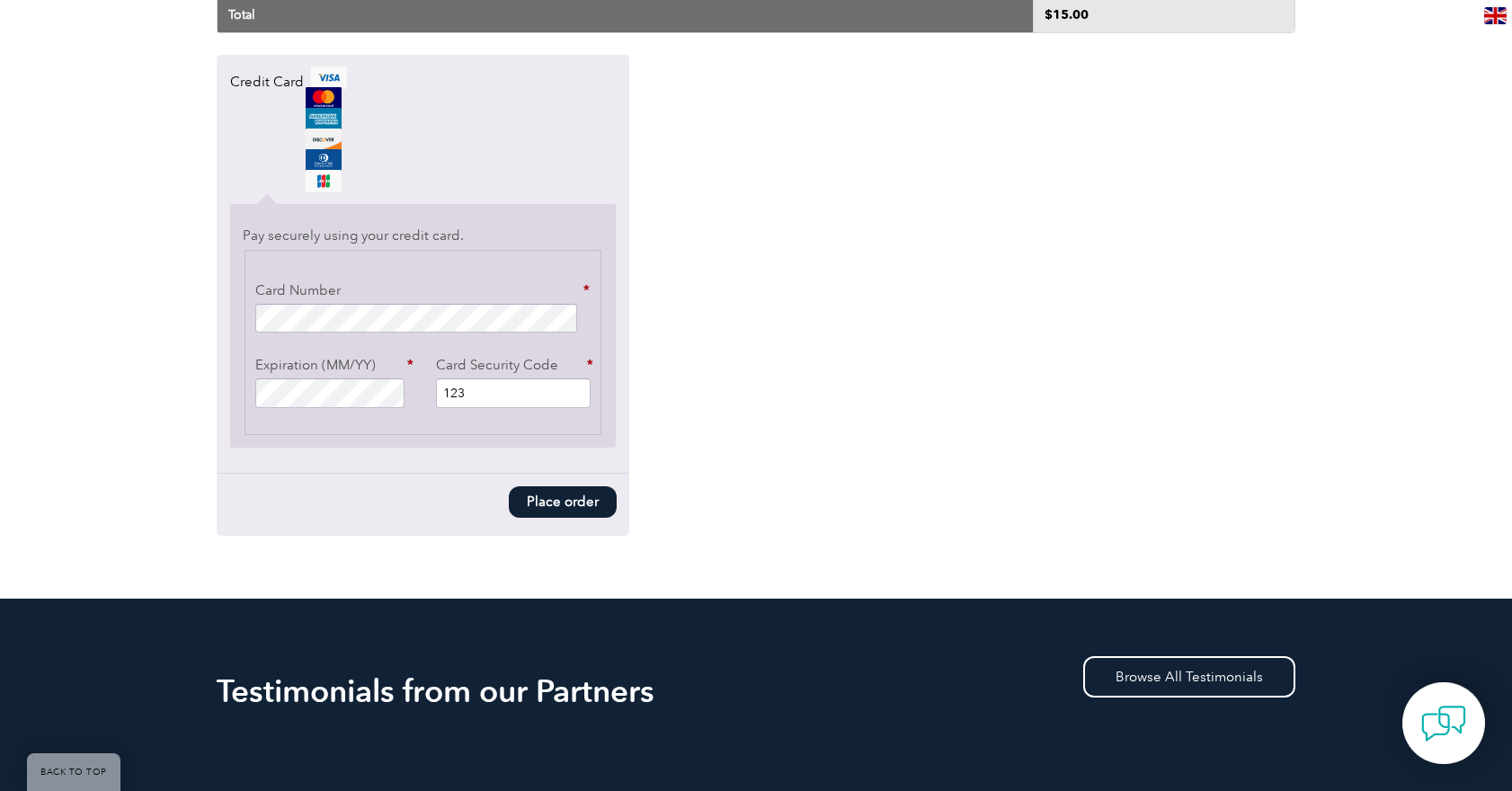
scroll to position [1575, 0]
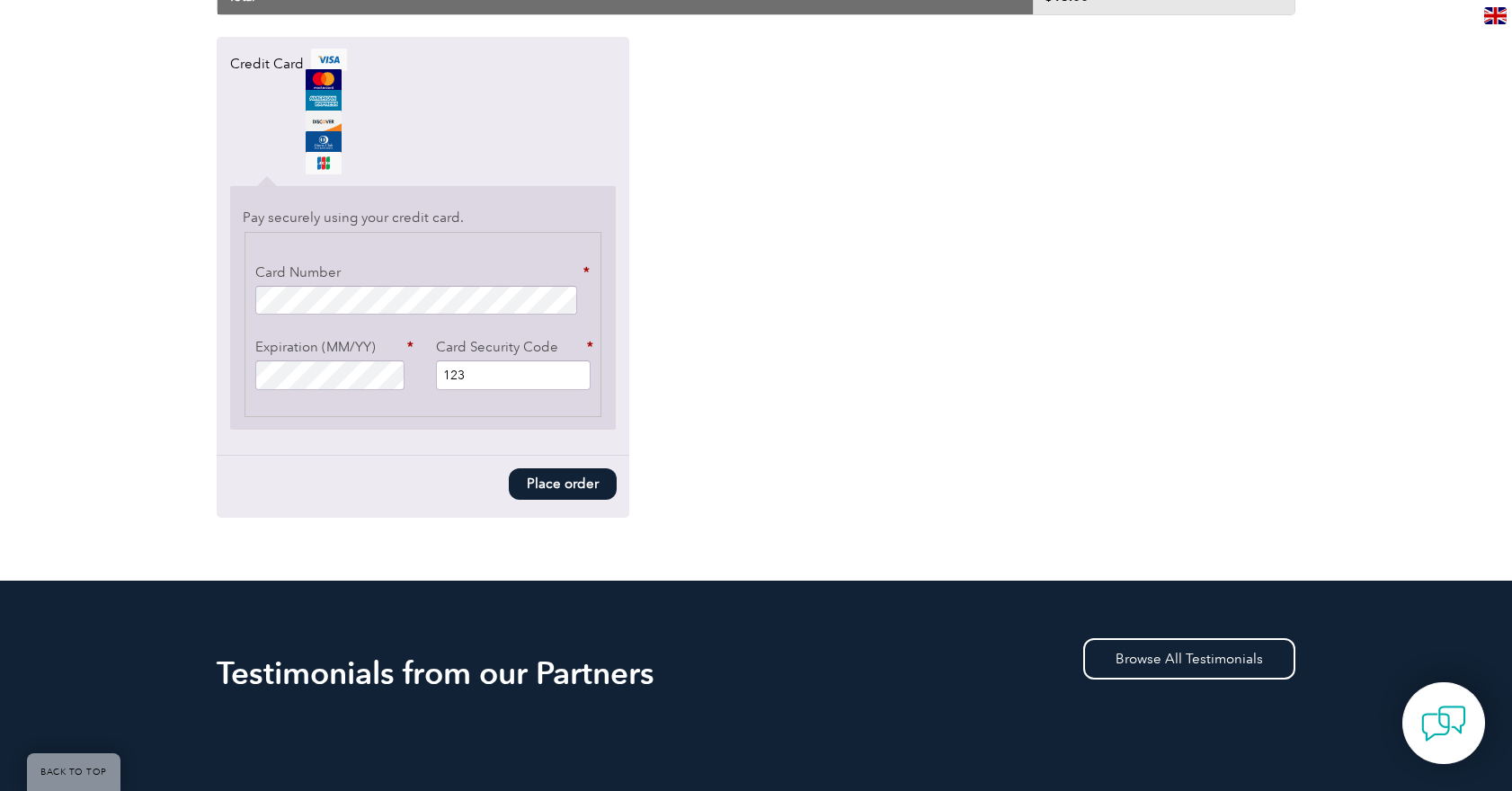
type input "123"
click at [560, 485] on button "Place order" at bounding box center [562, 484] width 108 height 32
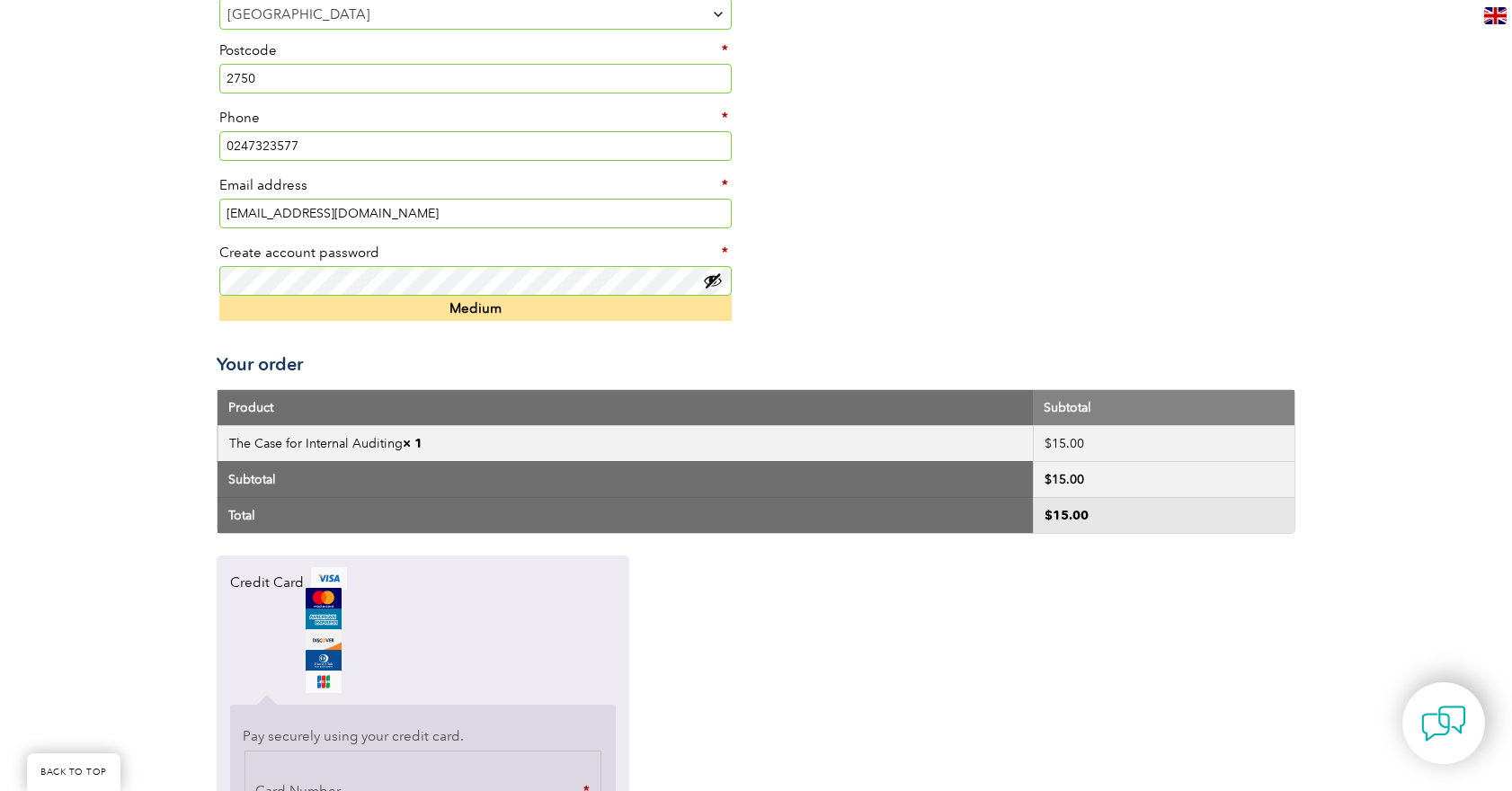
scroll to position [1234, 0]
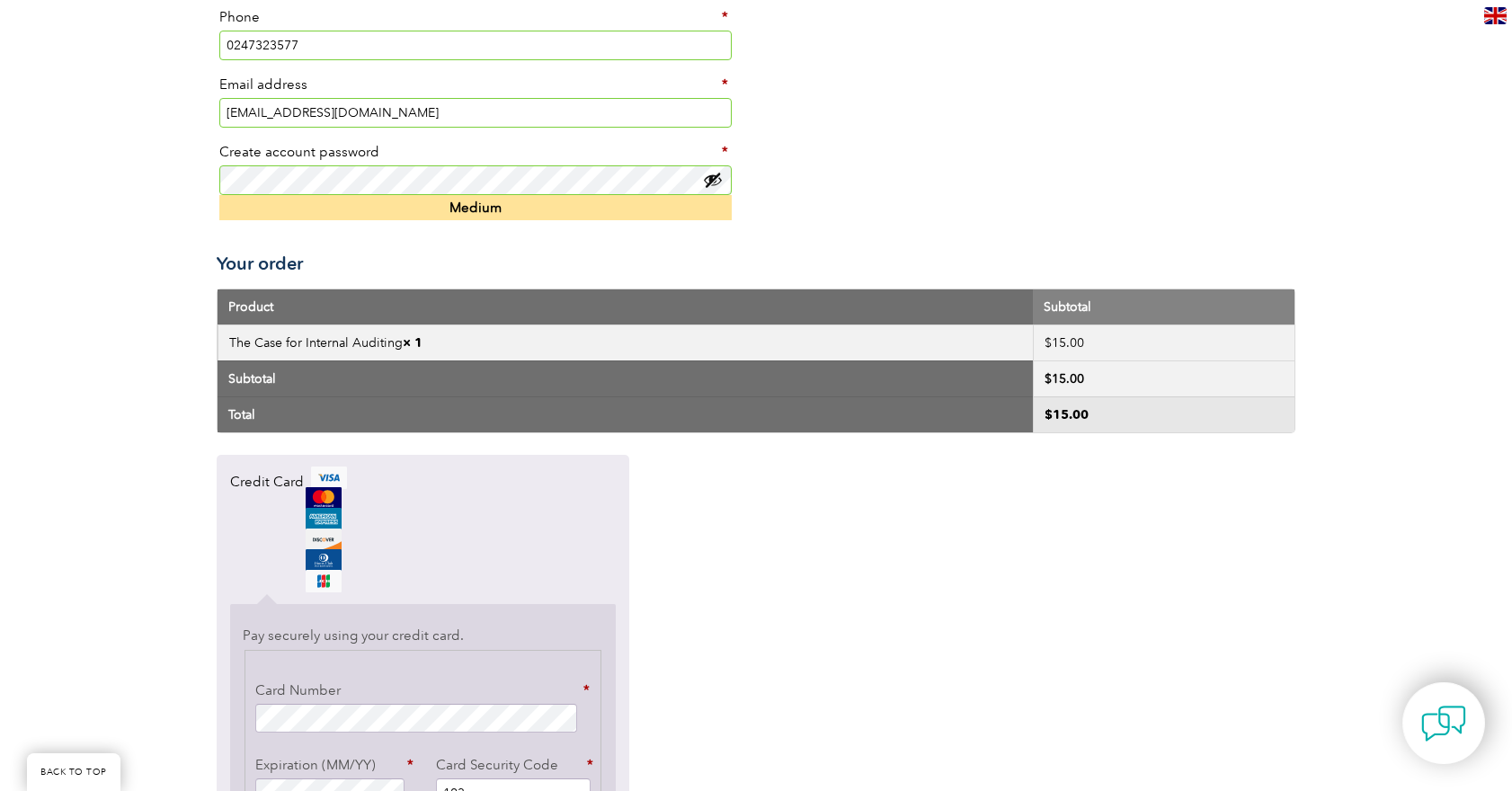
click at [246, 108] on input "sd8@thomasmarsden.com.au" at bounding box center [475, 113] width 512 height 30
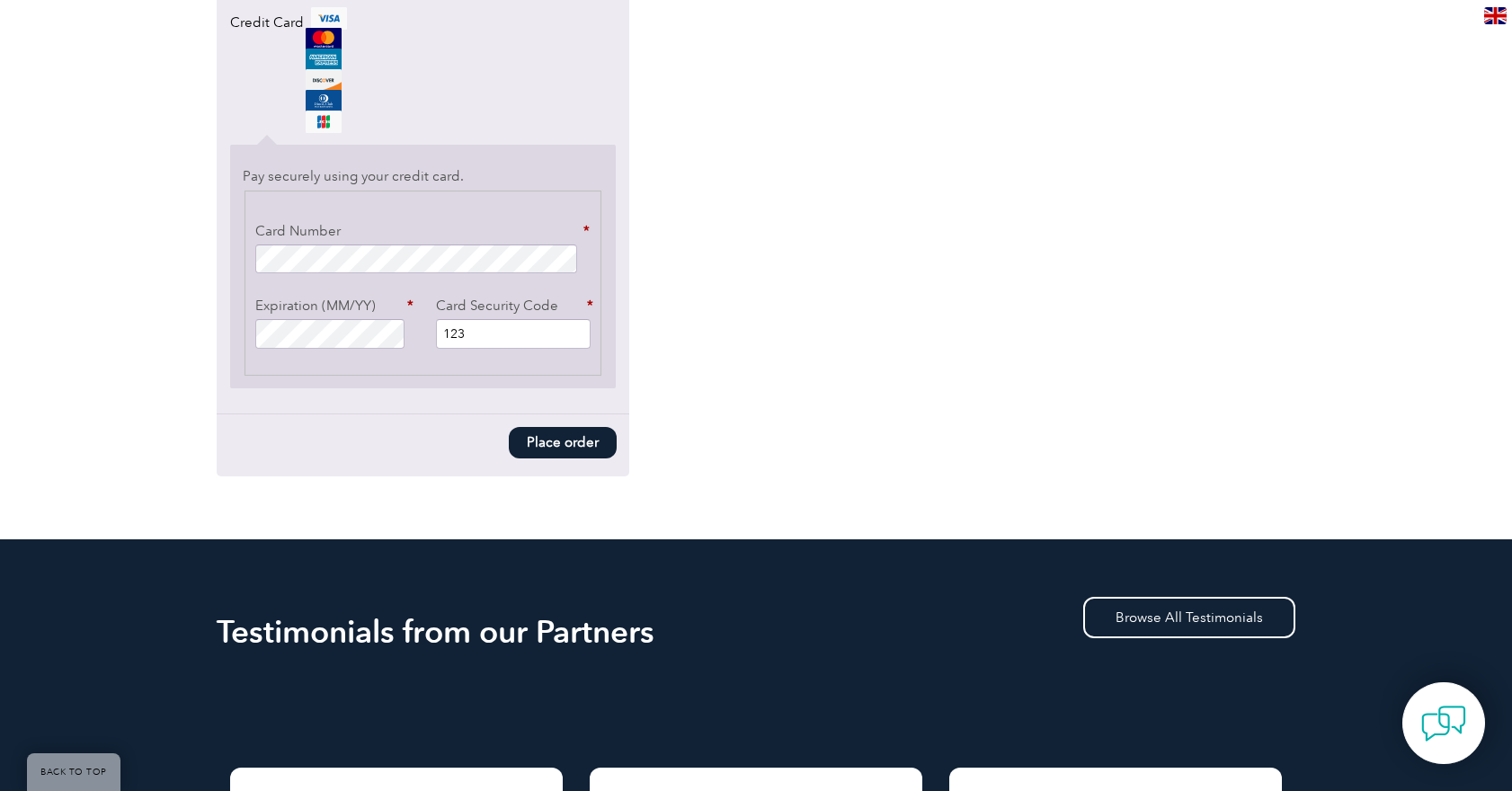
scroll to position [1734, 0]
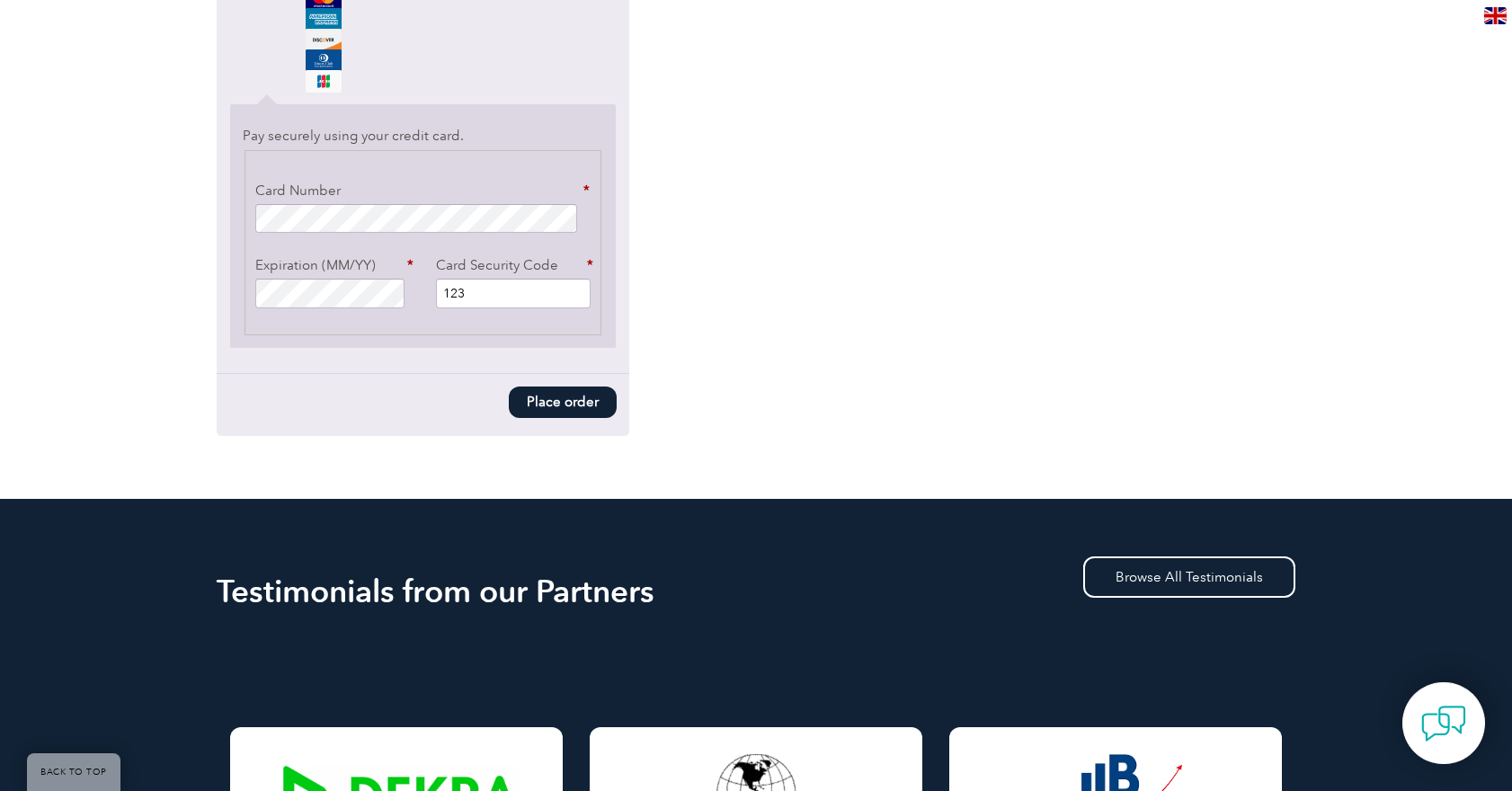
type input "sd12@thomasmarsden.com.au"
click at [554, 396] on button "Place order" at bounding box center [562, 403] width 108 height 32
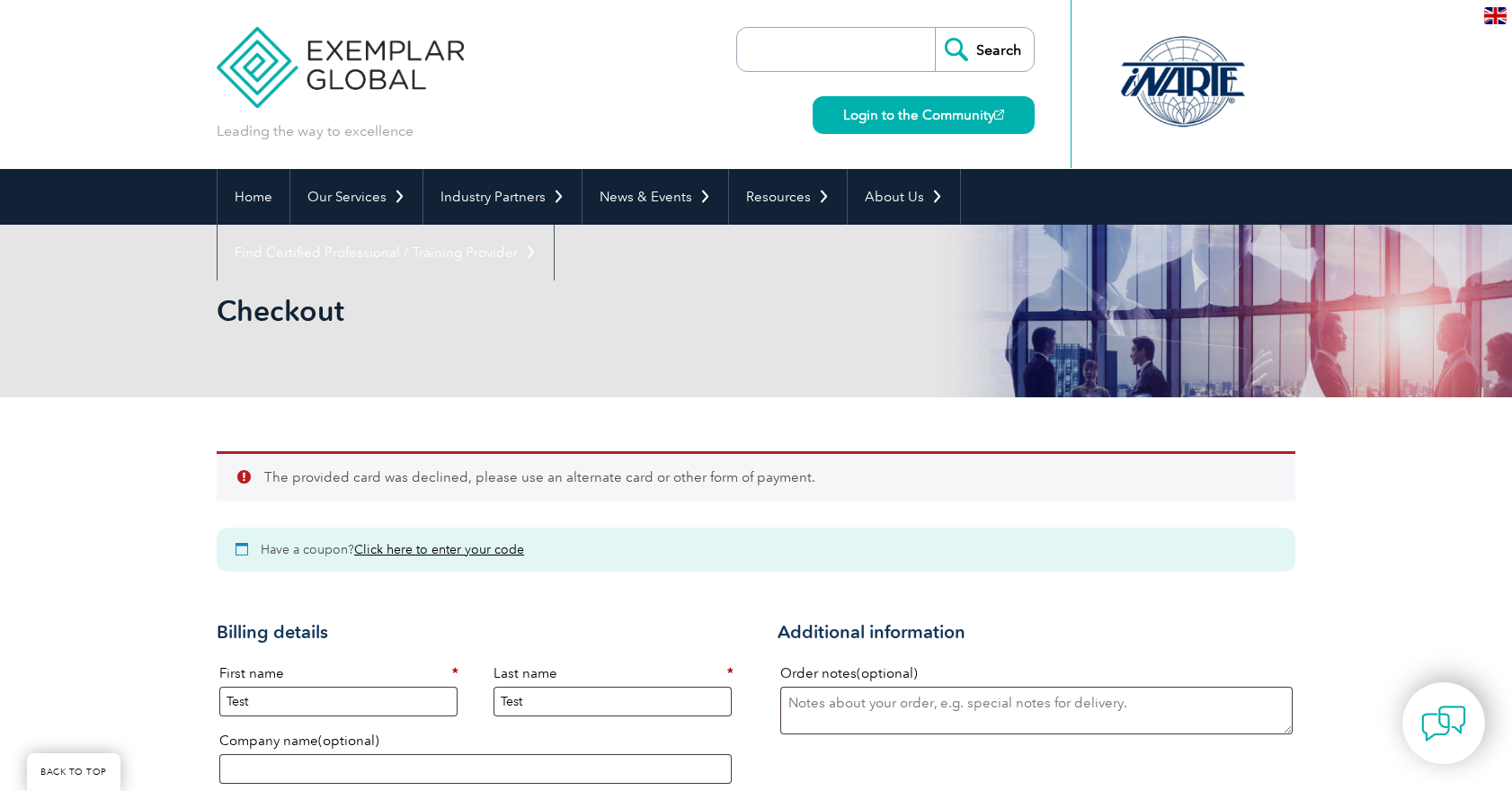
select select "[GEOGRAPHIC_DATA]"
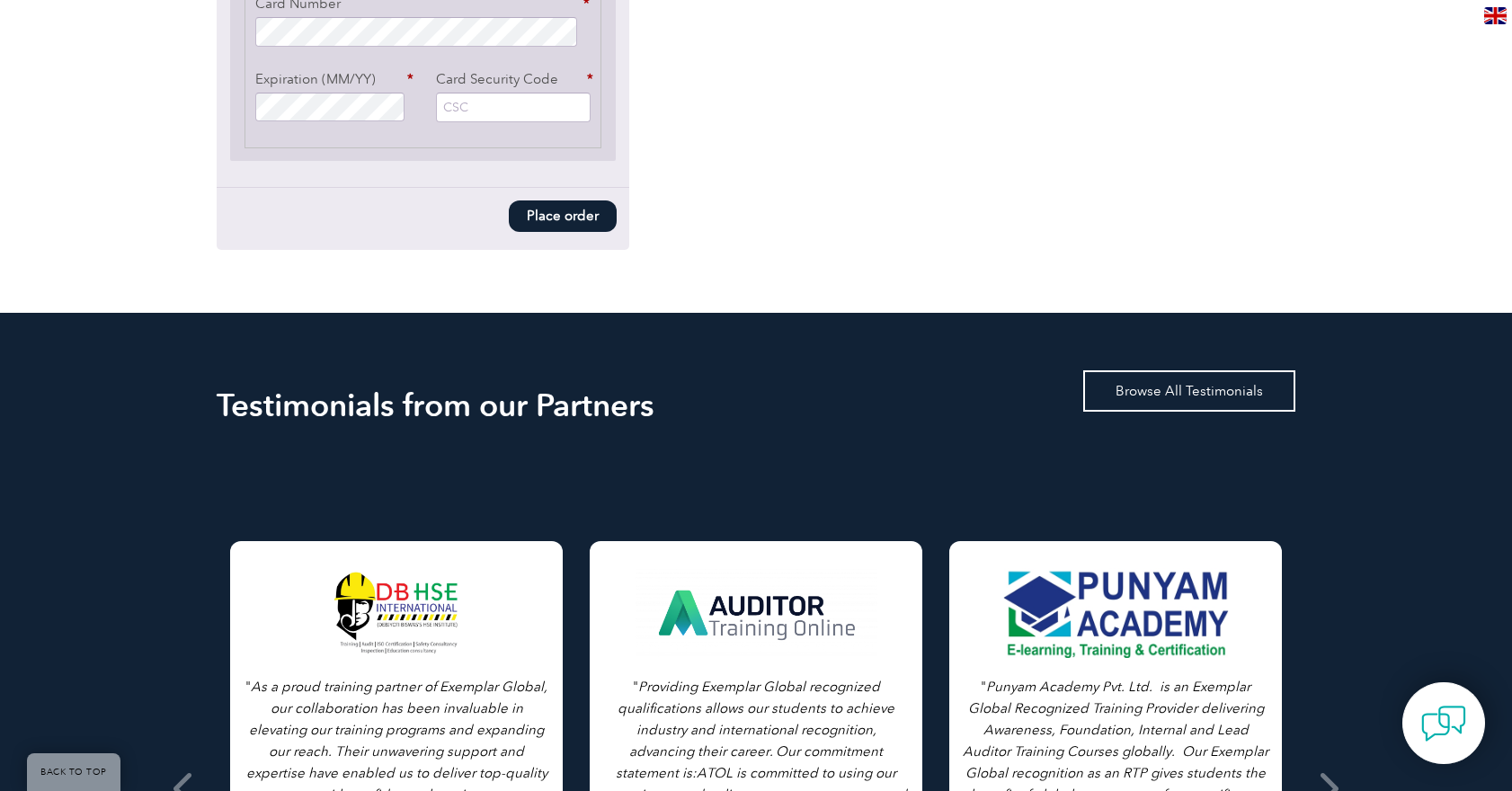
scroll to position [1767, 0]
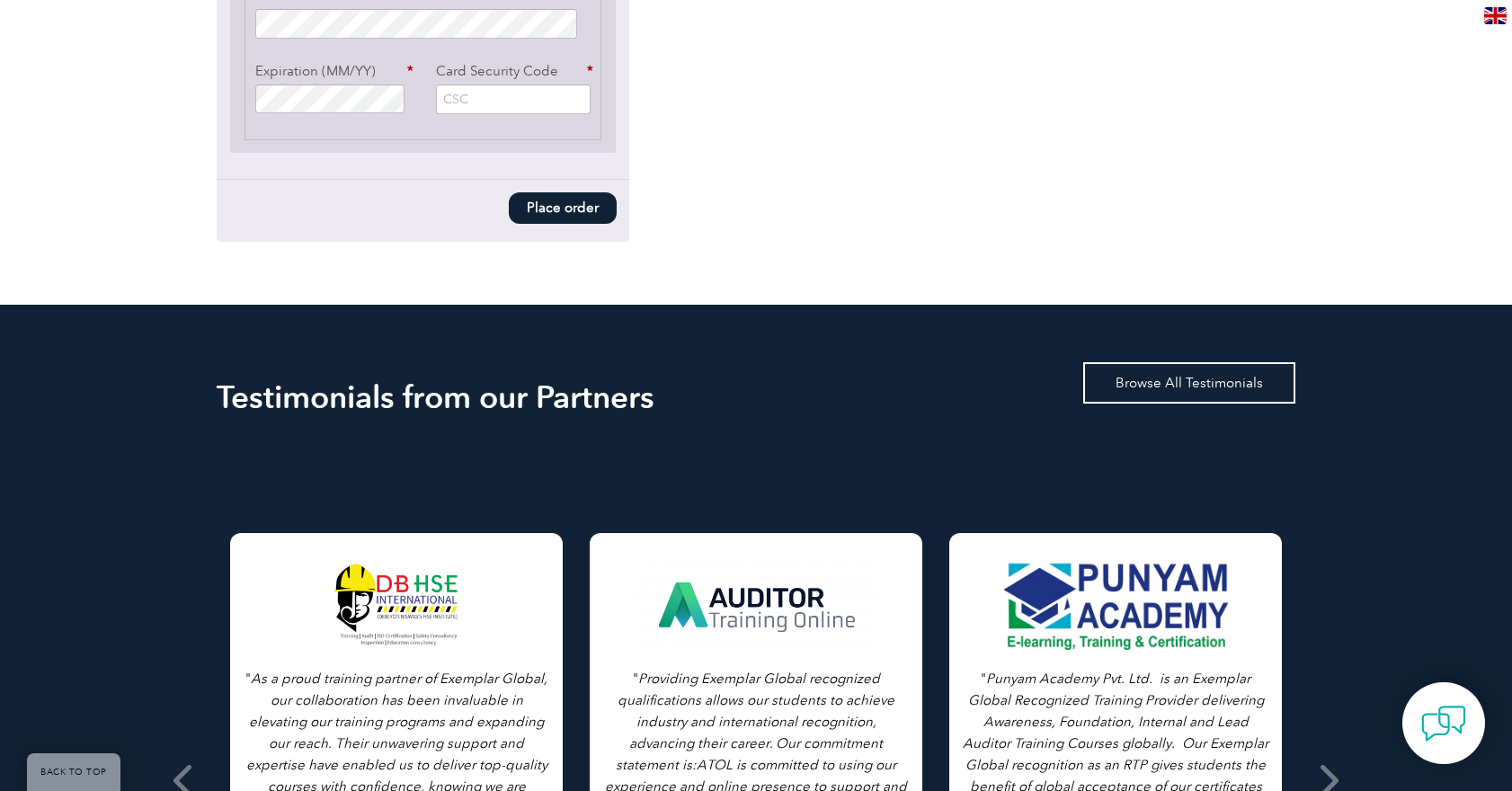
click at [1156, 373] on link "Browse All Testimonials" at bounding box center [1189, 383] width 213 height 41
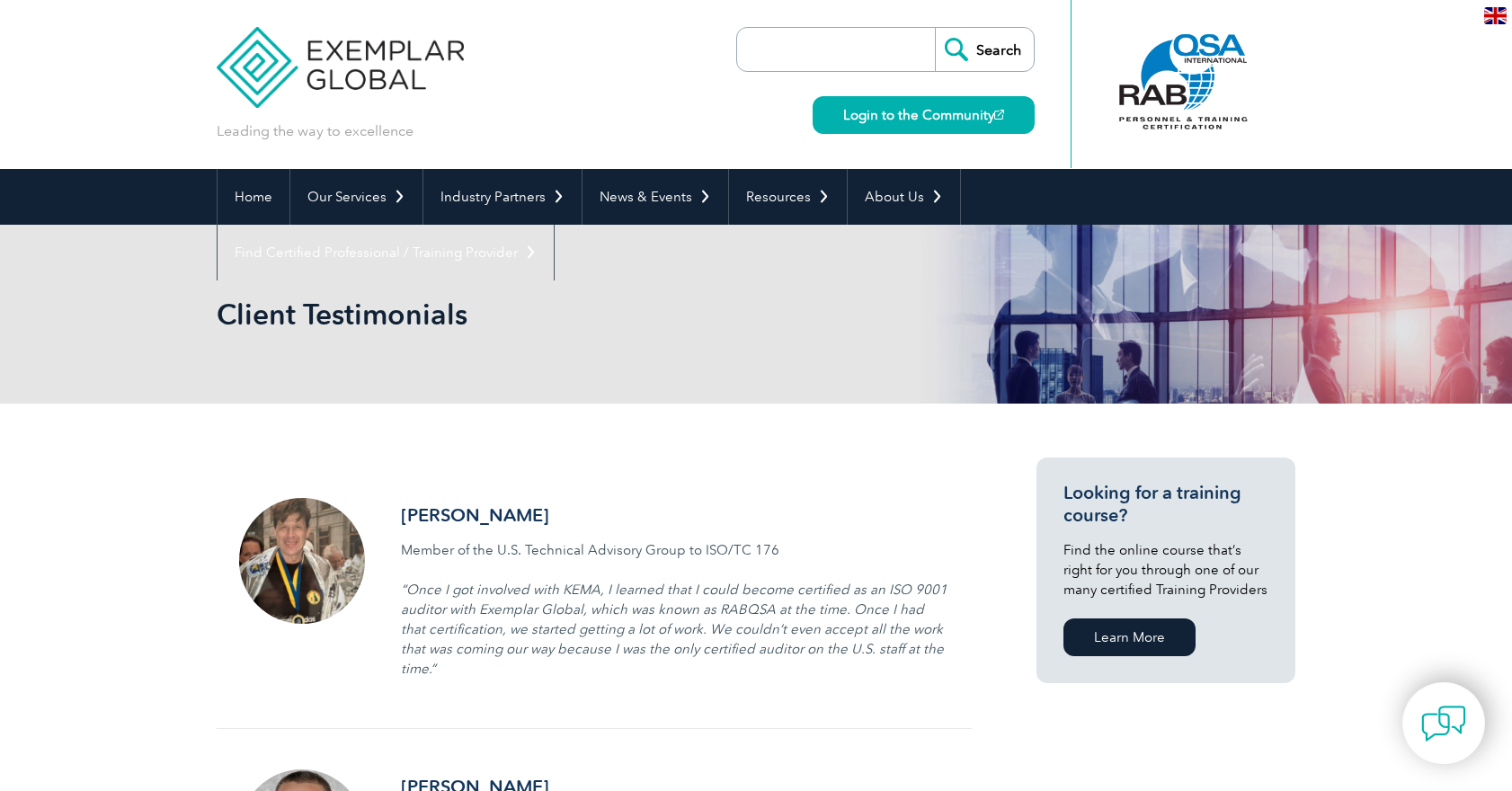
click at [324, 48] on img at bounding box center [340, 53] width 247 height 108
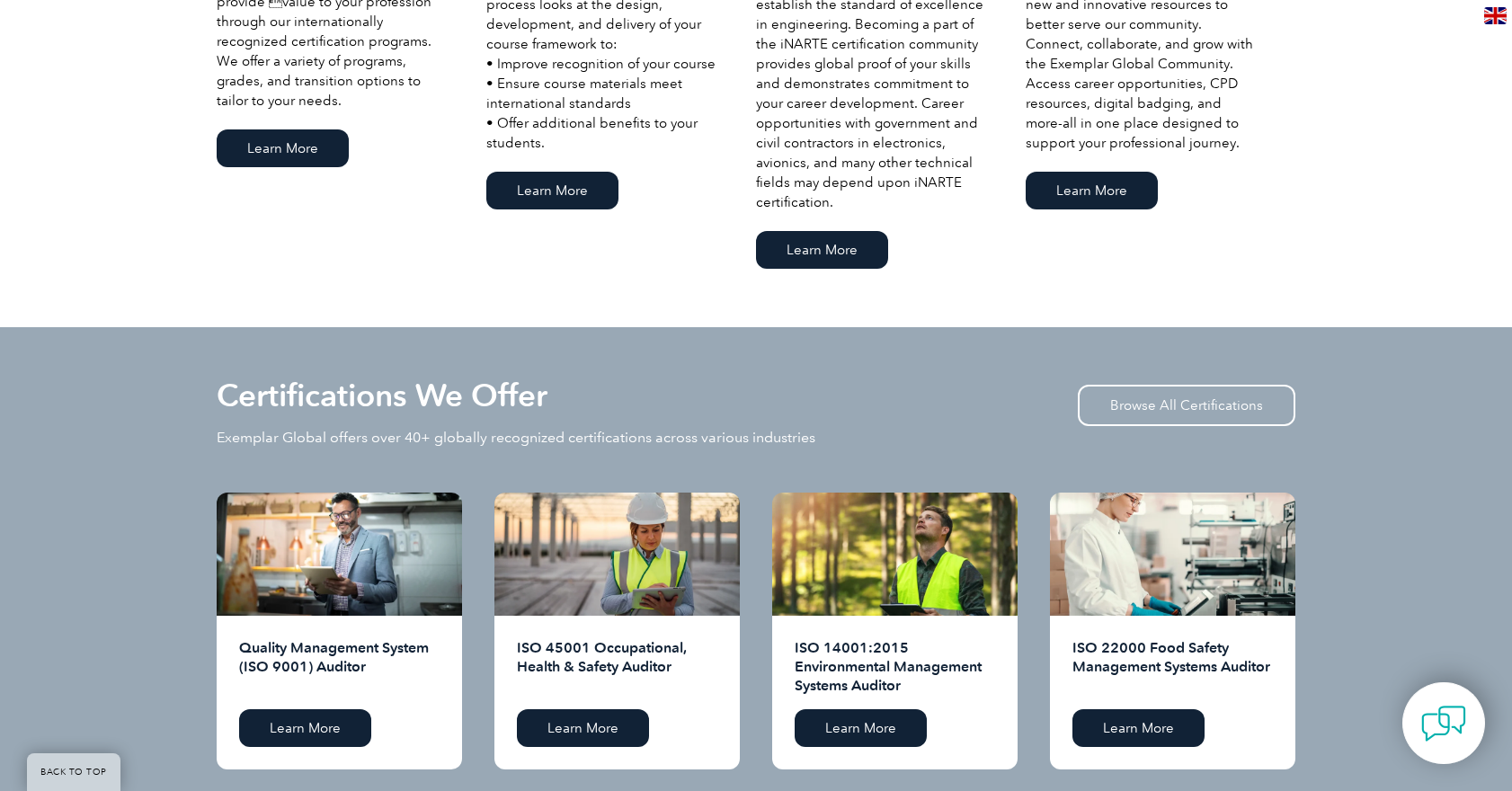
scroll to position [1552, 0]
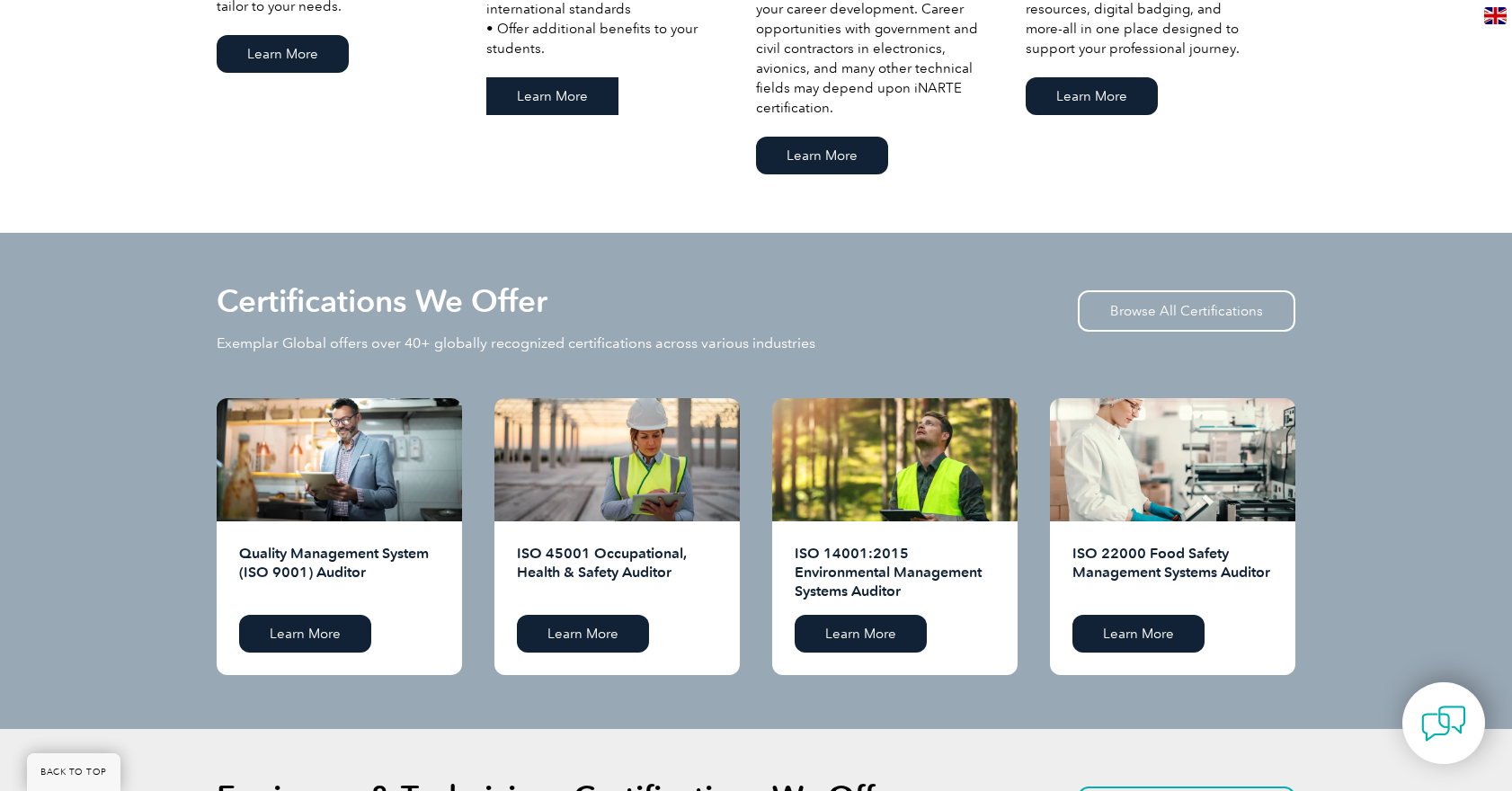
click at [556, 95] on link "Learn More" at bounding box center [551, 96] width 132 height 37
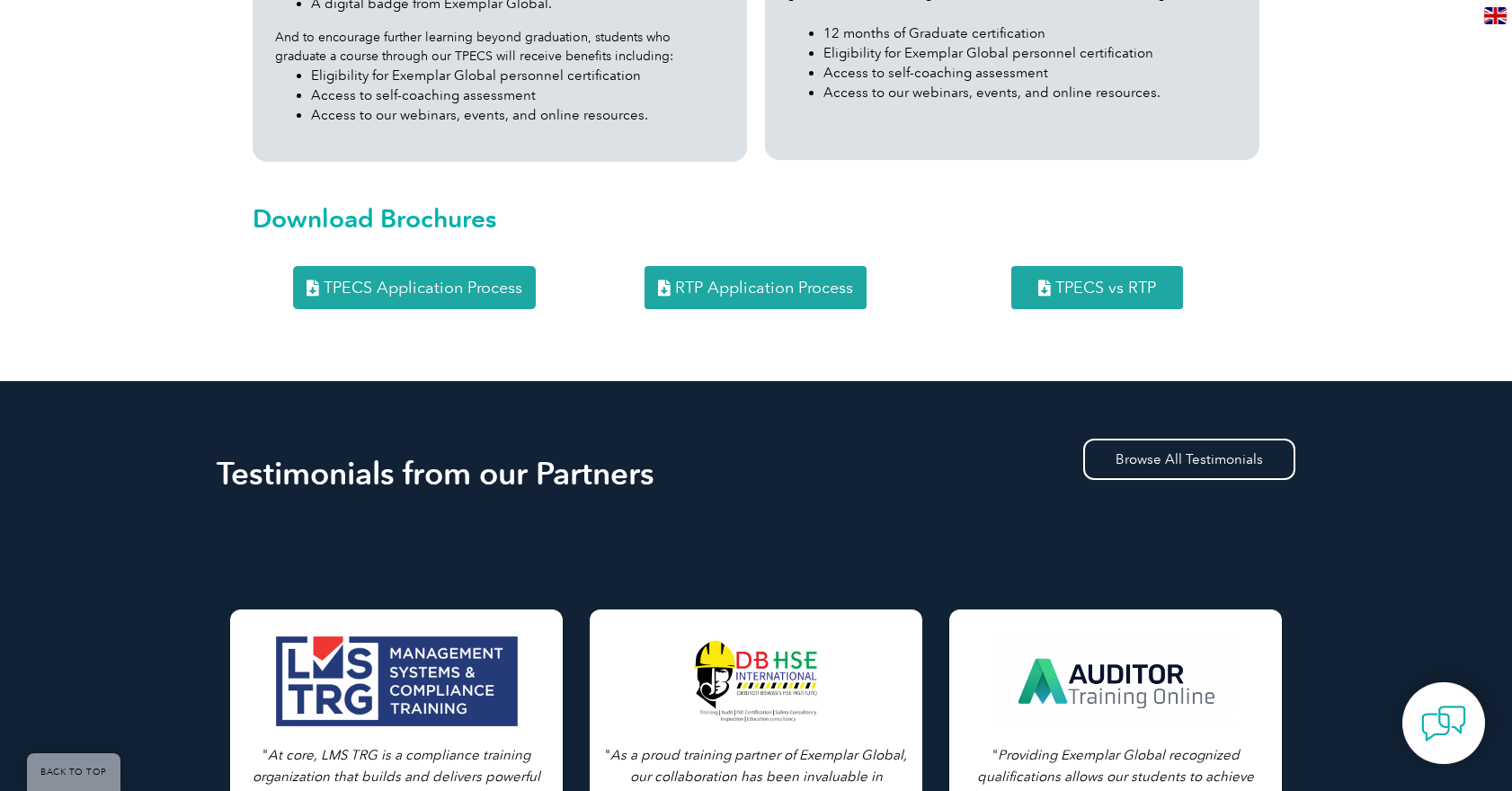
scroll to position [2393, 0]
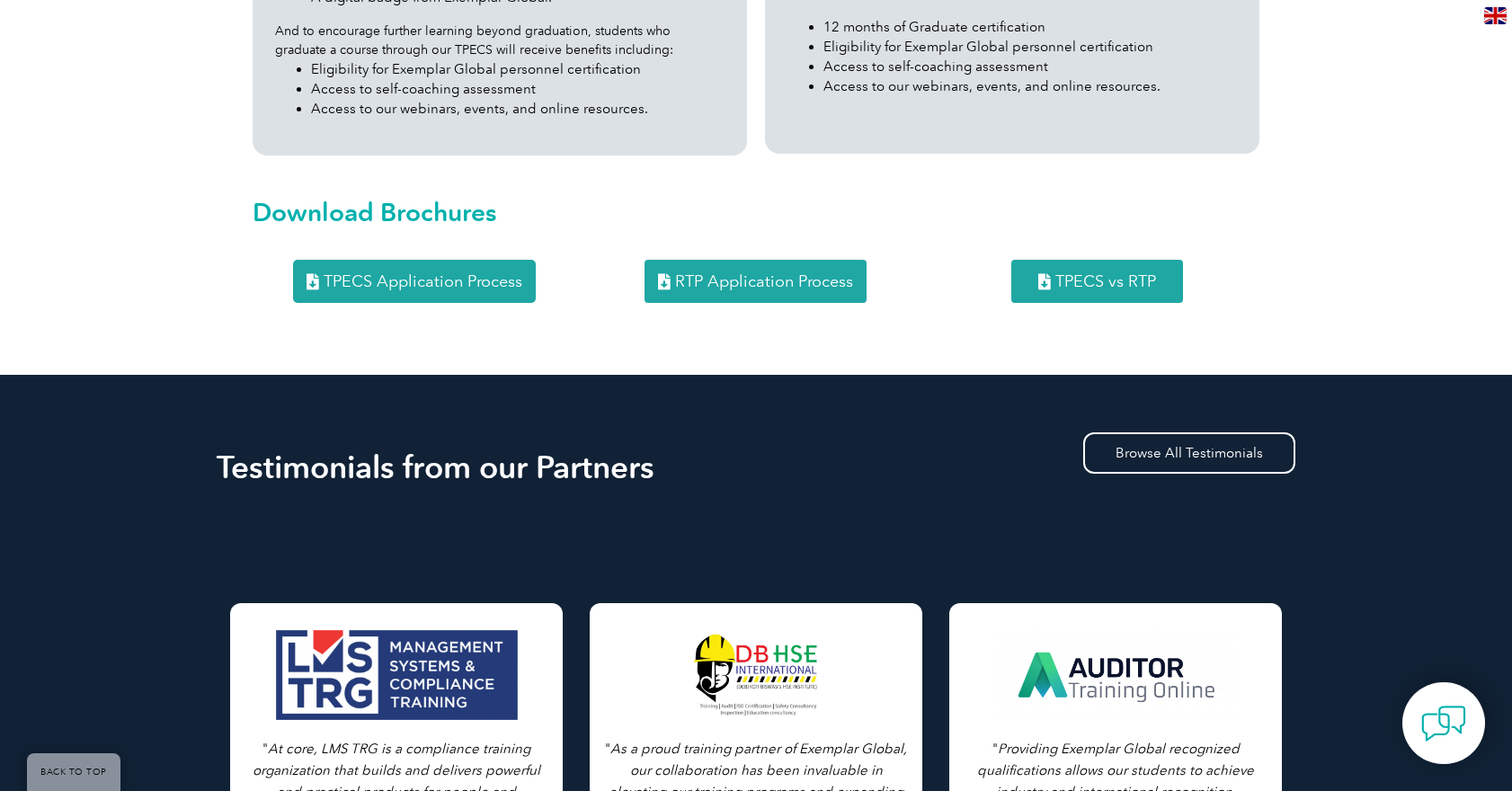
click at [1179, 447] on div "Testimonials from our Partners Browse All Testimonials" at bounding box center [756, 471] width 1079 height 84
click at [1178, 432] on link "Browse All Testimonials" at bounding box center [1189, 453] width 213 height 41
